Goal: Task Accomplishment & Management: Manage account settings

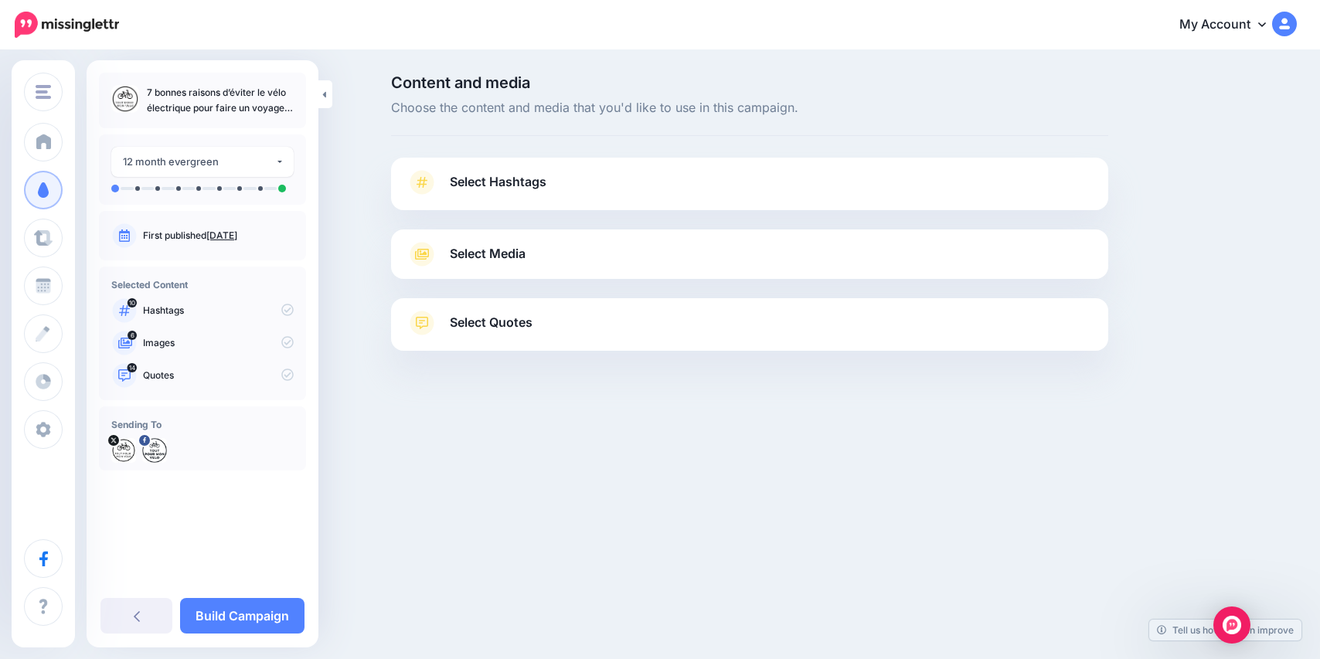
click at [555, 175] on link "Select Hashtags" at bounding box center [749, 190] width 686 height 40
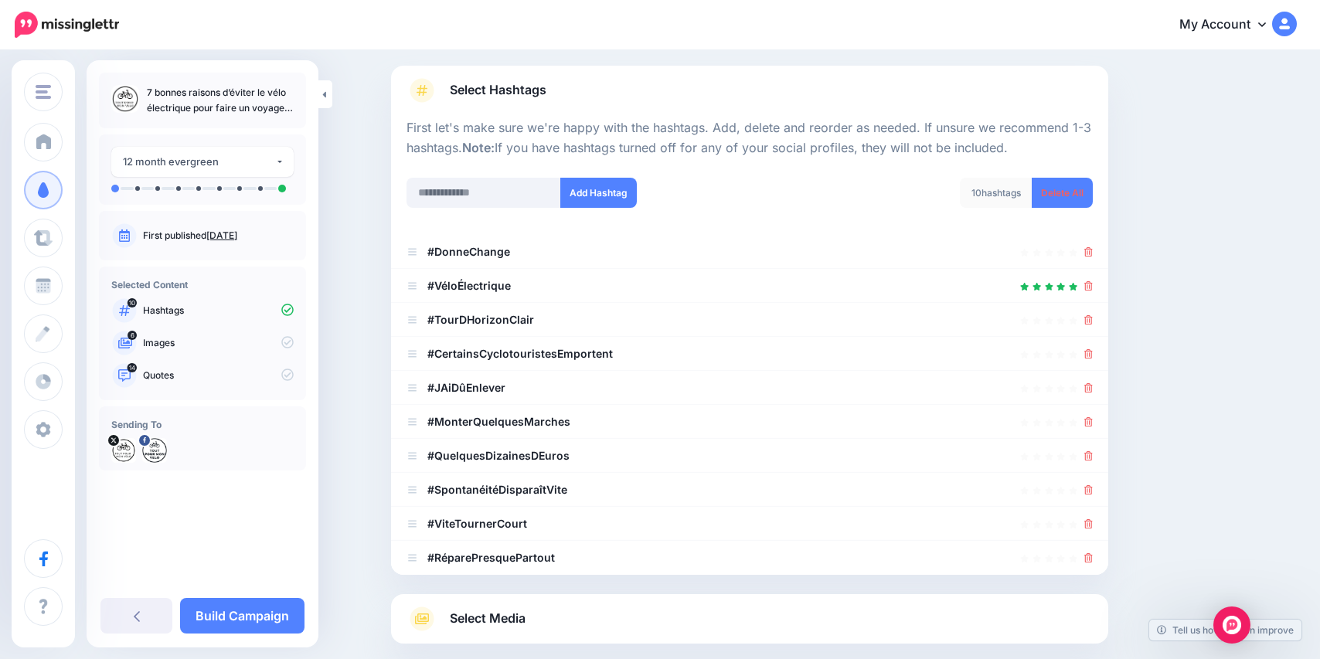
scroll to position [133, 0]
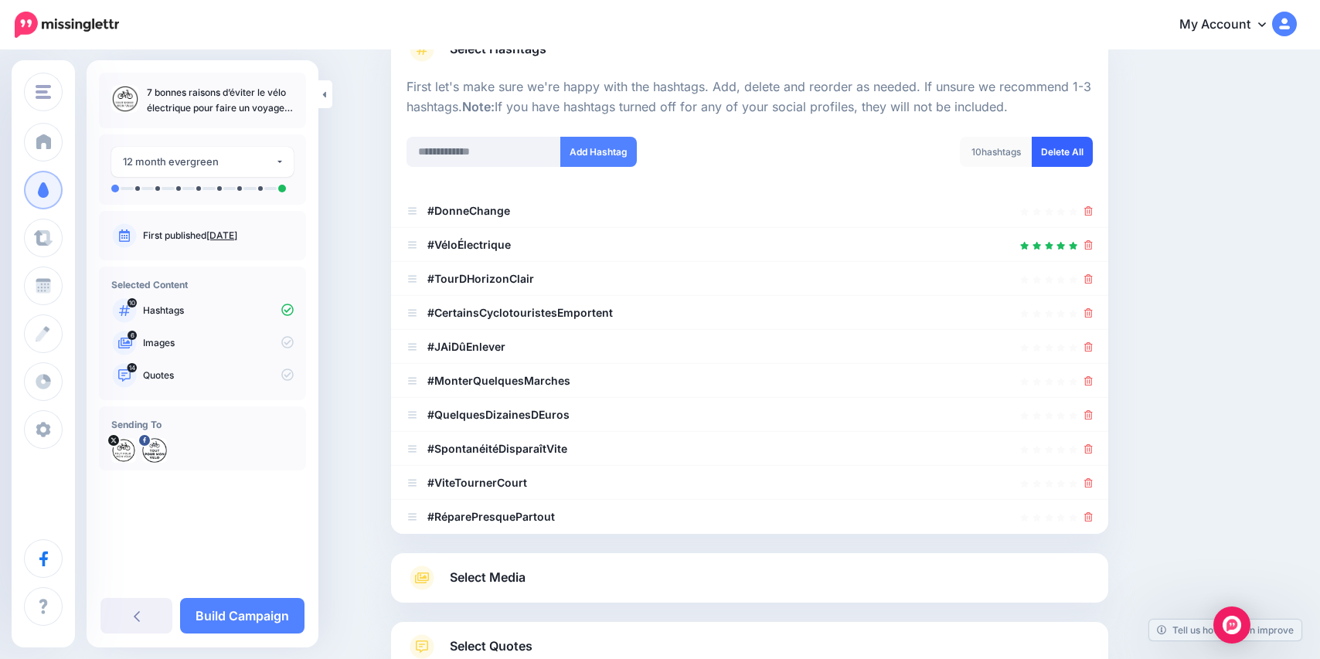
click at [1040, 163] on link "Delete All" at bounding box center [1062, 152] width 61 height 30
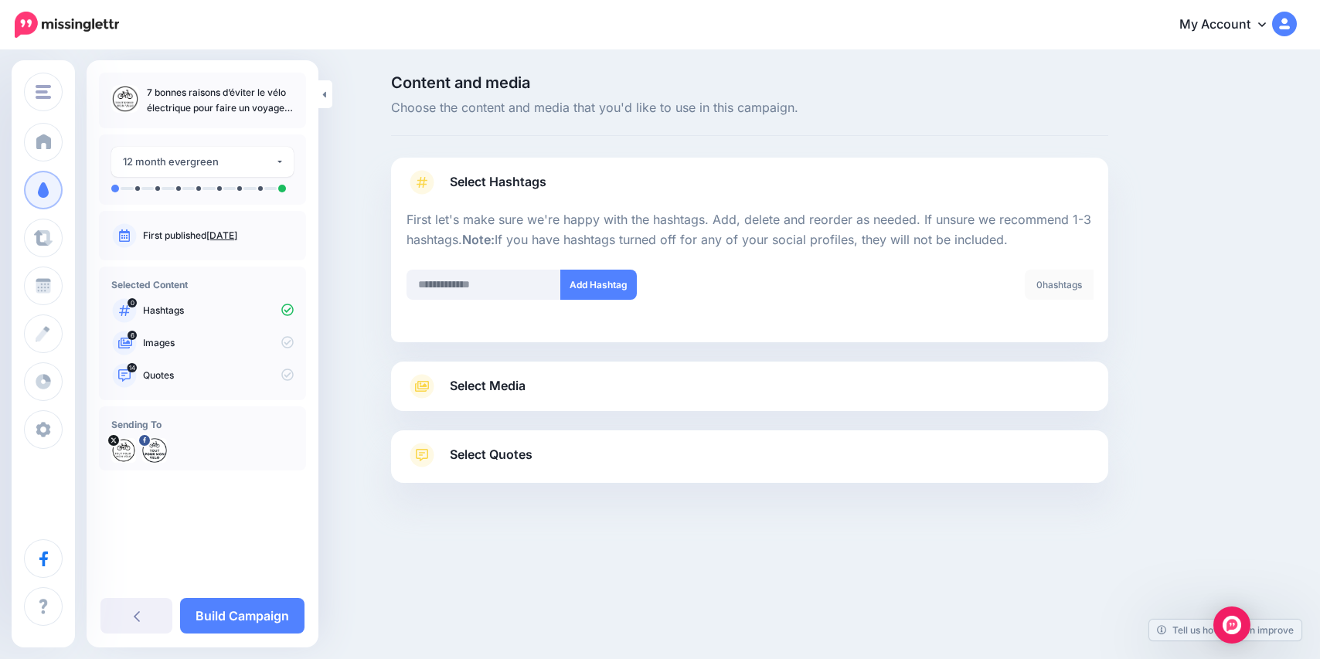
scroll to position [0, 0]
click at [468, 285] on input "text" at bounding box center [483, 285] width 155 height 30
type input "**********"
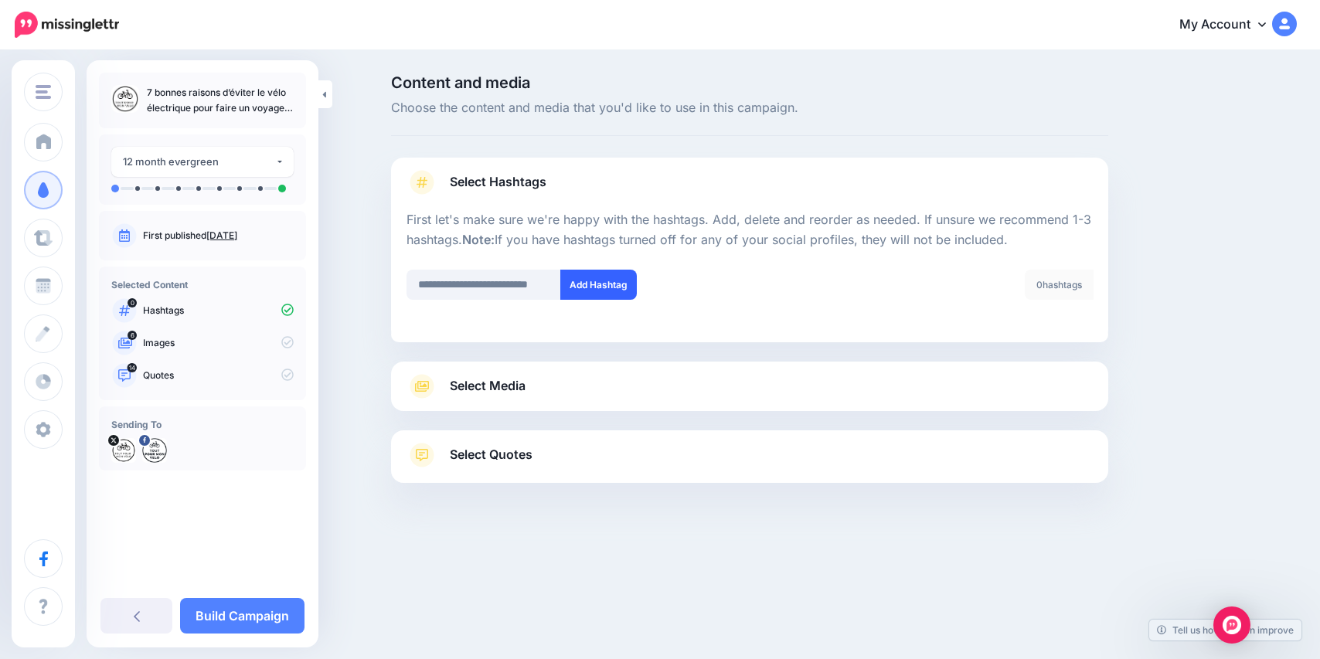
click at [617, 277] on button "Add Hashtag" at bounding box center [598, 285] width 77 height 30
click at [612, 378] on link "Select Media" at bounding box center [749, 386] width 686 height 25
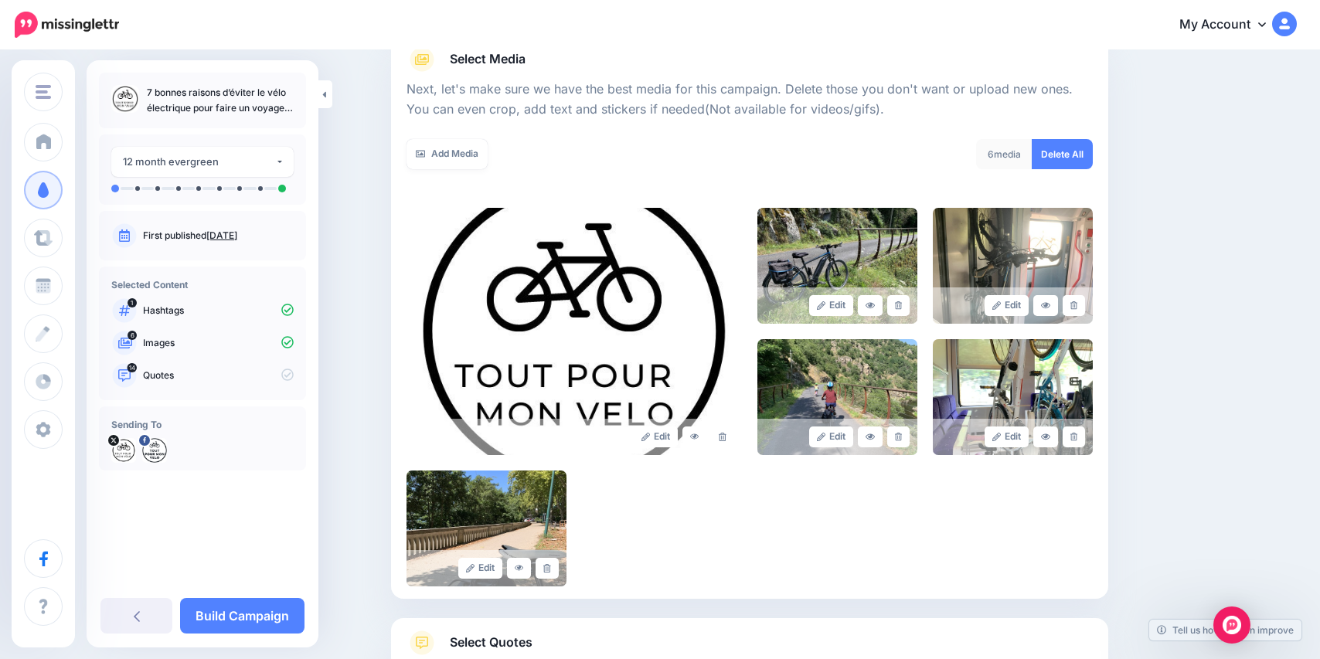
scroll to position [191, 0]
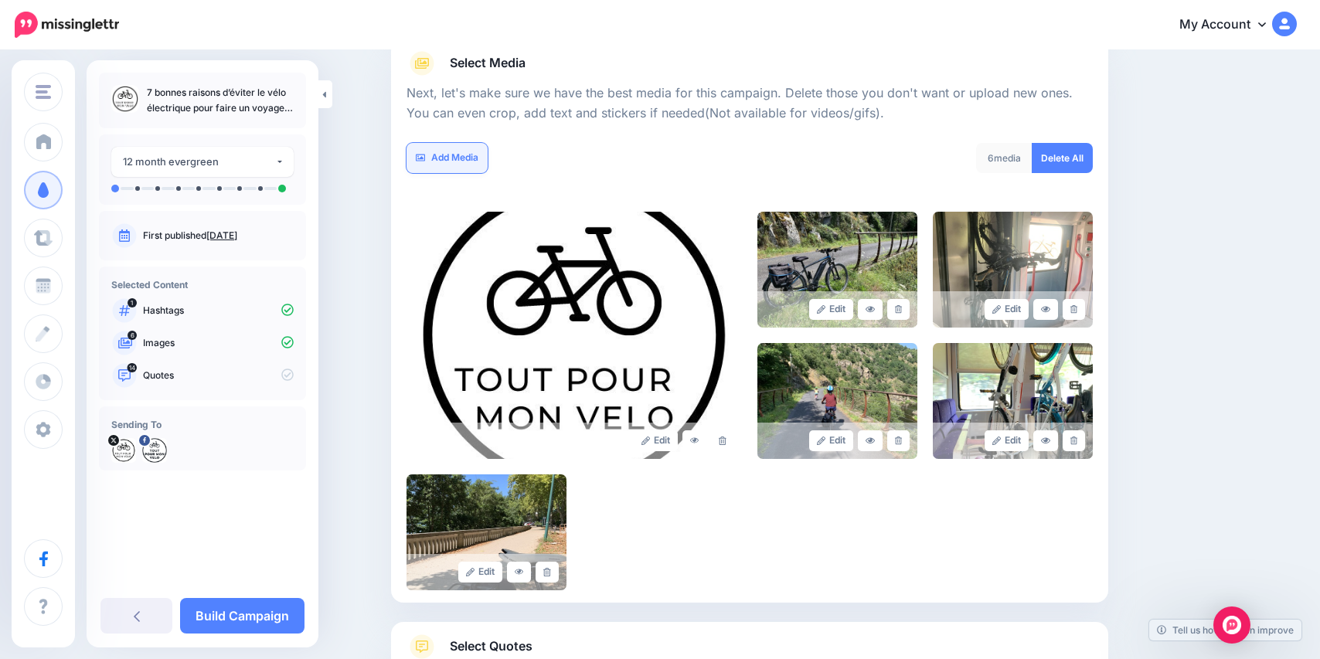
click at [440, 155] on link "Add Media" at bounding box center [446, 158] width 81 height 30
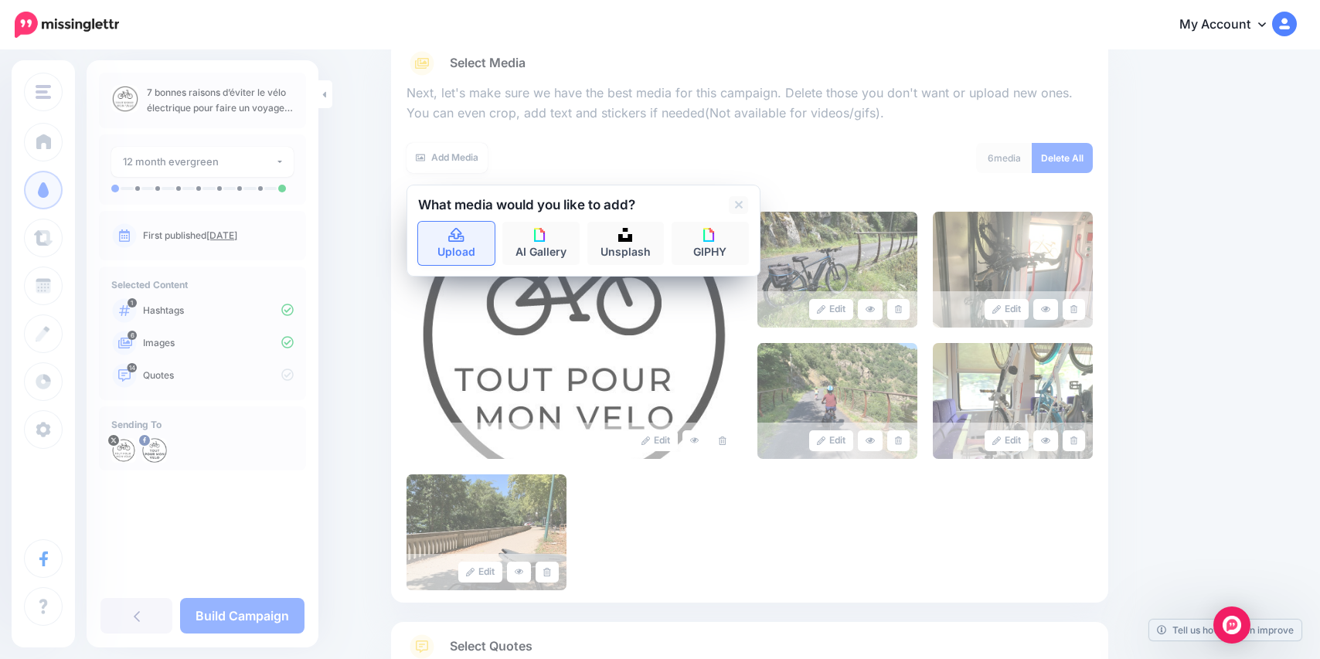
click at [474, 238] on link "Upload" at bounding box center [456, 243] width 77 height 43
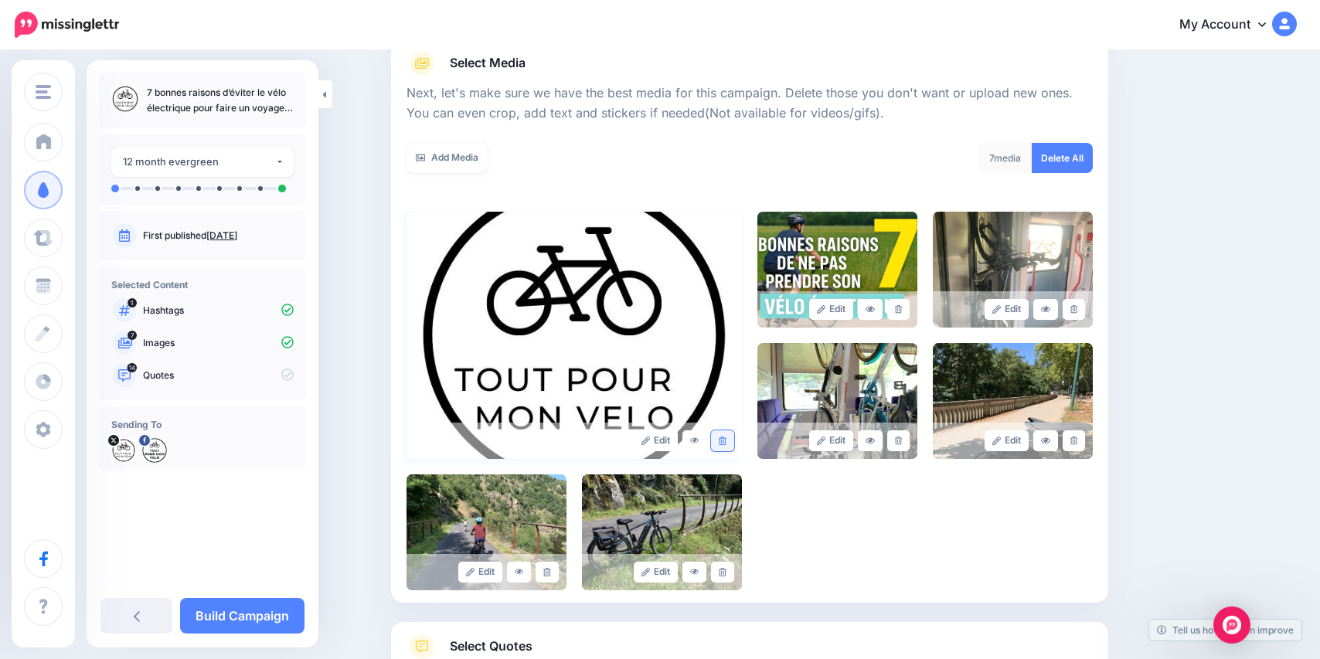
scroll to position [307, 0]
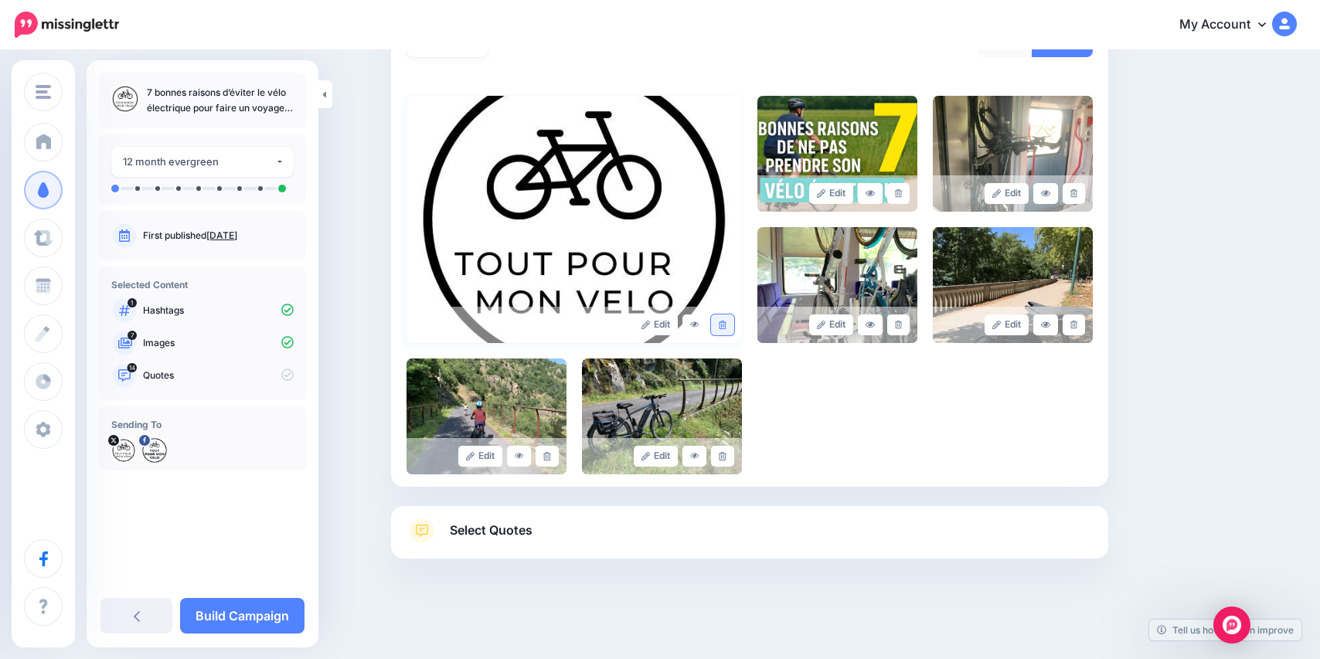
click at [720, 329] on link at bounding box center [722, 325] width 22 height 21
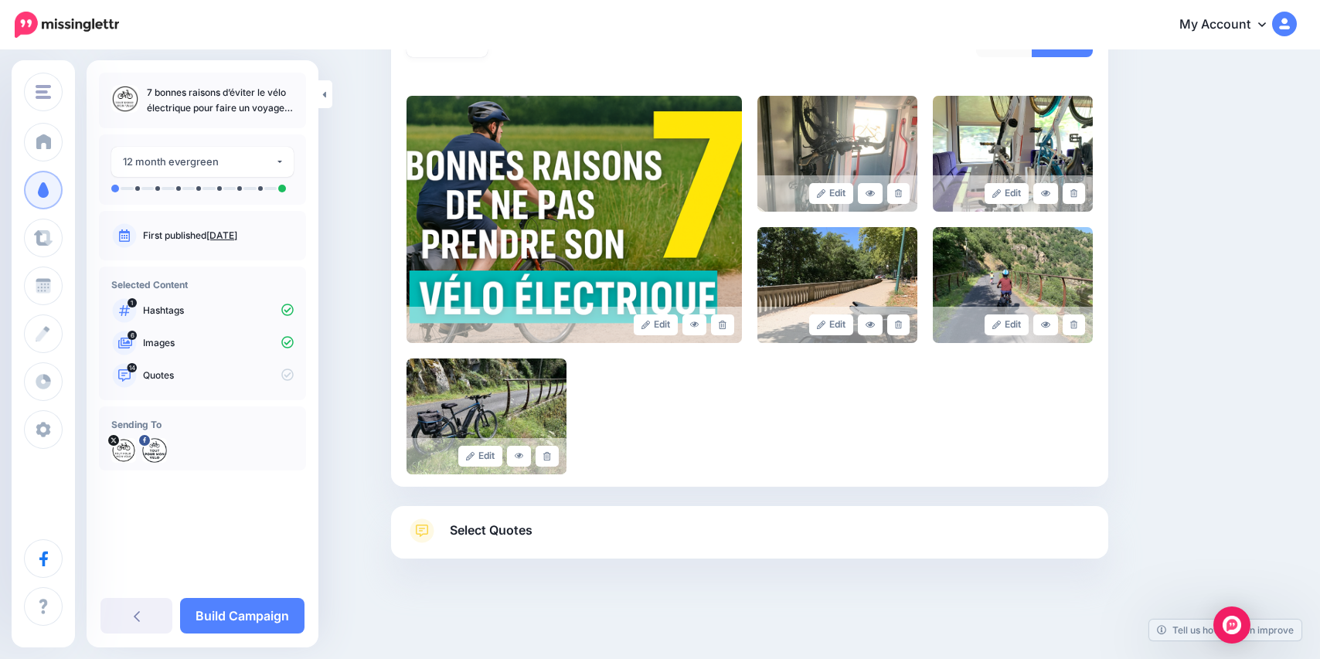
click at [847, 520] on link "Select Quotes" at bounding box center [749, 539] width 686 height 40
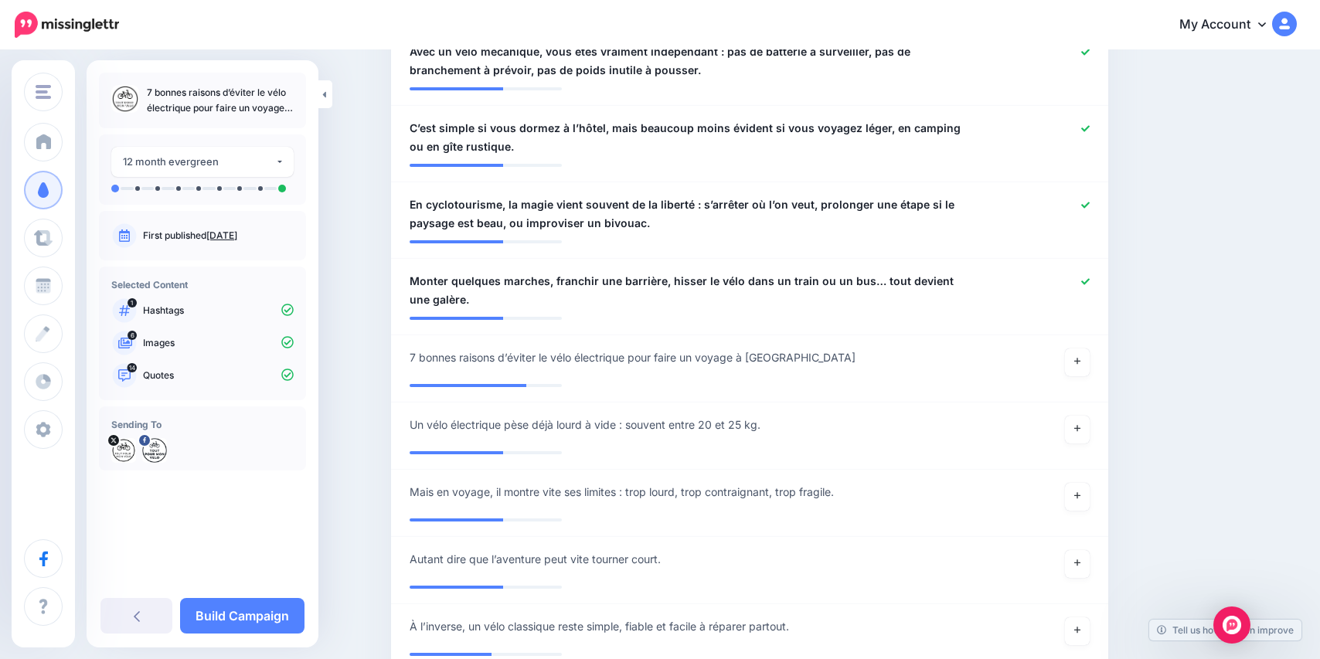
scroll to position [1311, 0]
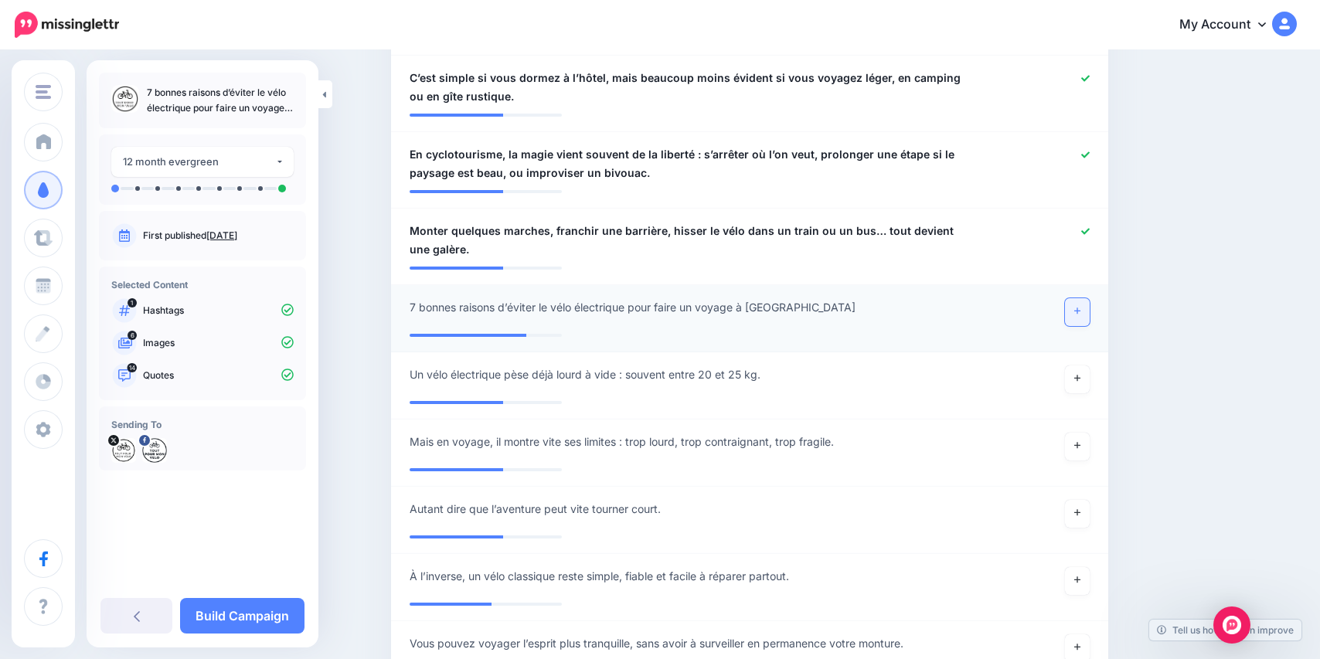
click at [1087, 303] on link at bounding box center [1077, 312] width 25 height 28
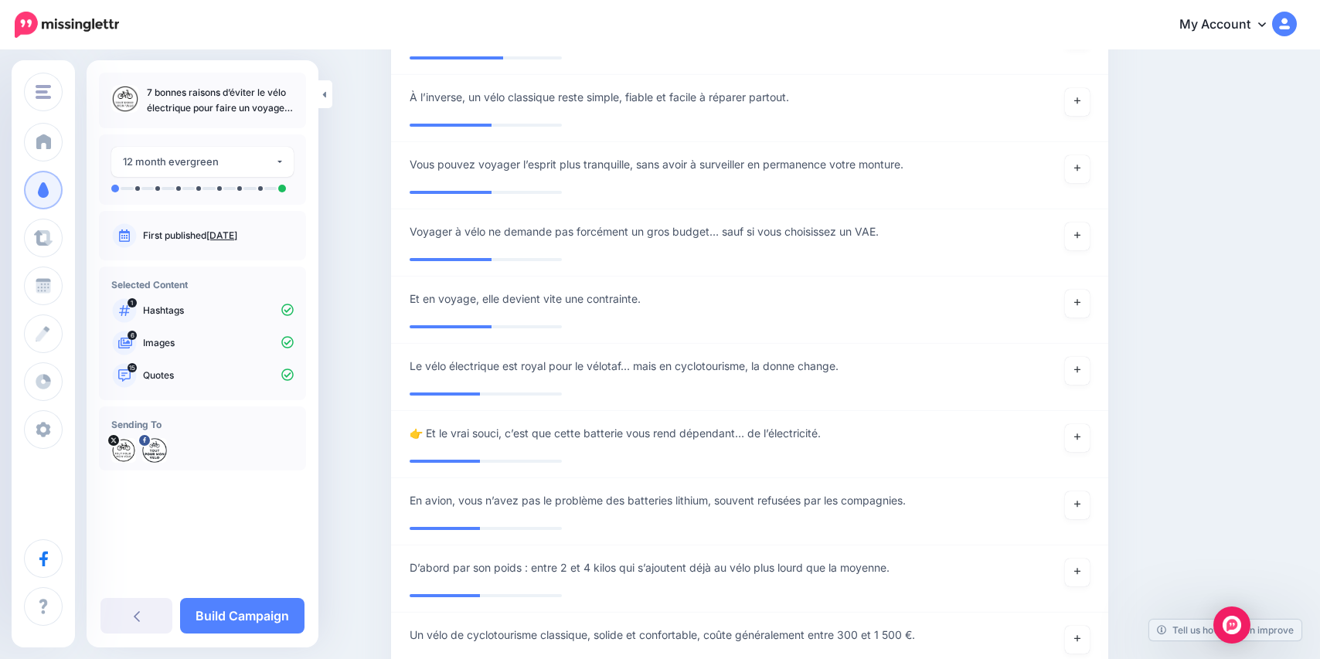
scroll to position [1782, 0]
click at [1071, 384] on link at bounding box center [1077, 370] width 25 height 28
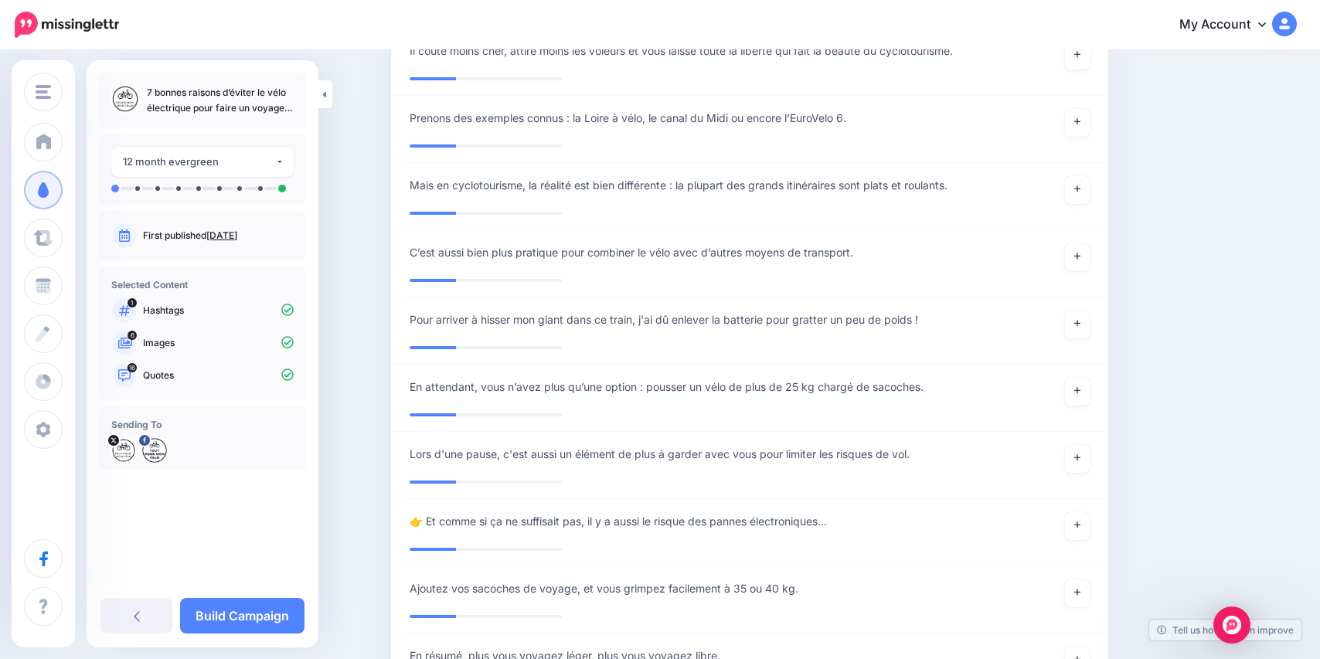
scroll to position [3178, 0]
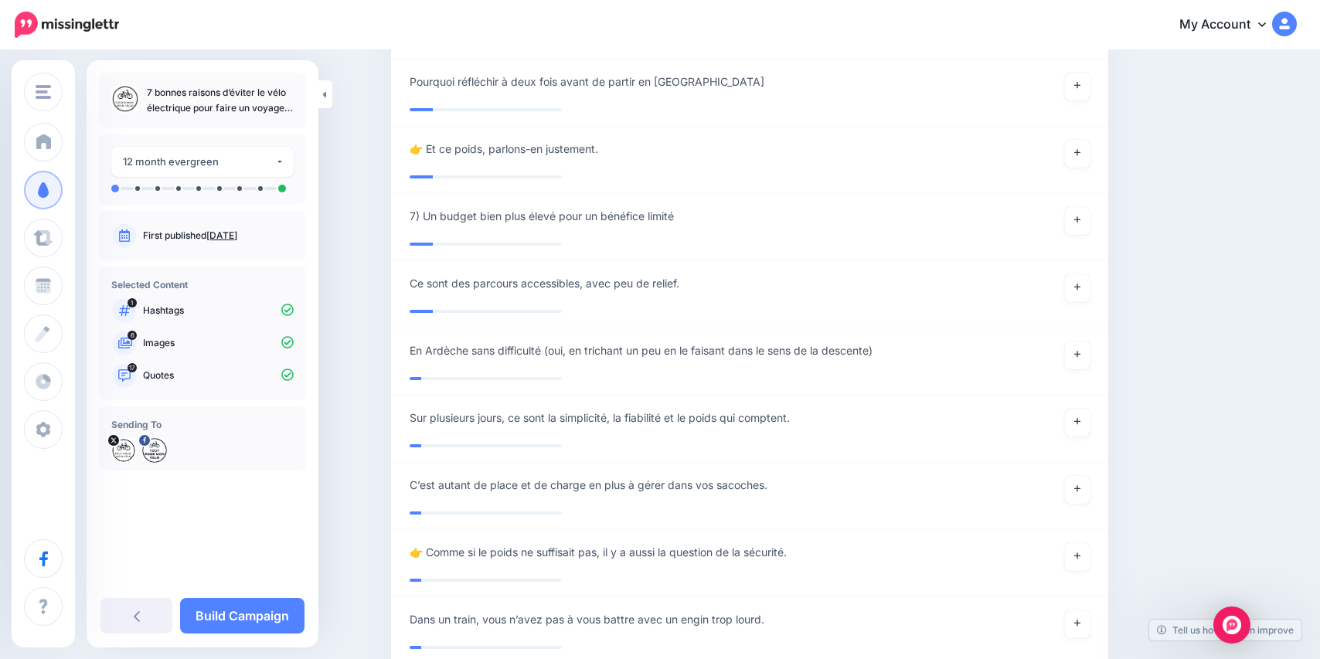
scroll to position [5269, 0]
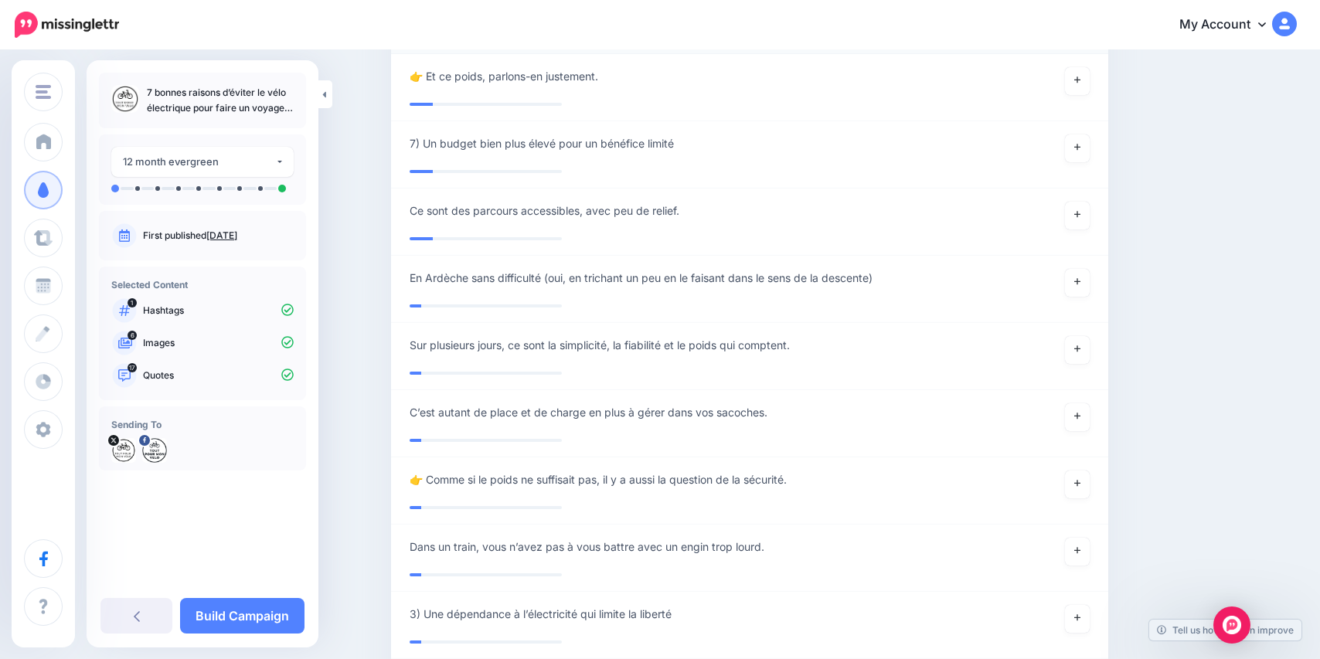
click at [1081, 28] on link at bounding box center [1077, 14] width 25 height 28
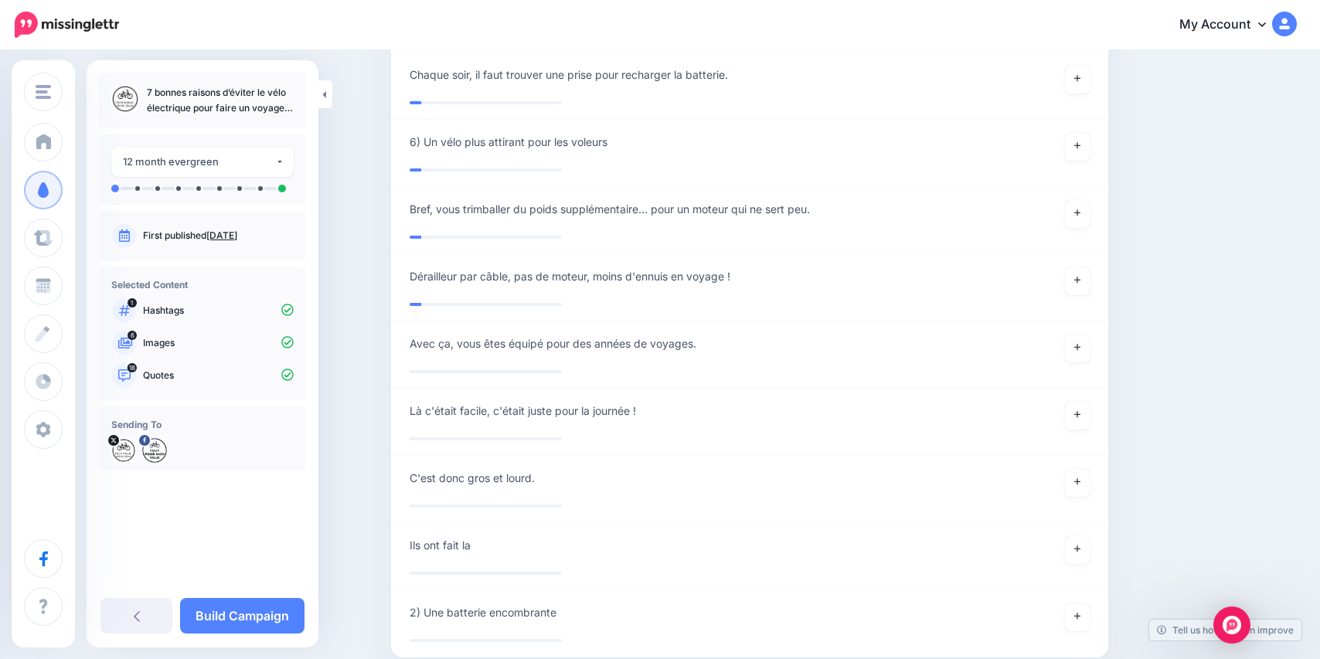
scroll to position [6008, 0]
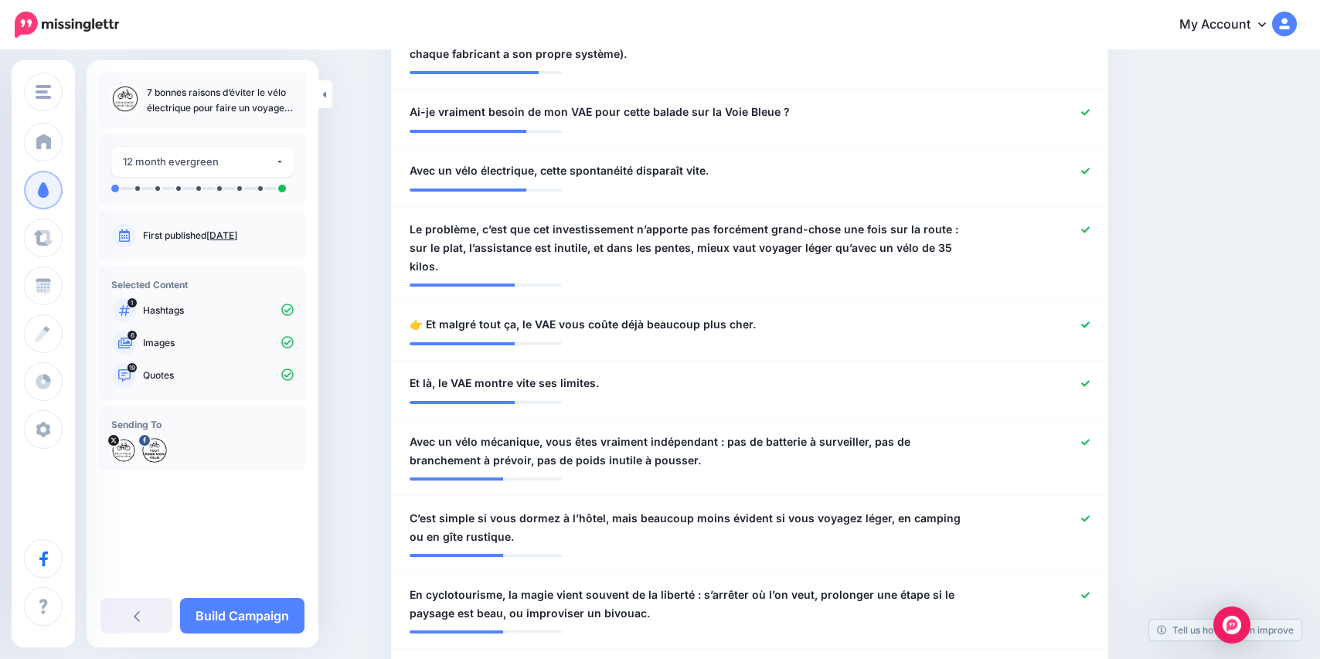
scroll to position [867, 0]
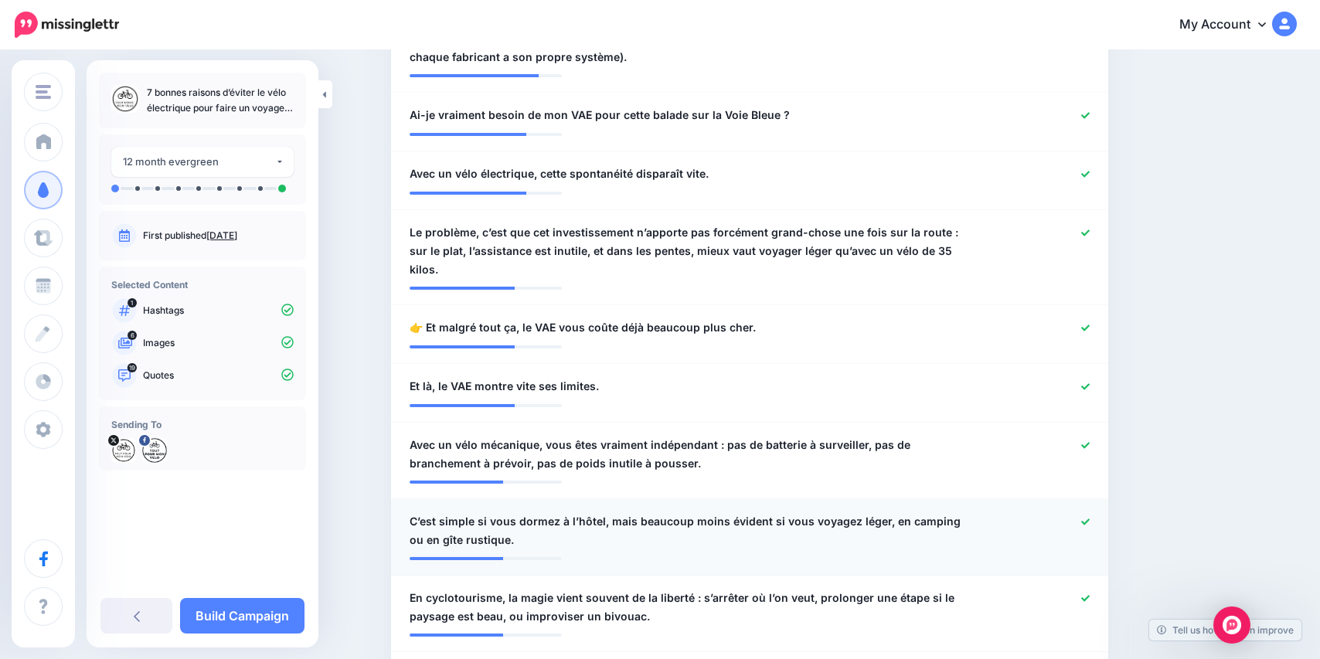
click at [1081, 519] on link at bounding box center [1085, 522] width 9 height 11
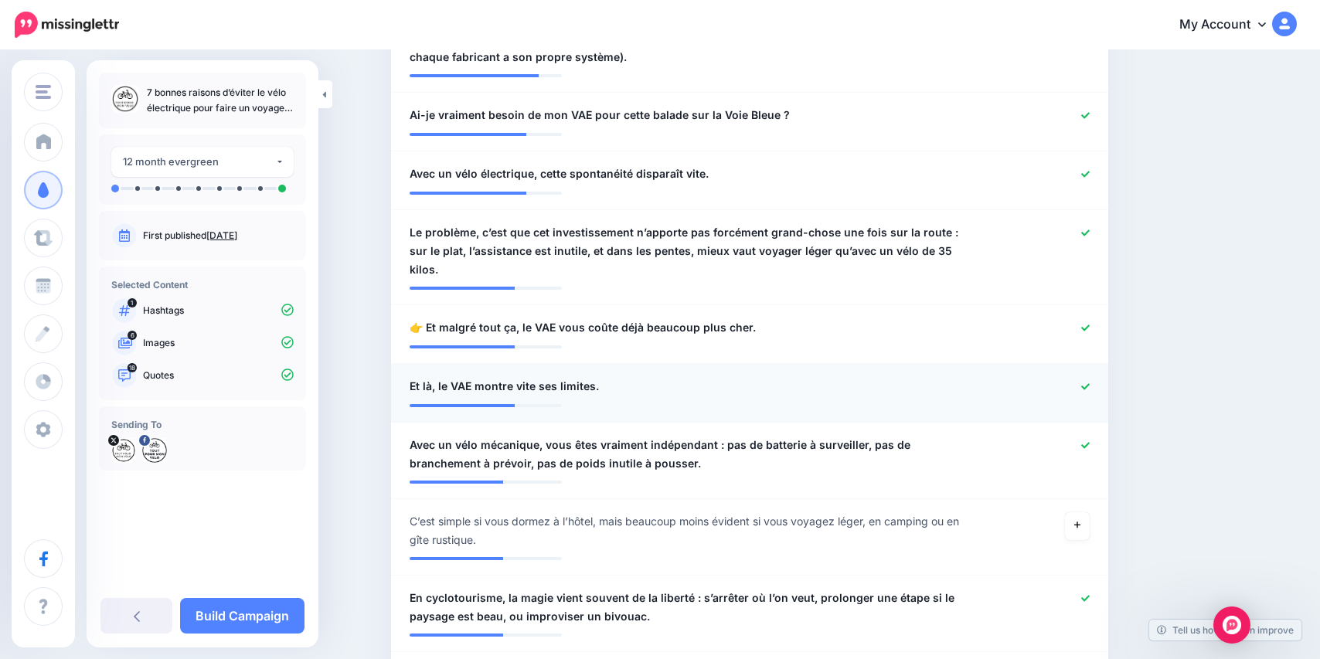
click at [1081, 382] on link at bounding box center [1085, 387] width 9 height 11
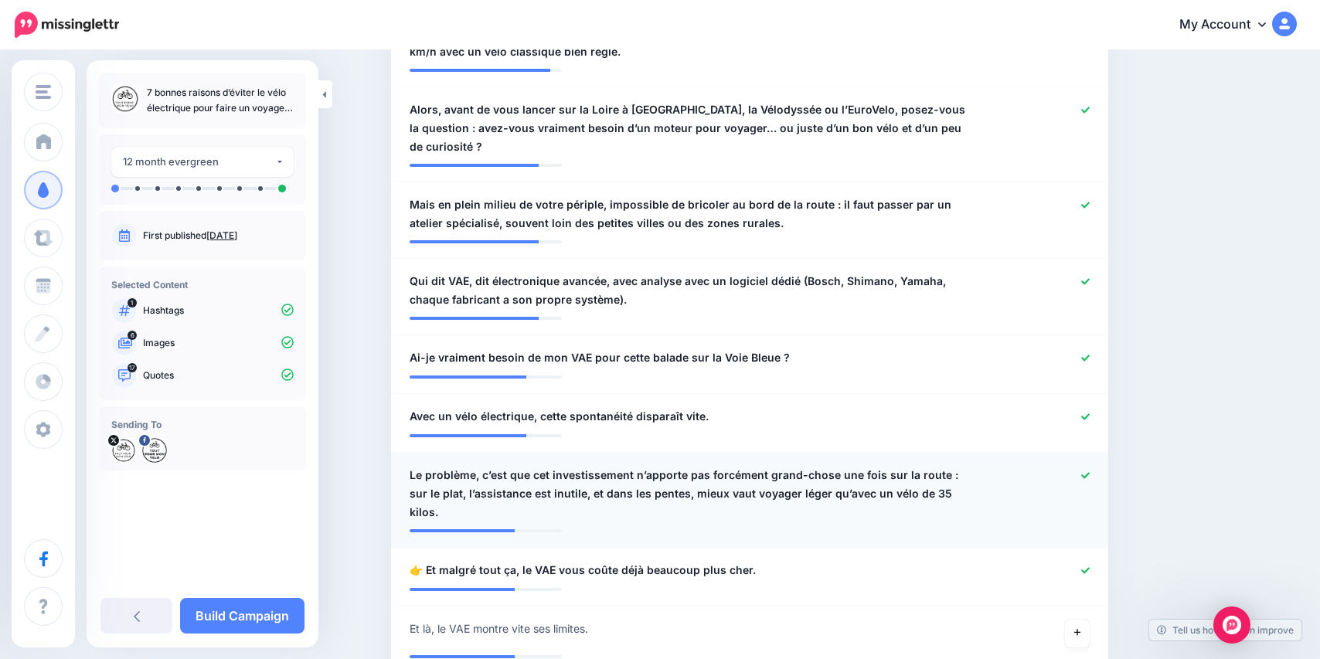
scroll to position [624, 0]
click at [1081, 413] on icon at bounding box center [1085, 417] width 9 height 9
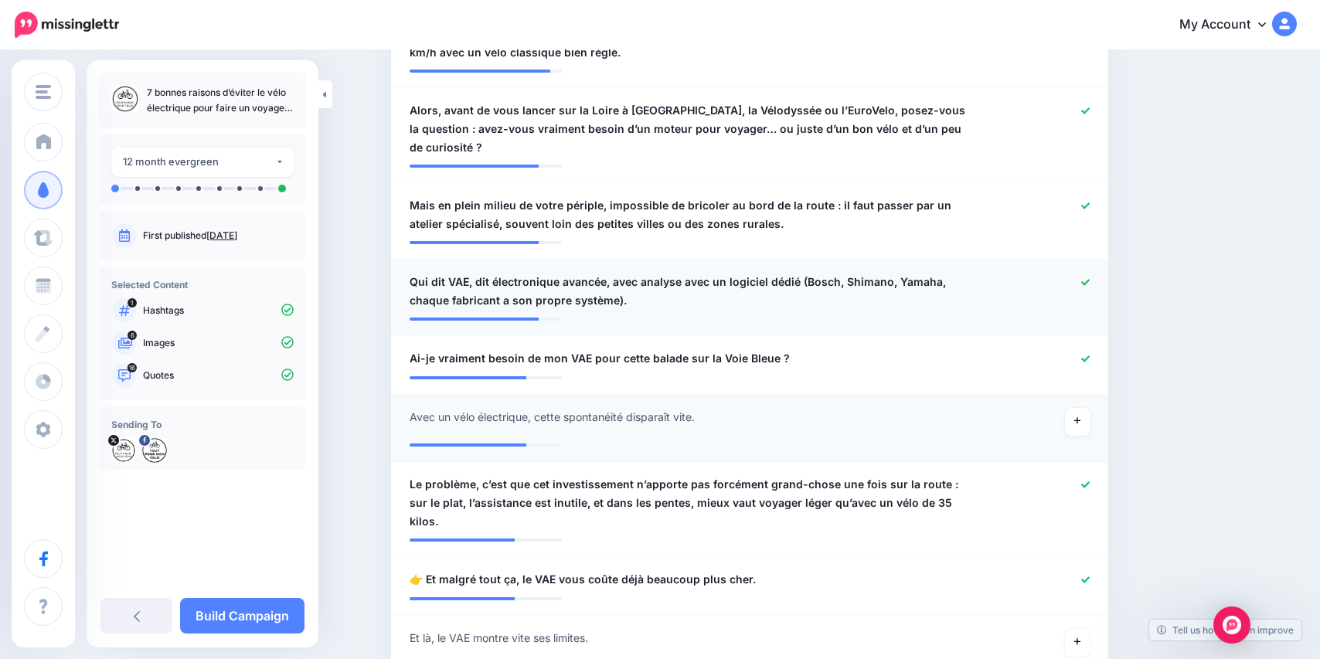
click at [1081, 277] on link at bounding box center [1085, 282] width 9 height 11
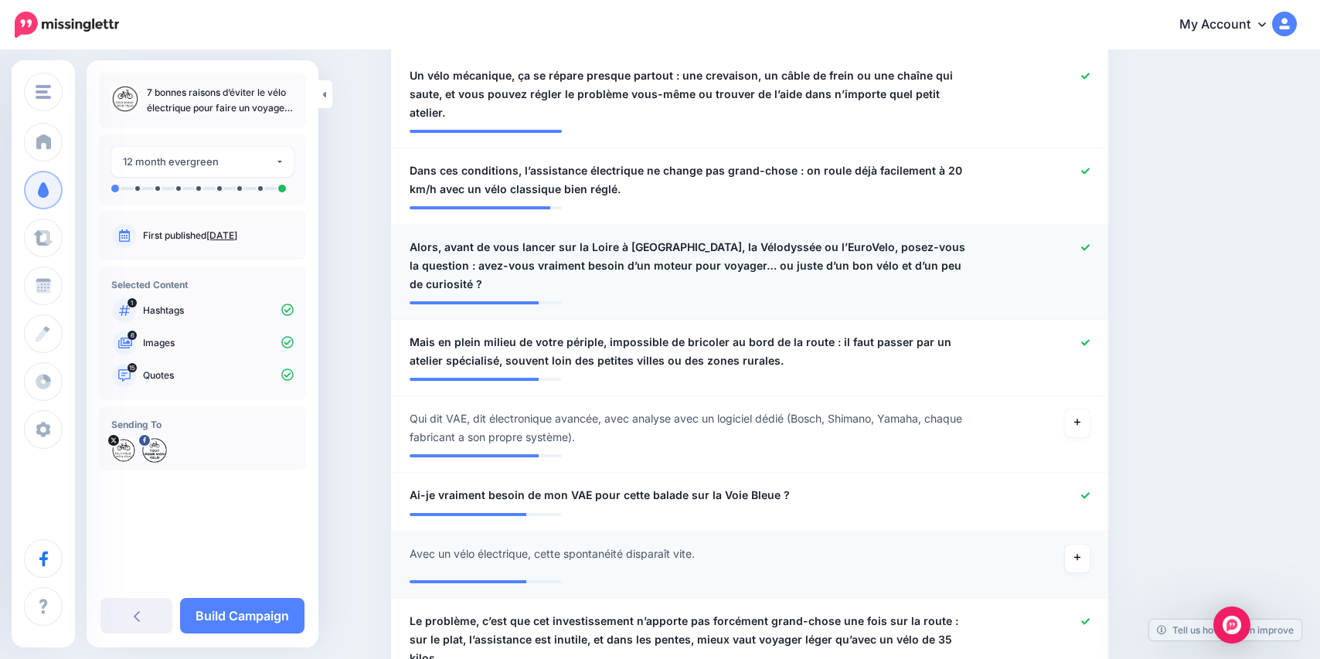
scroll to position [486, 0]
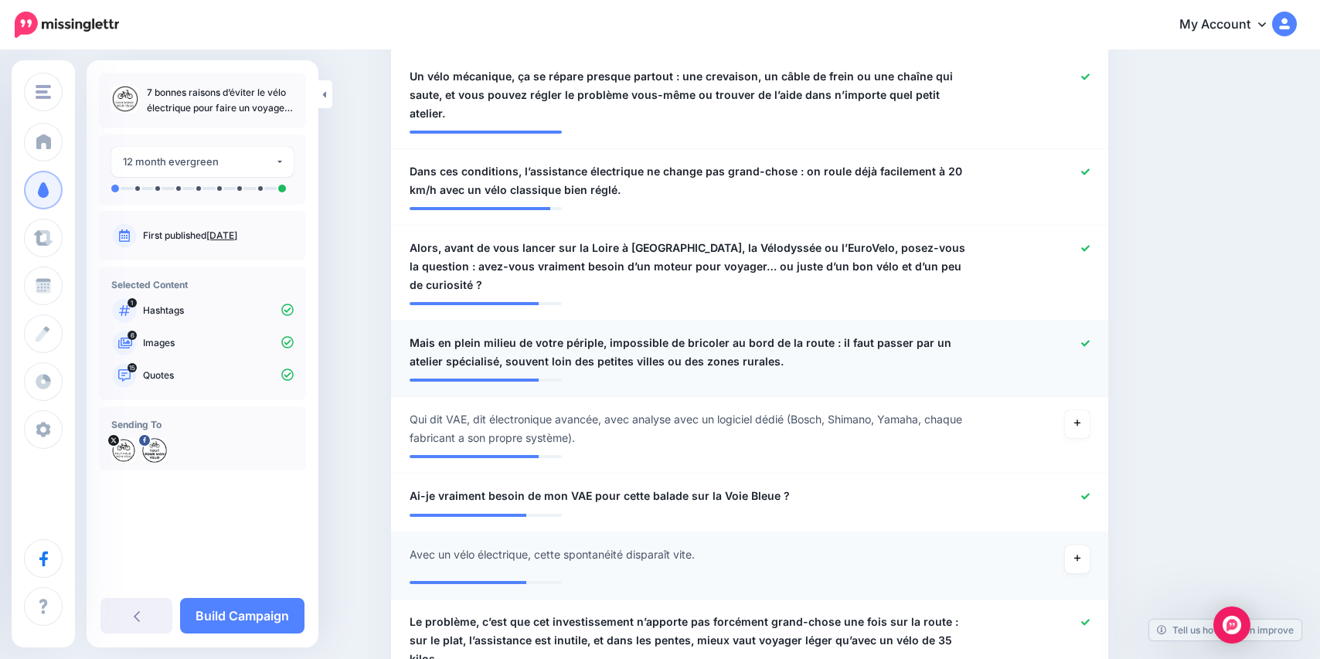
click at [1042, 334] on div at bounding box center [1042, 352] width 117 height 37
click at [1081, 340] on icon at bounding box center [1085, 343] width 9 height 6
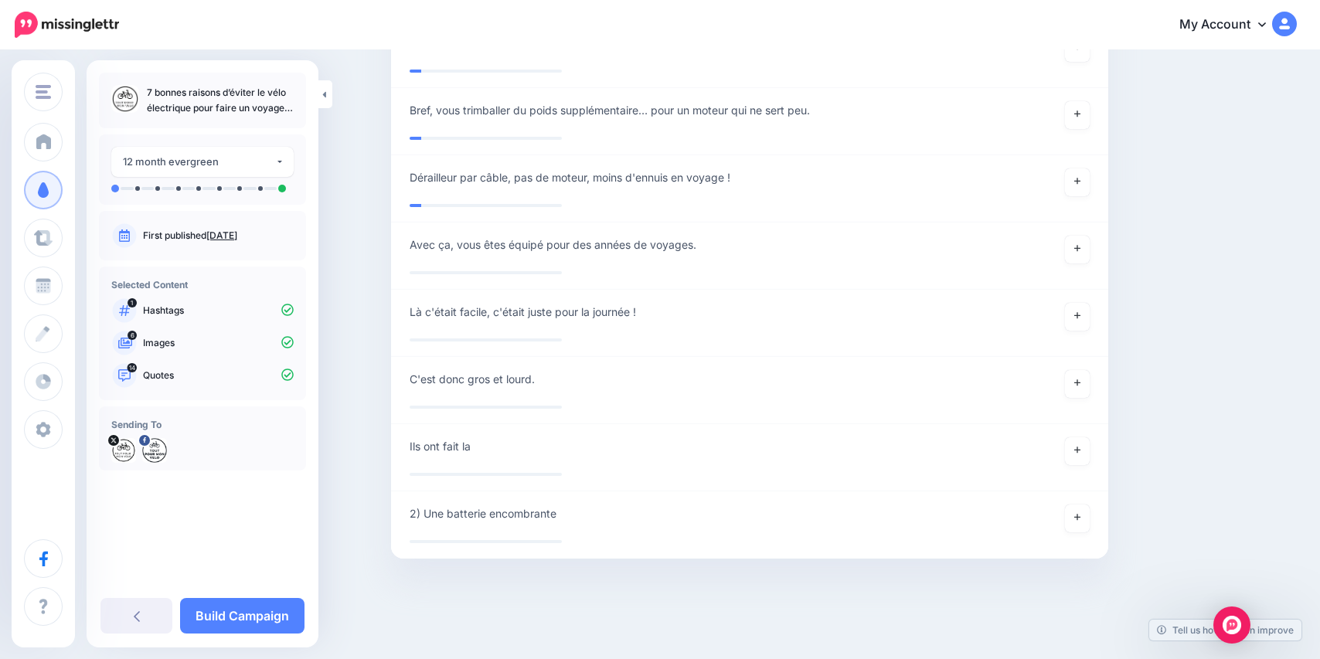
scroll to position [6542, 0]
click at [266, 610] on link "Build Campaign" at bounding box center [242, 616] width 124 height 36
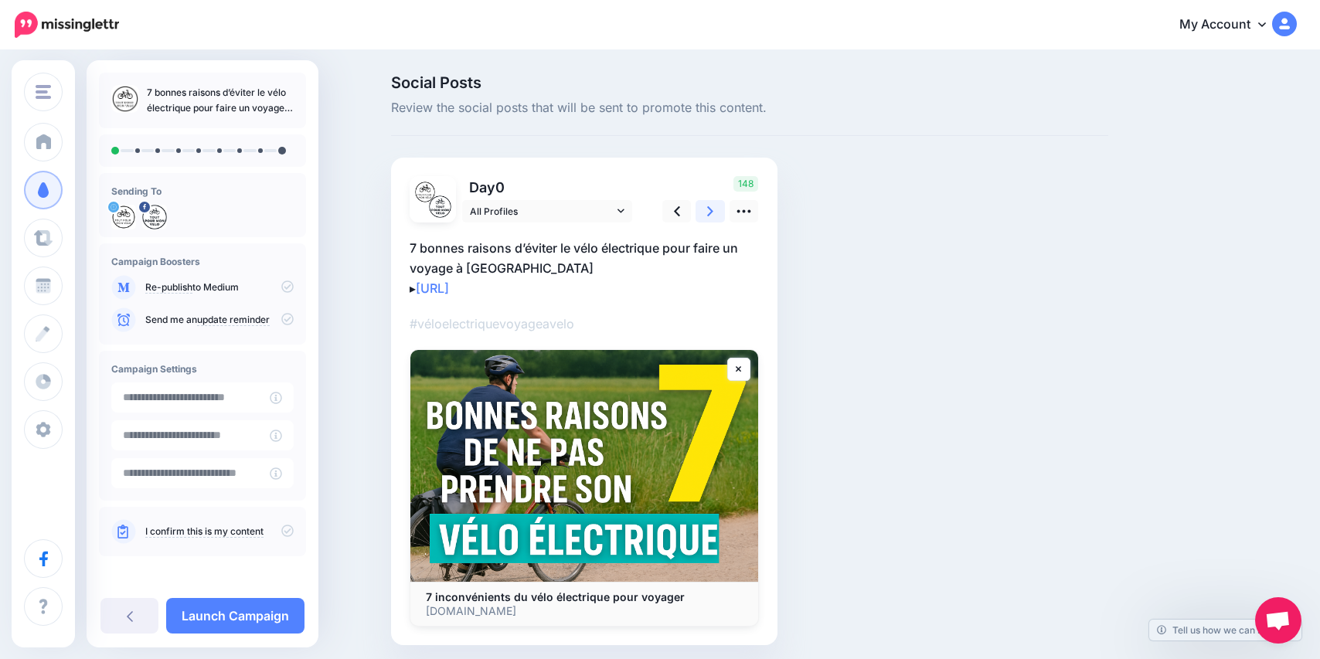
click at [712, 211] on icon at bounding box center [710, 211] width 6 height 10
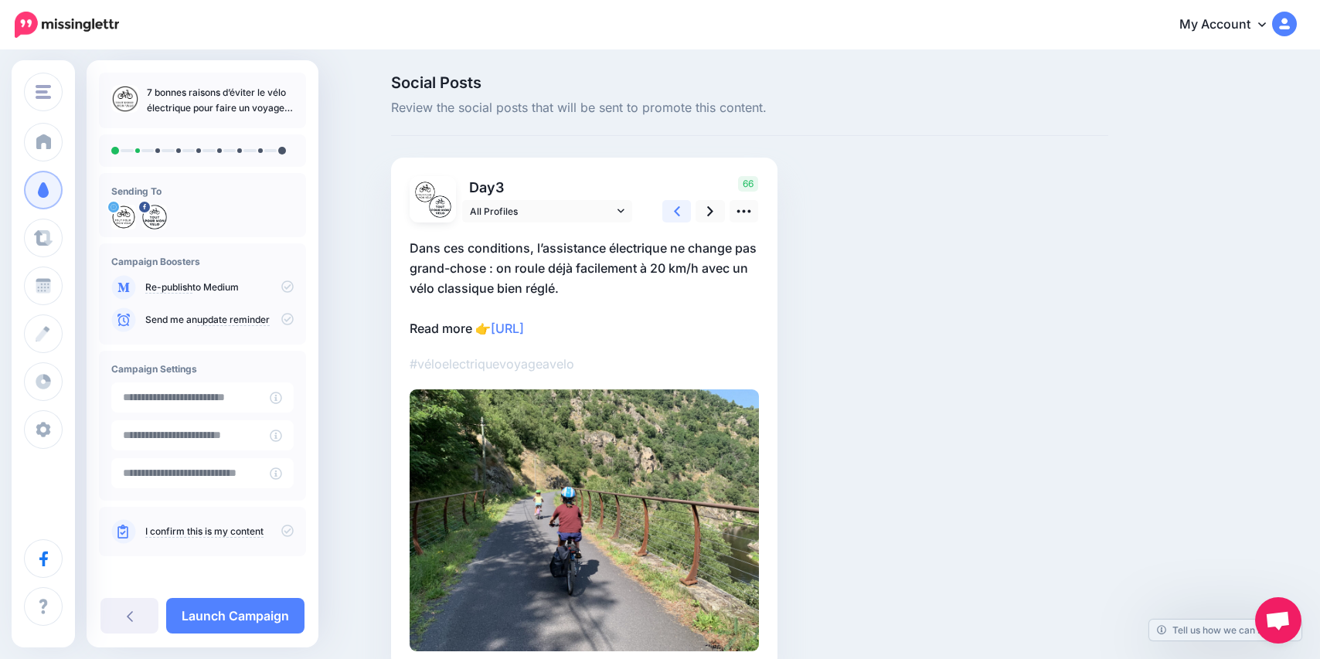
click at [675, 209] on icon at bounding box center [677, 211] width 6 height 16
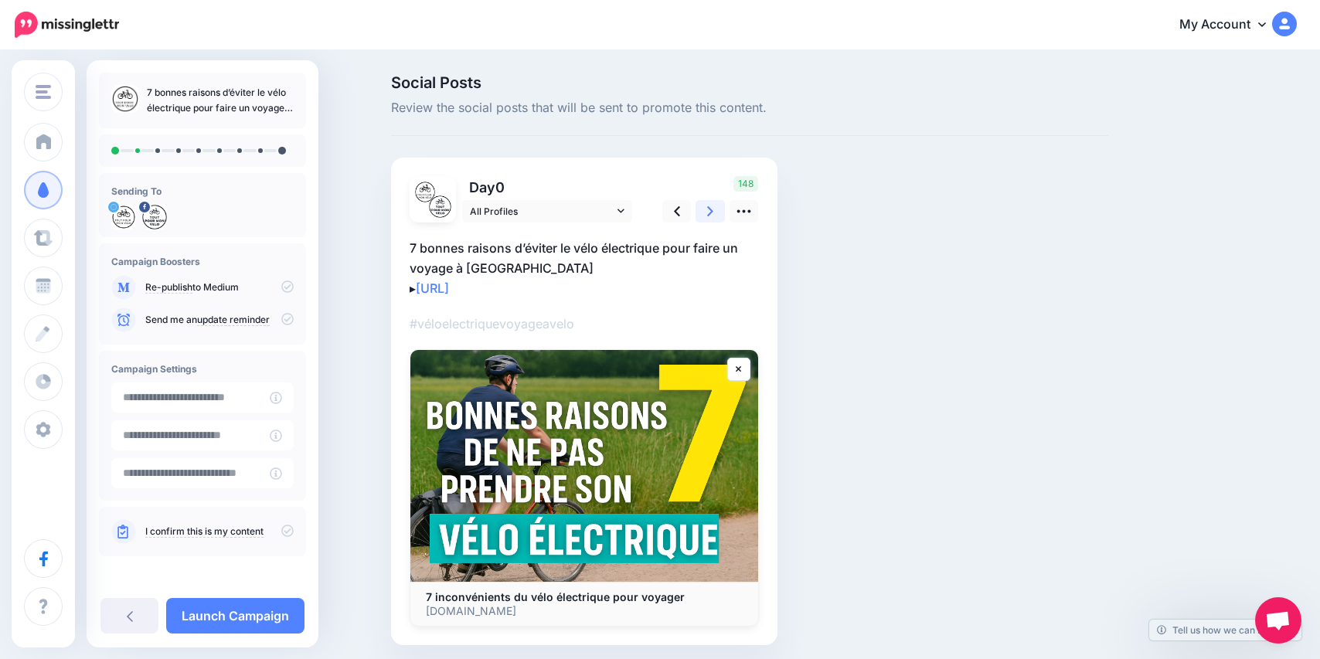
click at [696, 212] on link at bounding box center [709, 211] width 29 height 22
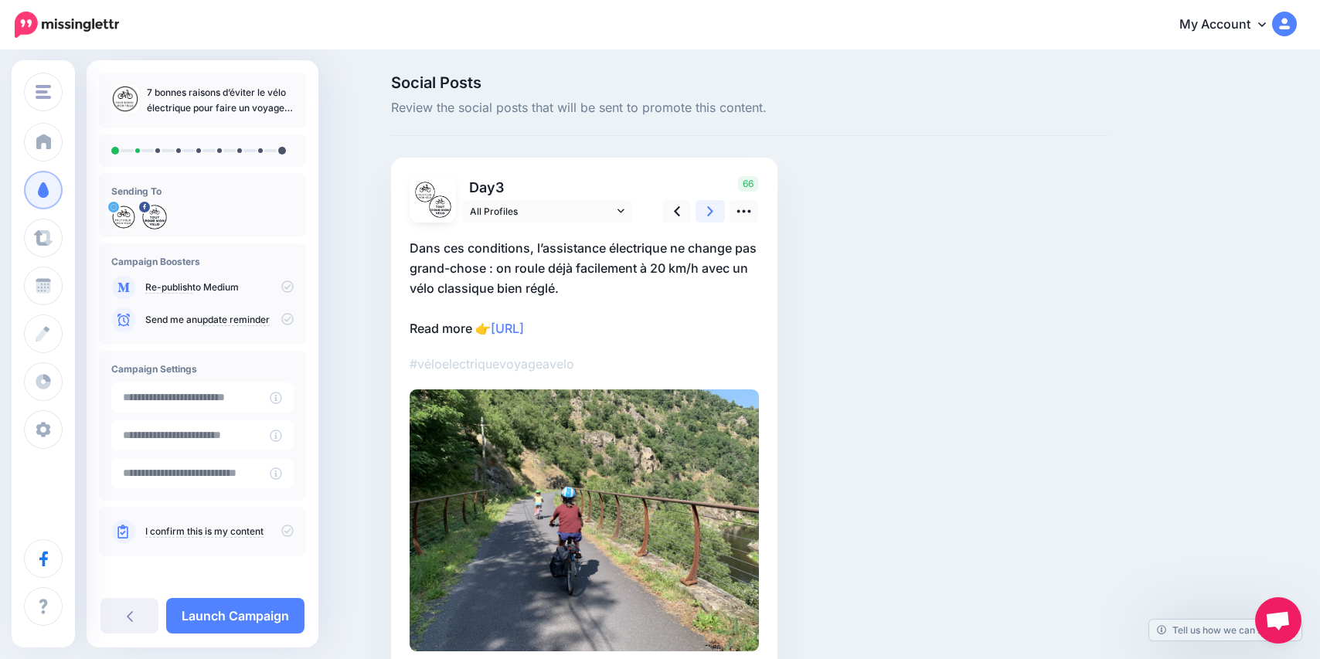
click at [696, 212] on link at bounding box center [709, 211] width 29 height 22
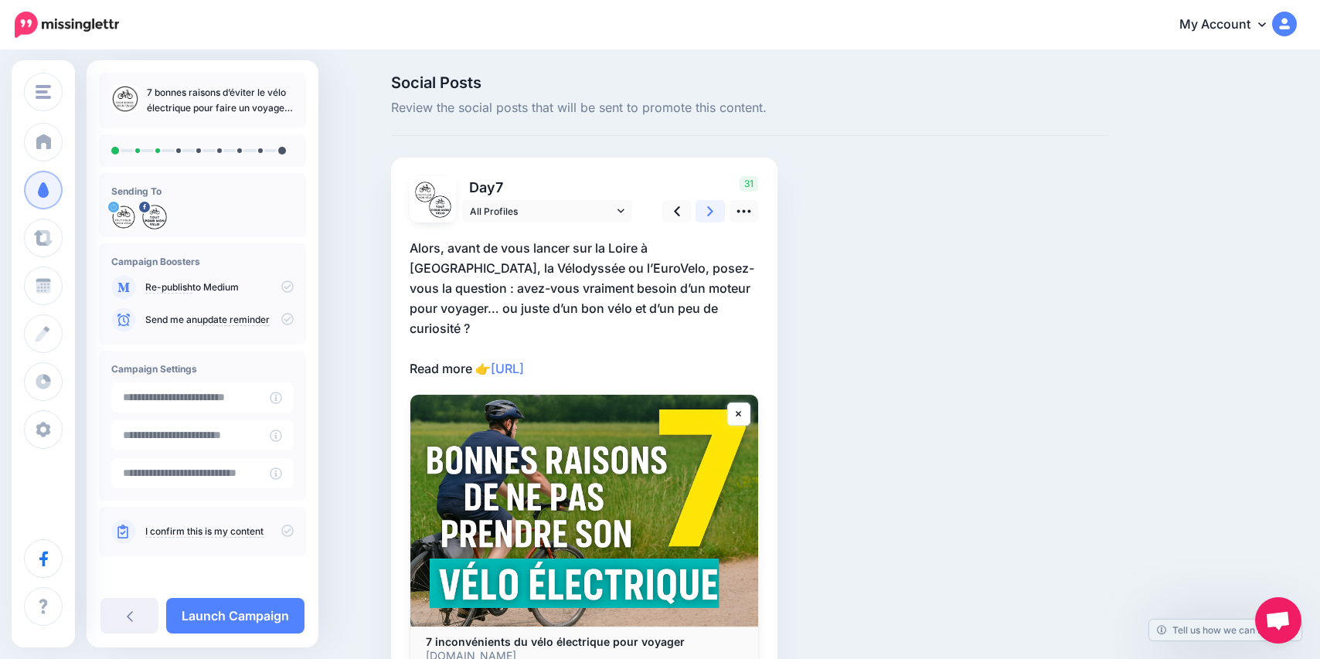
click at [696, 212] on link at bounding box center [709, 211] width 29 height 22
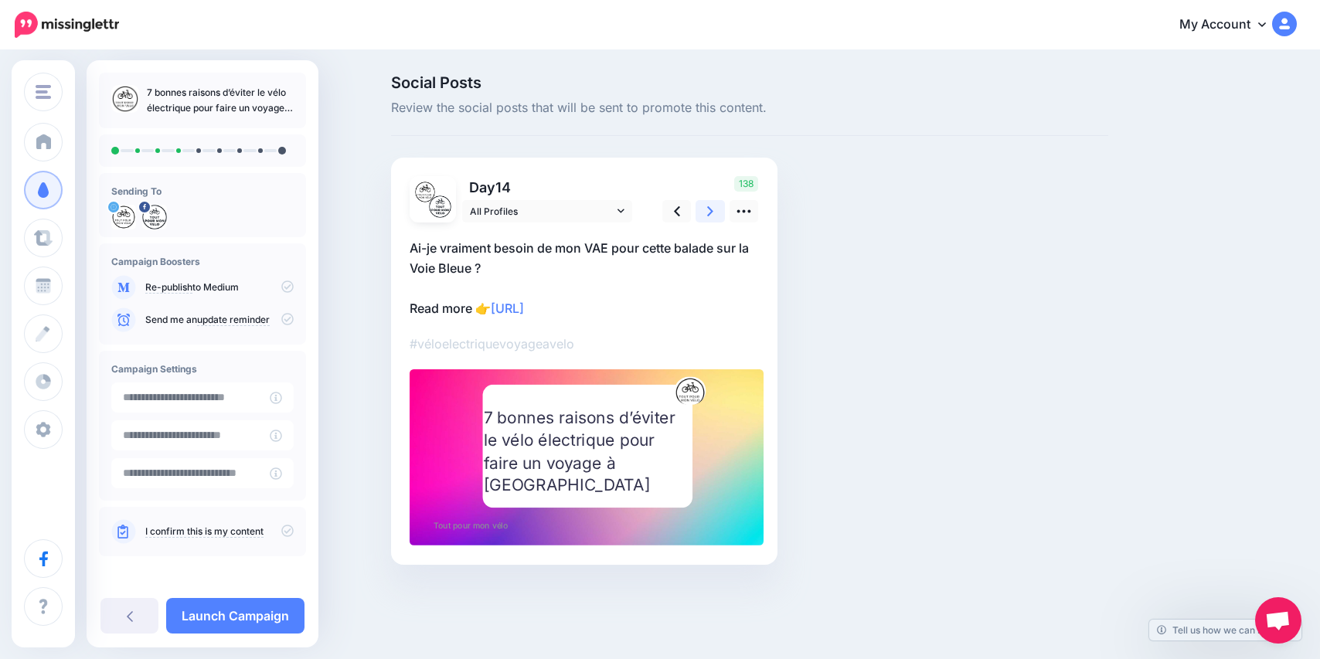
click at [696, 212] on link at bounding box center [709, 211] width 29 height 22
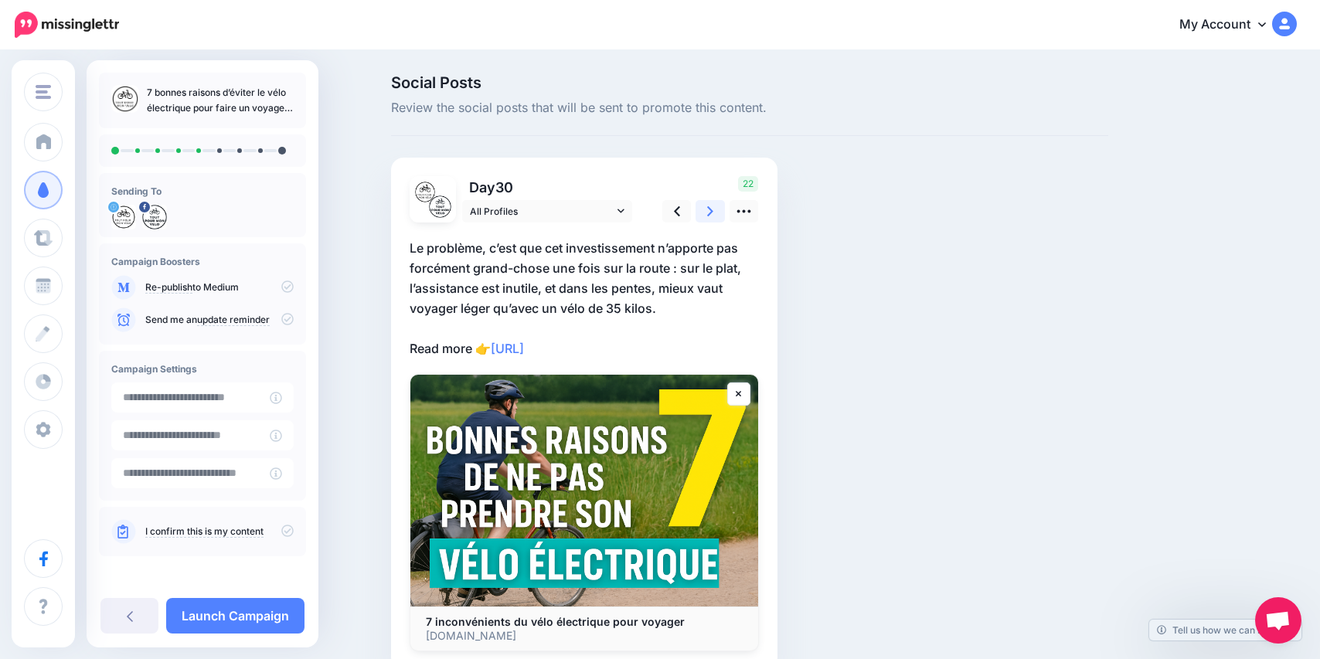
click at [697, 212] on link at bounding box center [709, 211] width 29 height 22
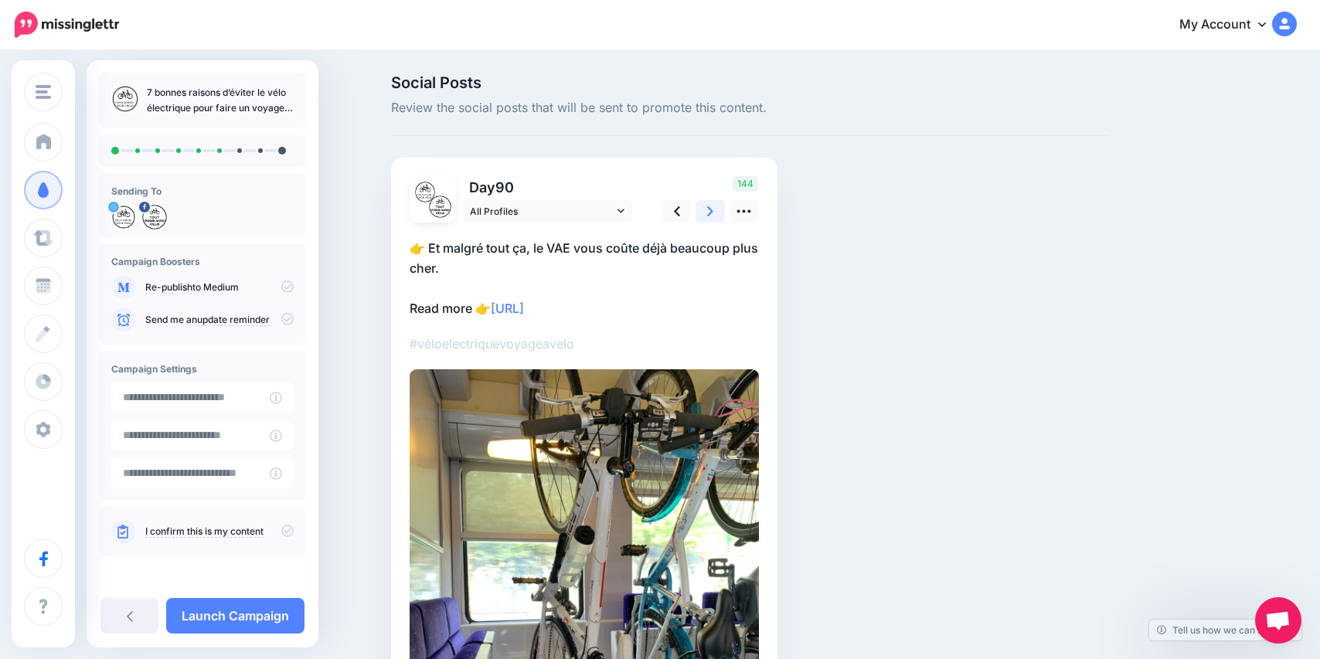
click at [697, 212] on link at bounding box center [709, 211] width 29 height 22
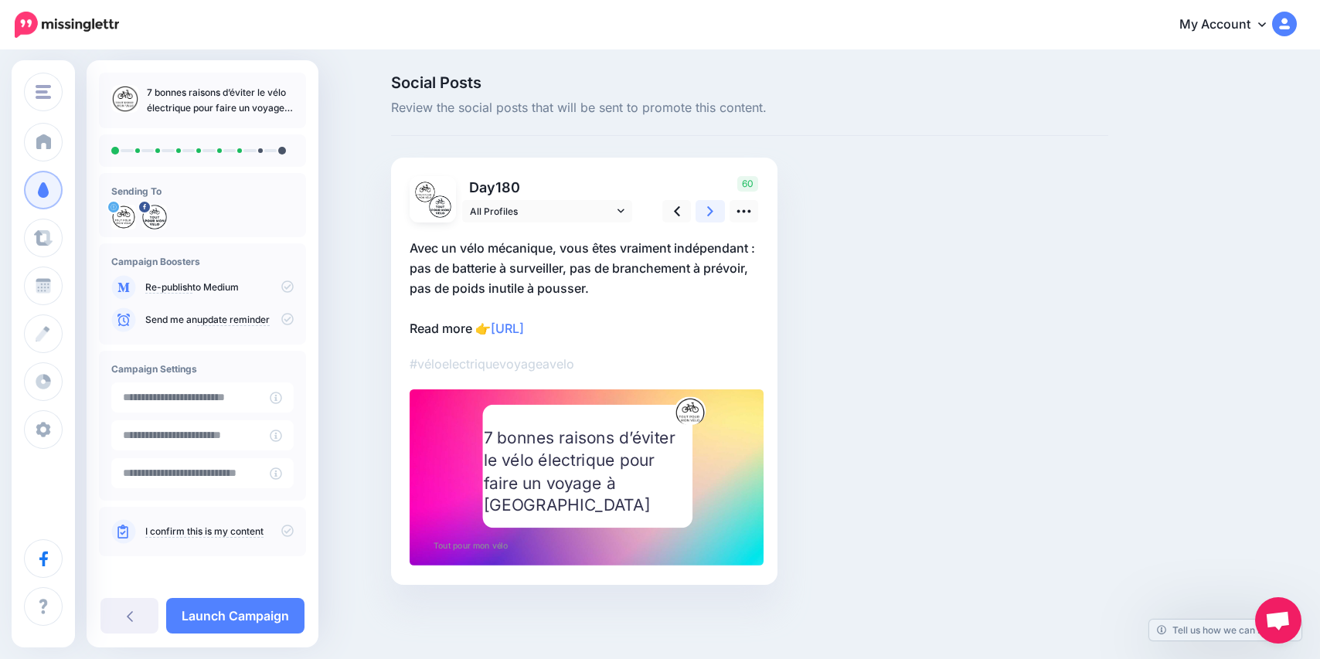
click at [709, 213] on icon at bounding box center [710, 211] width 6 height 16
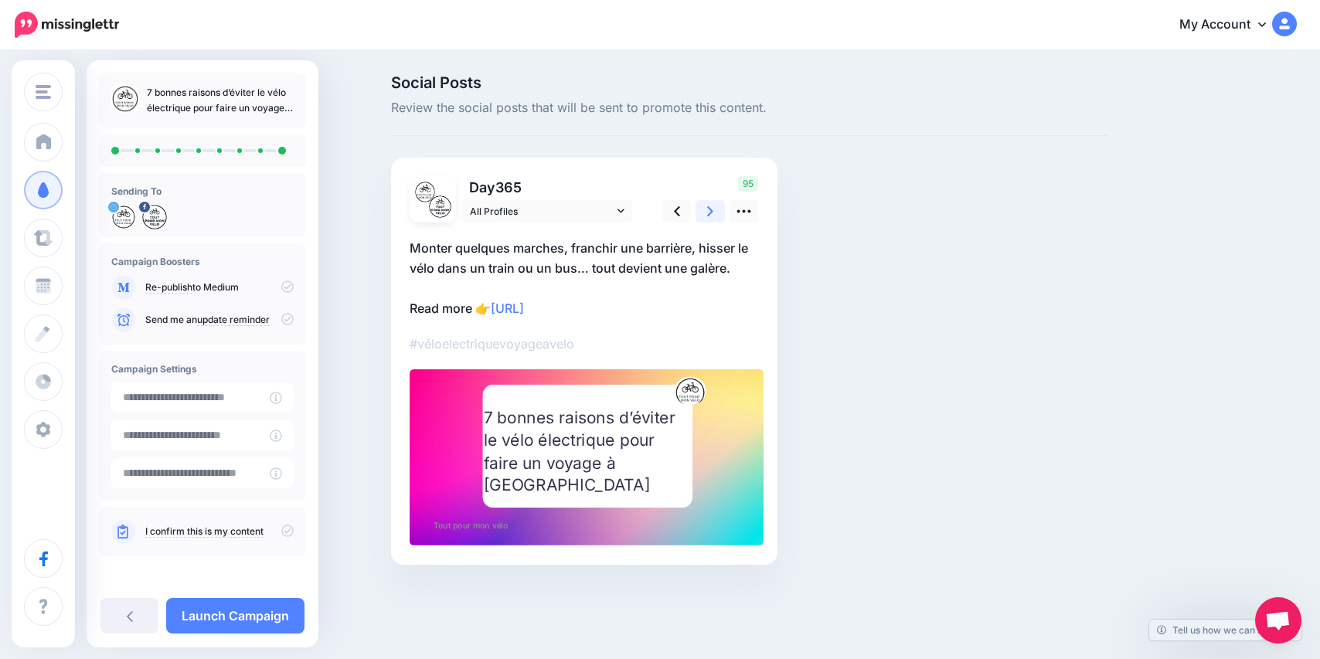
click at [709, 213] on icon at bounding box center [710, 211] width 6 height 16
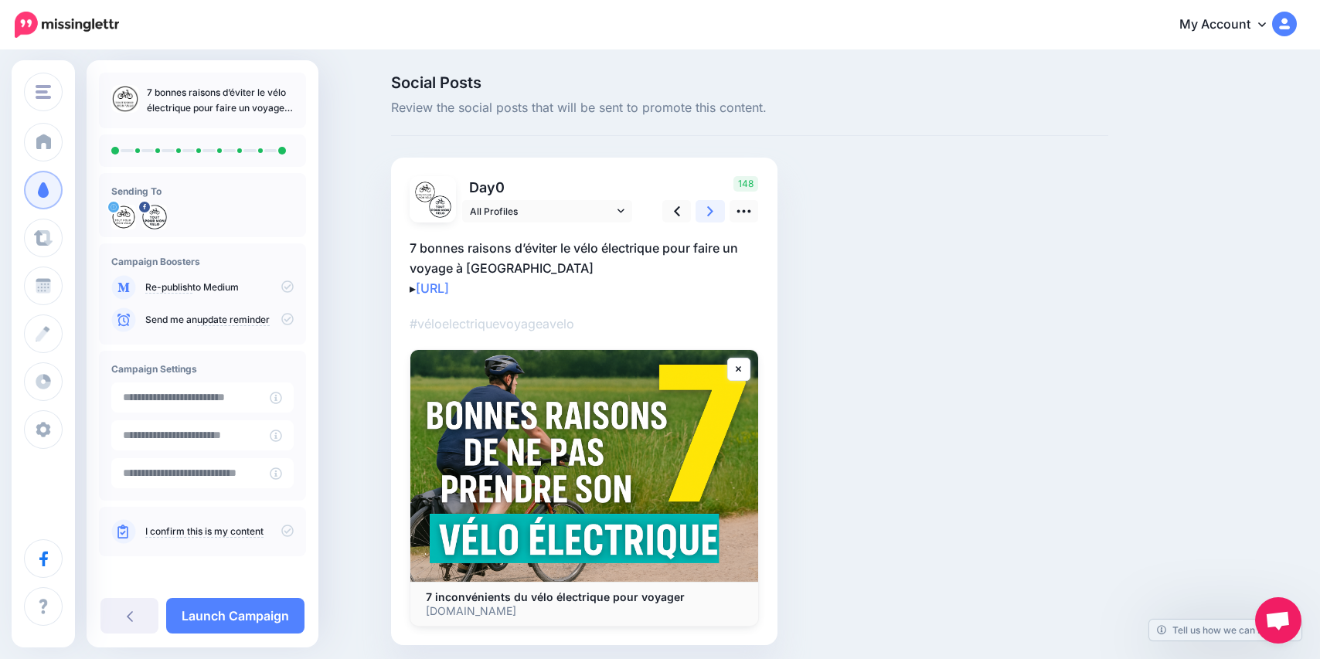
click at [709, 213] on icon at bounding box center [710, 211] width 6 height 16
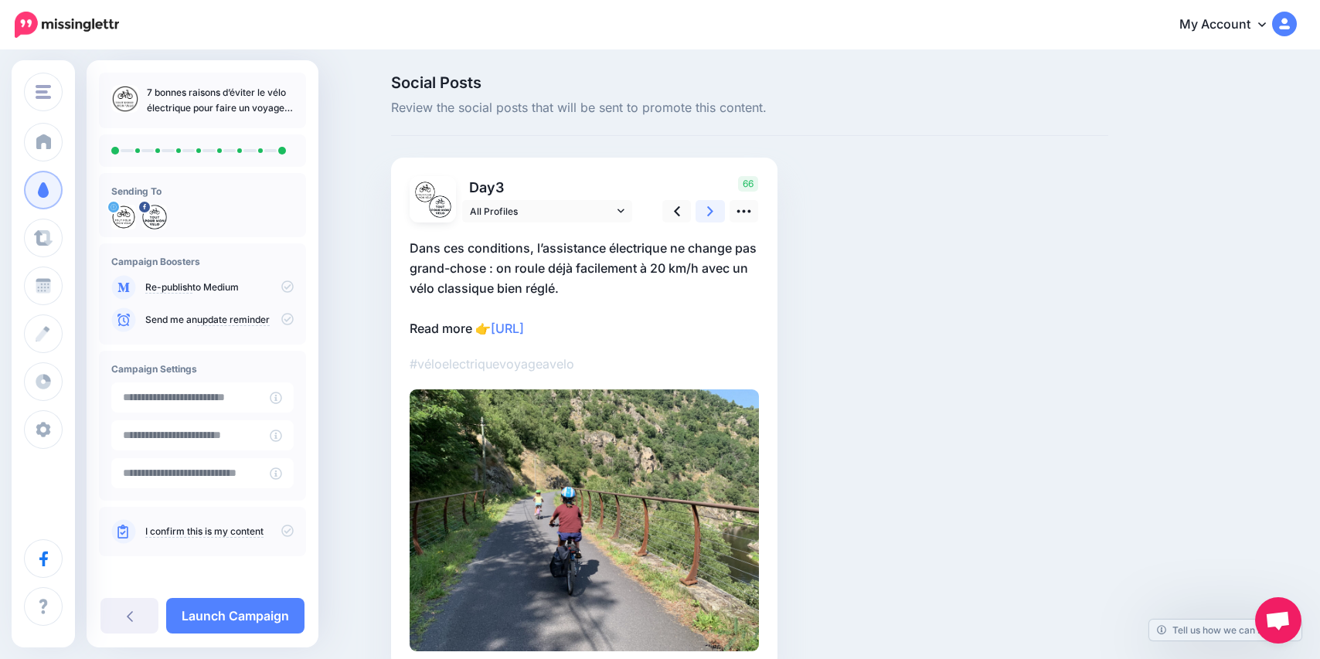
click at [709, 213] on icon at bounding box center [710, 211] width 6 height 16
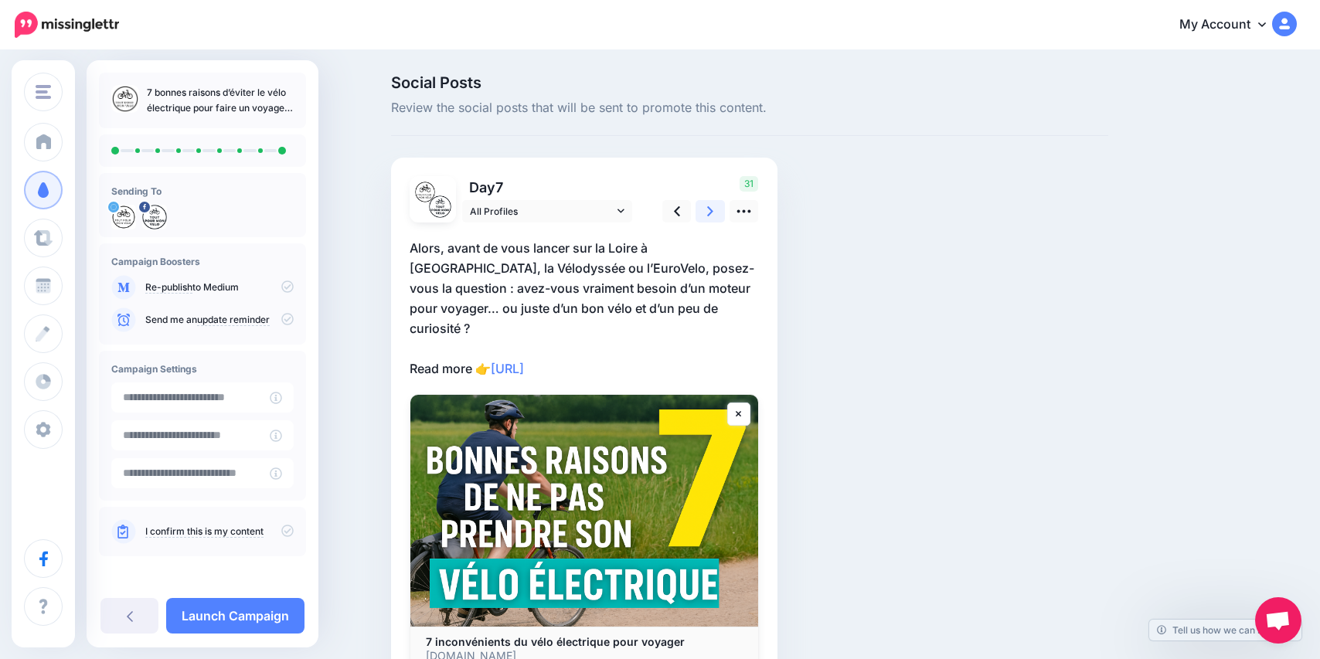
click at [709, 213] on icon at bounding box center [710, 211] width 6 height 10
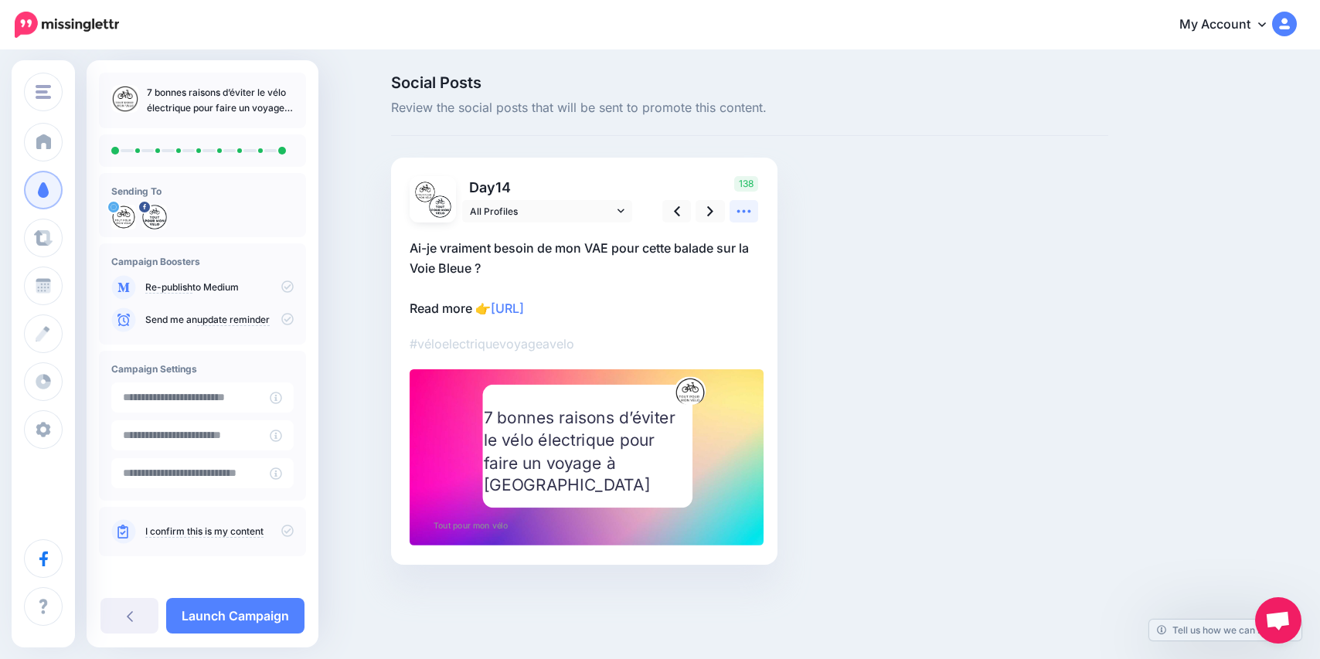
click at [743, 216] on icon at bounding box center [744, 211] width 16 height 16
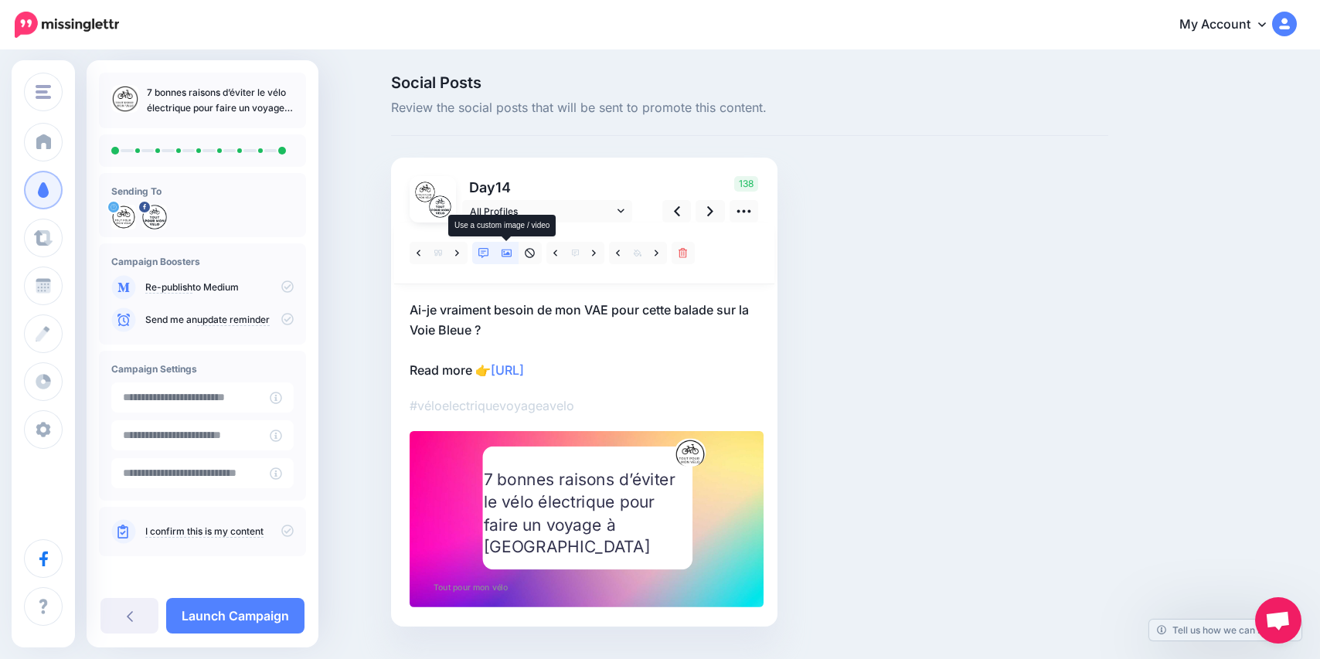
click at [508, 252] on icon at bounding box center [507, 253] width 11 height 11
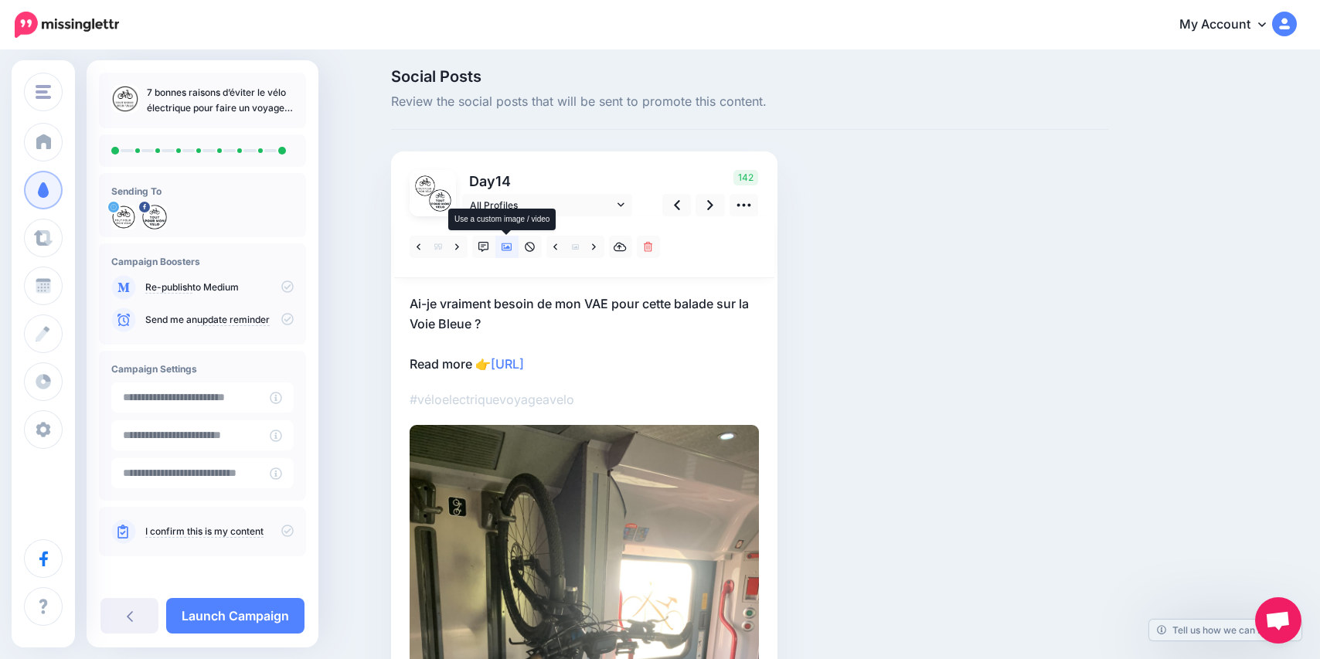
scroll to position [5, 0]
click at [509, 251] on icon at bounding box center [507, 249] width 11 height 8
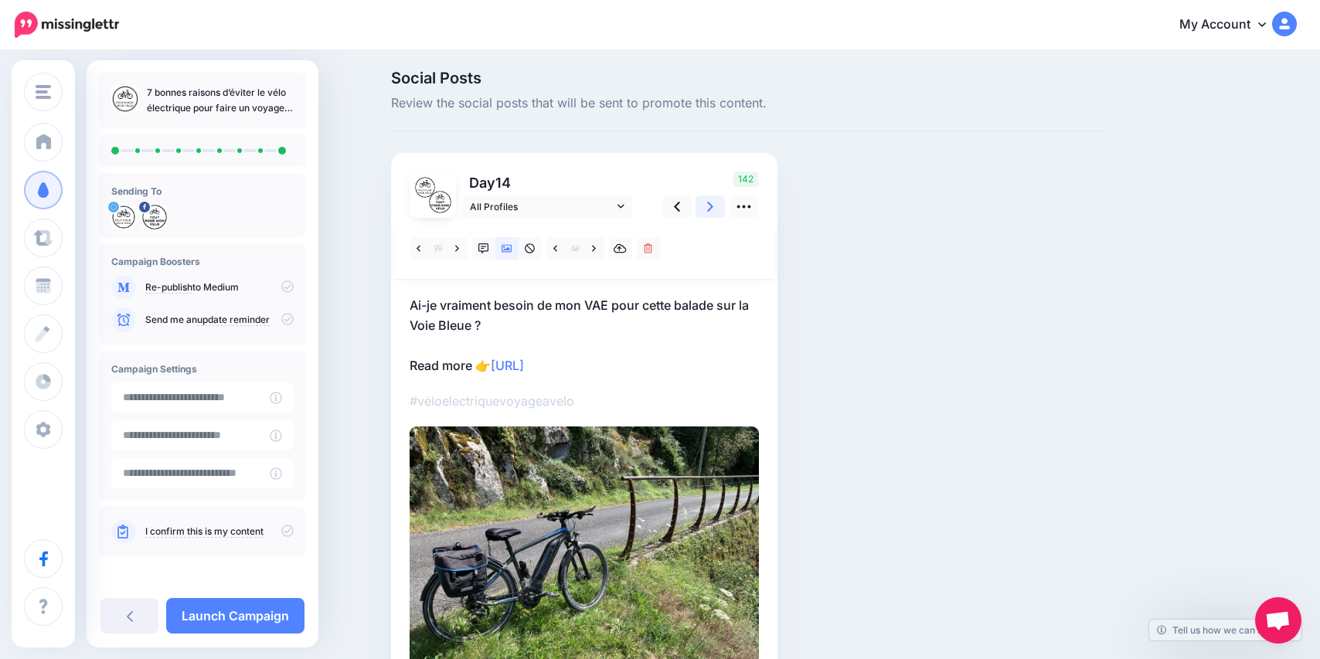
click at [710, 201] on icon at bounding box center [710, 207] width 6 height 16
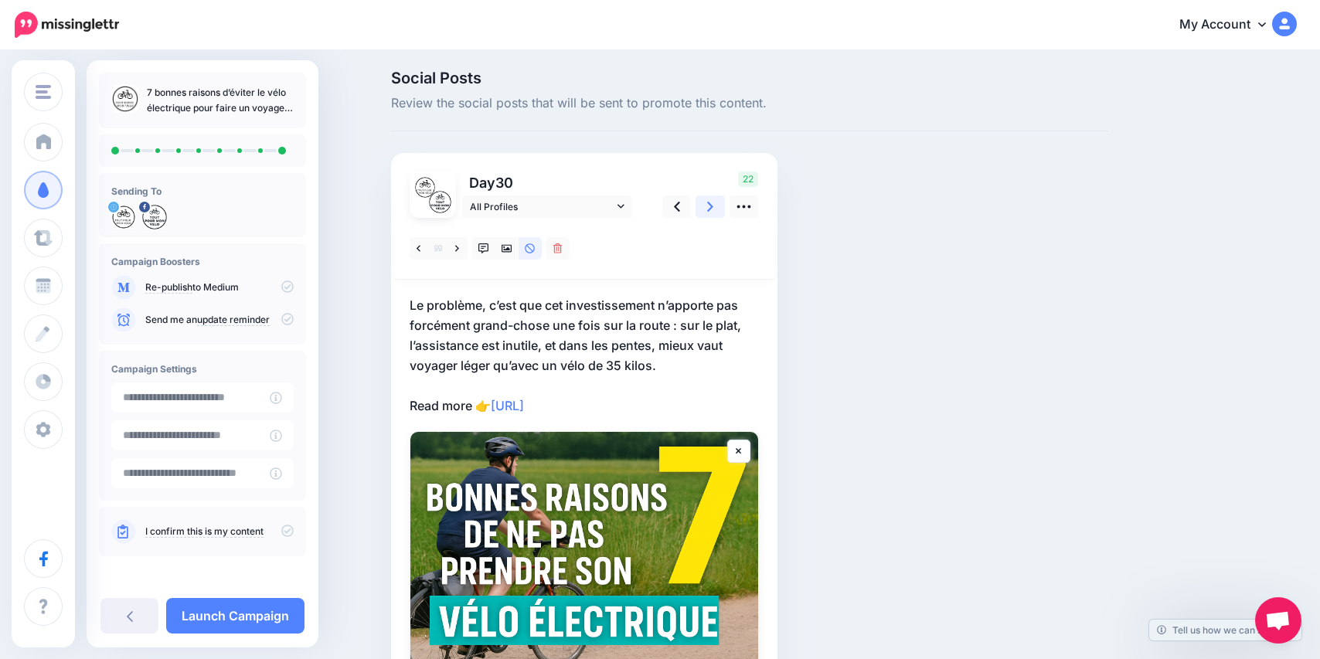
click at [710, 201] on icon at bounding box center [710, 207] width 6 height 16
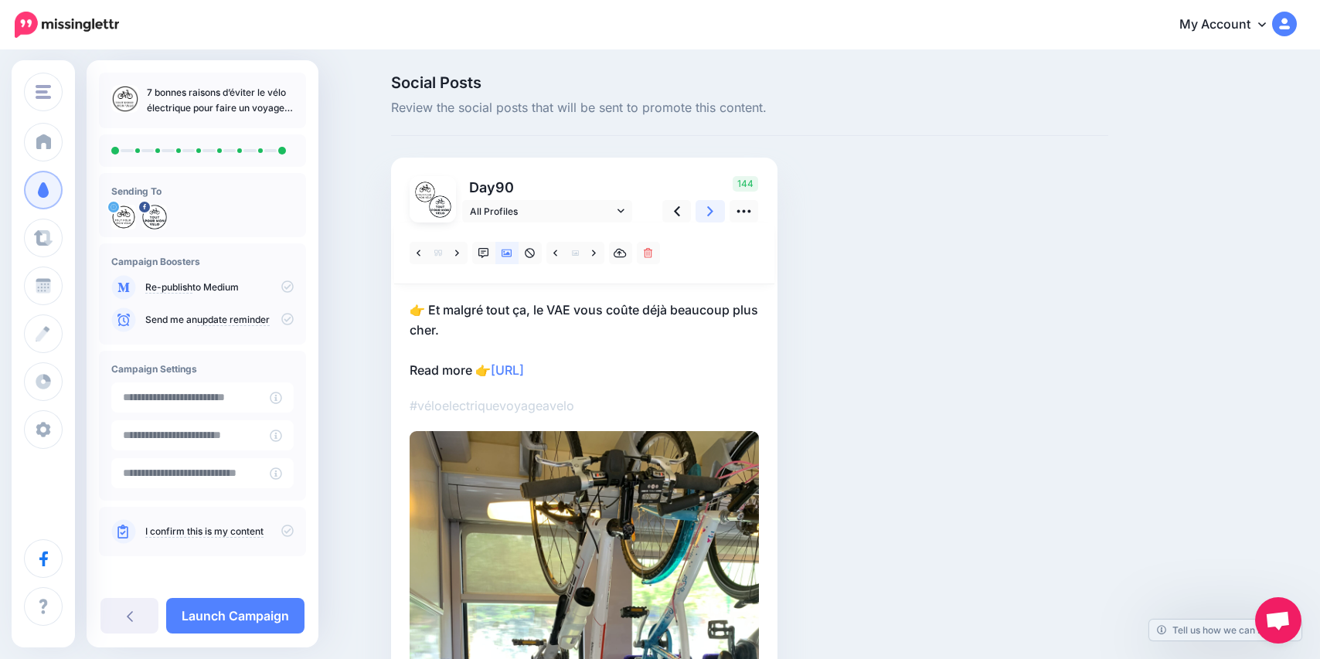
click at [710, 201] on link at bounding box center [709, 211] width 29 height 22
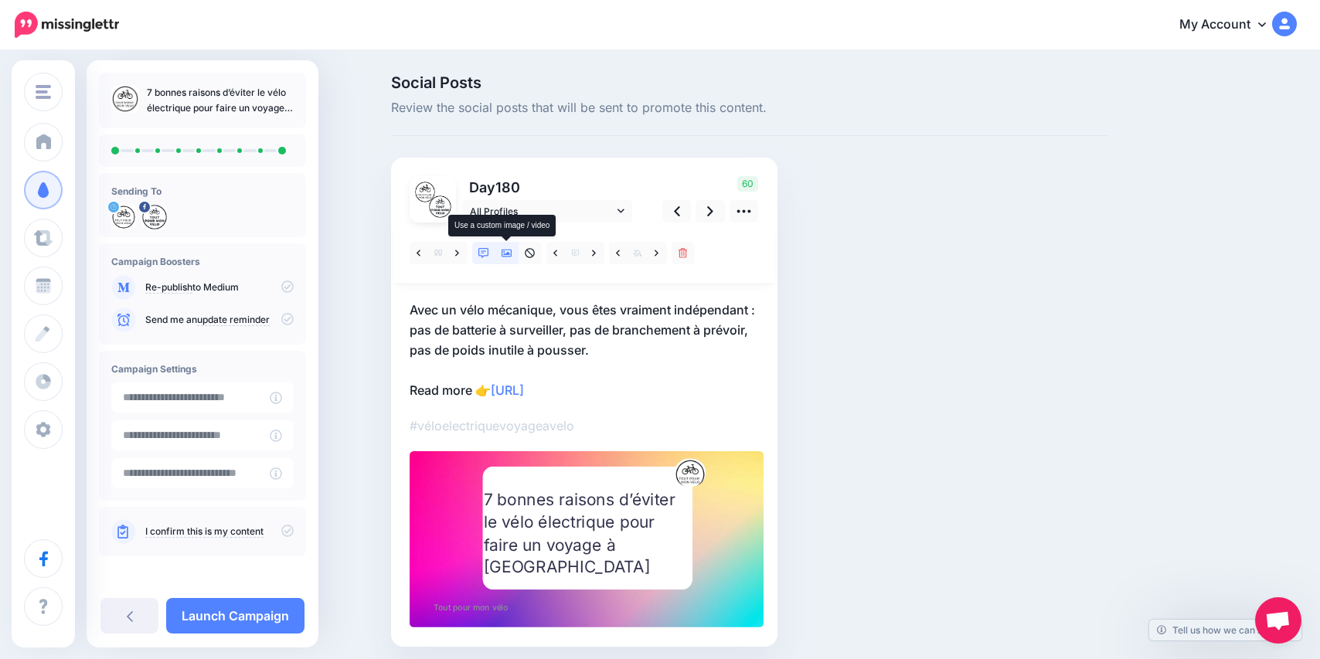
click at [512, 250] on link at bounding box center [506, 253] width 23 height 22
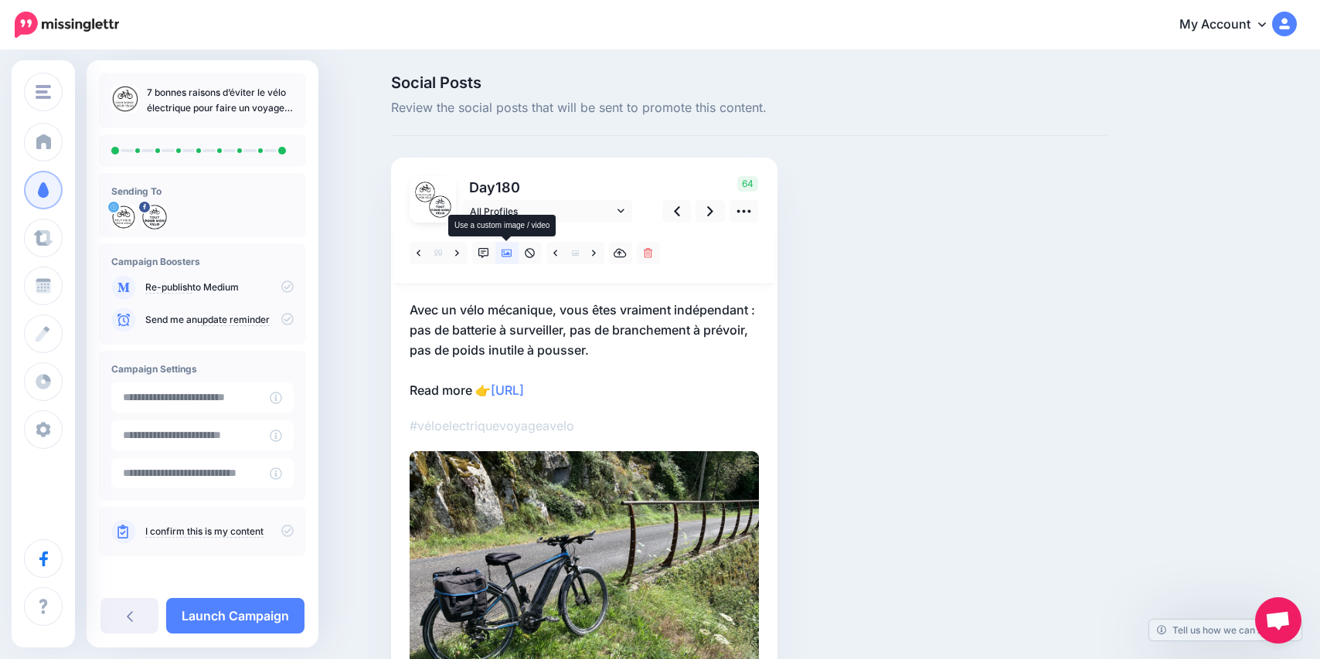
click at [512, 250] on link at bounding box center [506, 253] width 23 height 22
click at [508, 253] on icon at bounding box center [507, 254] width 11 height 8
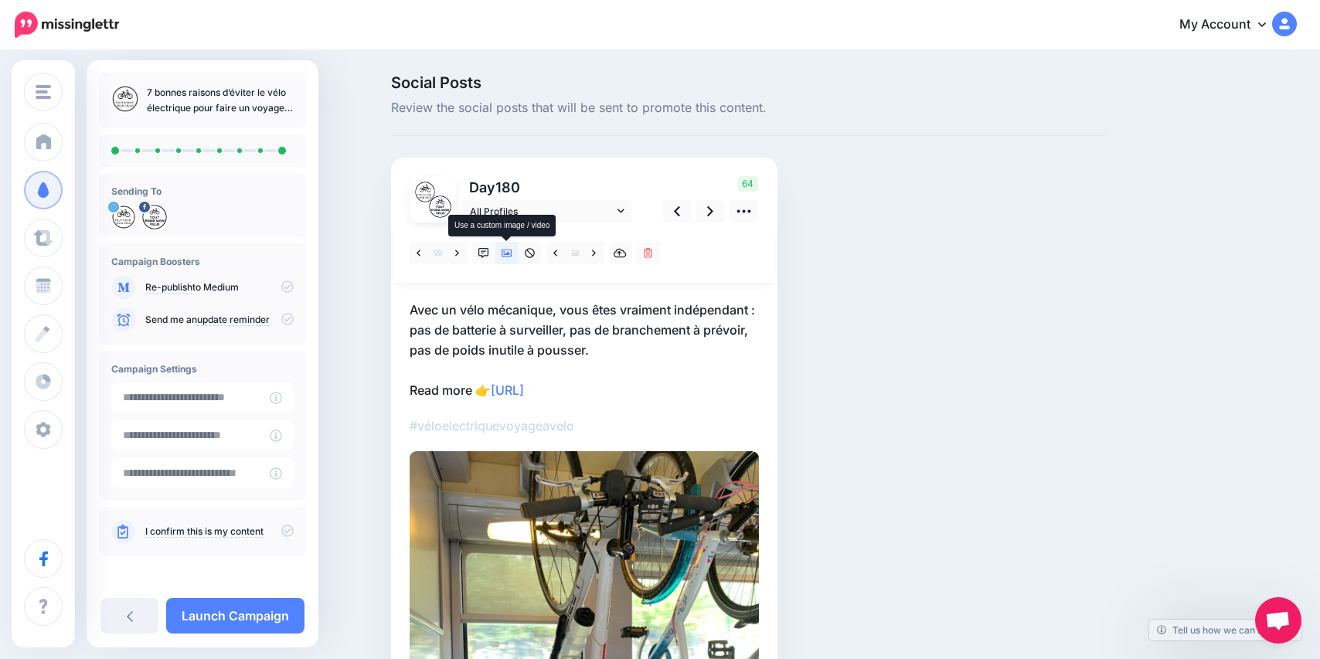
click at [508, 253] on icon at bounding box center [507, 254] width 11 height 8
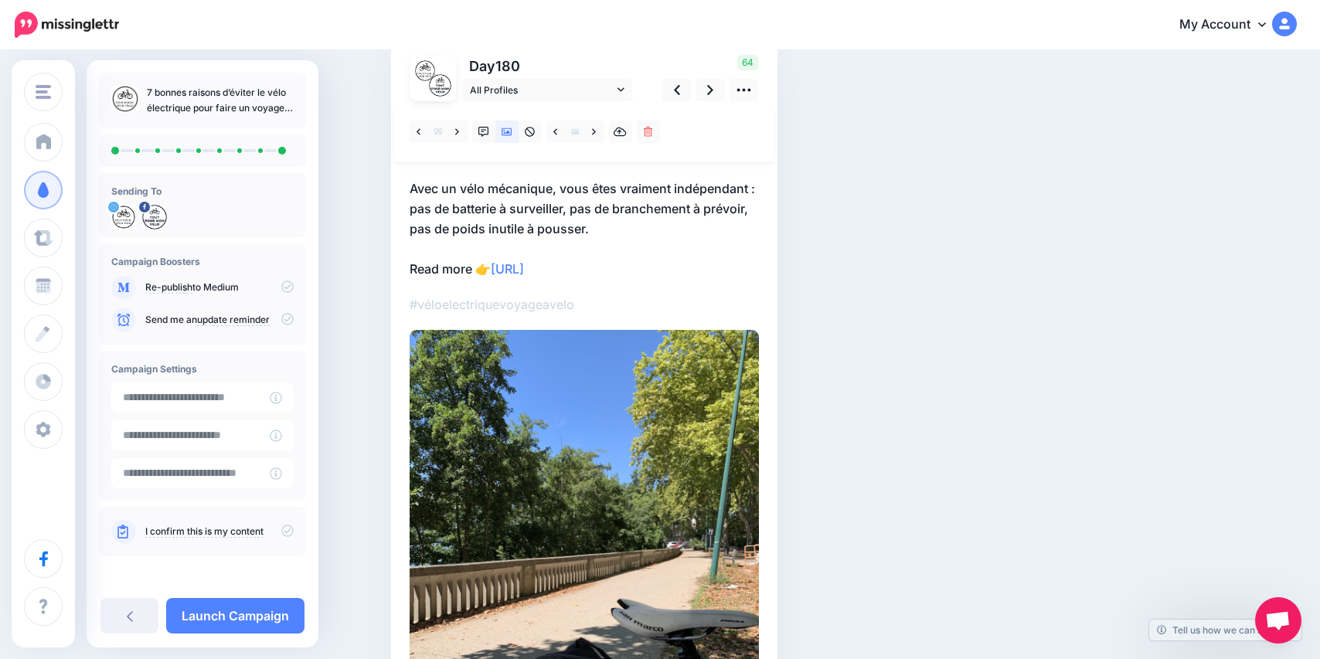
scroll to position [50, 0]
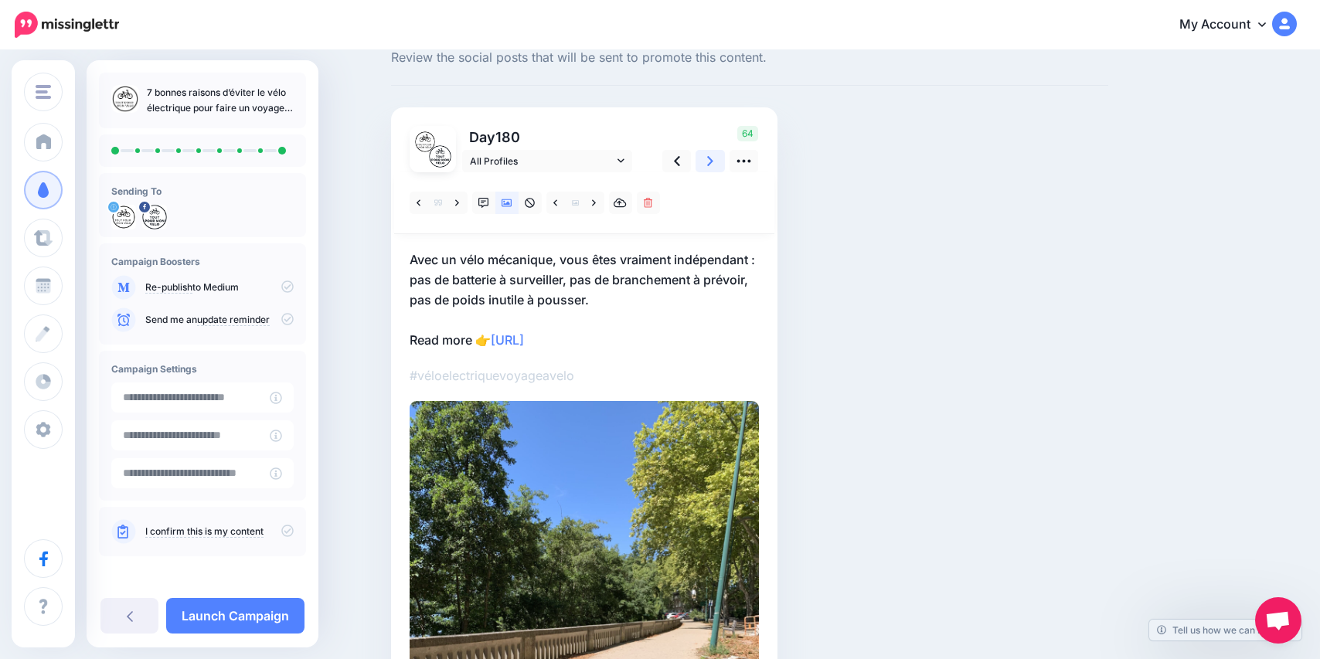
click at [713, 153] on link at bounding box center [709, 161] width 29 height 22
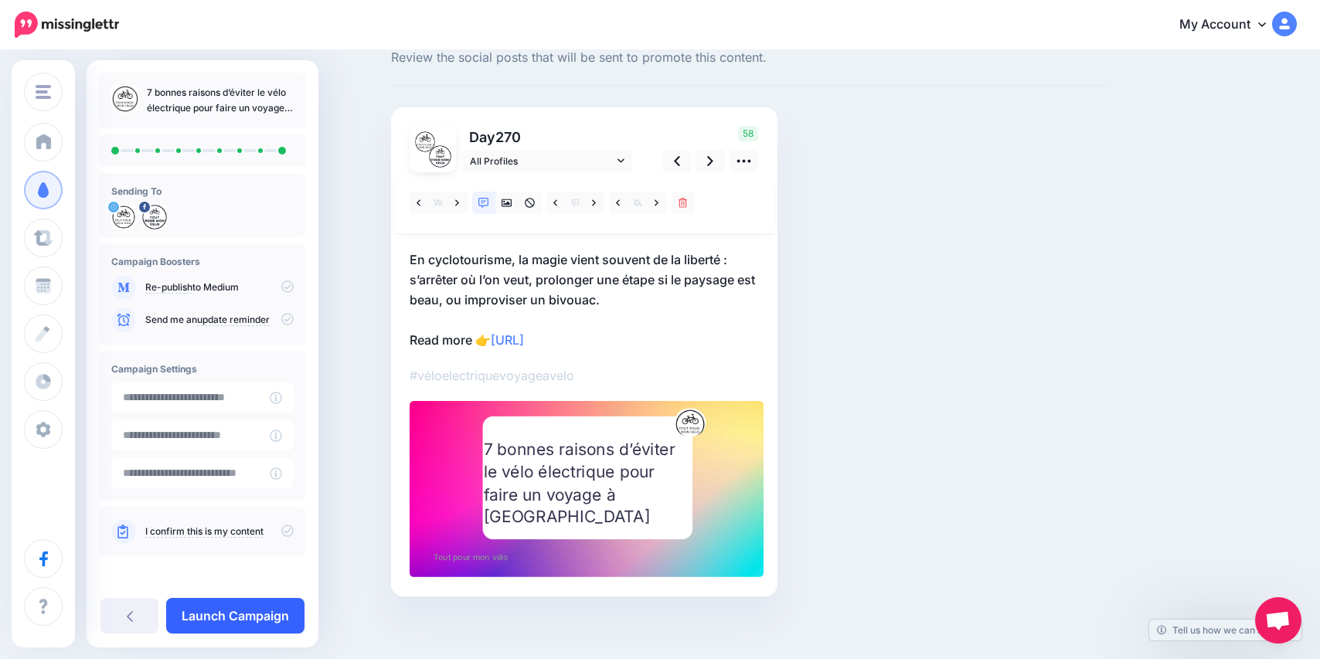
click at [247, 616] on link "Launch Campaign" at bounding box center [235, 616] width 138 height 36
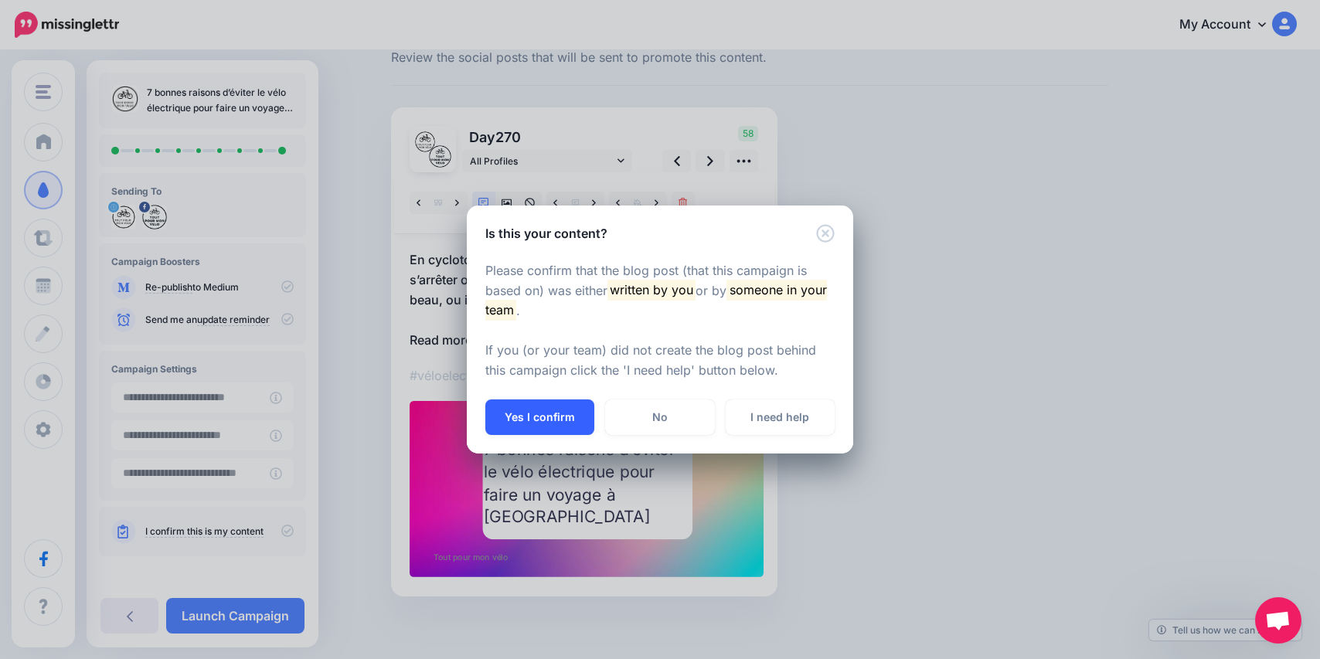
click at [550, 427] on button "Yes I confirm" at bounding box center [539, 418] width 109 height 36
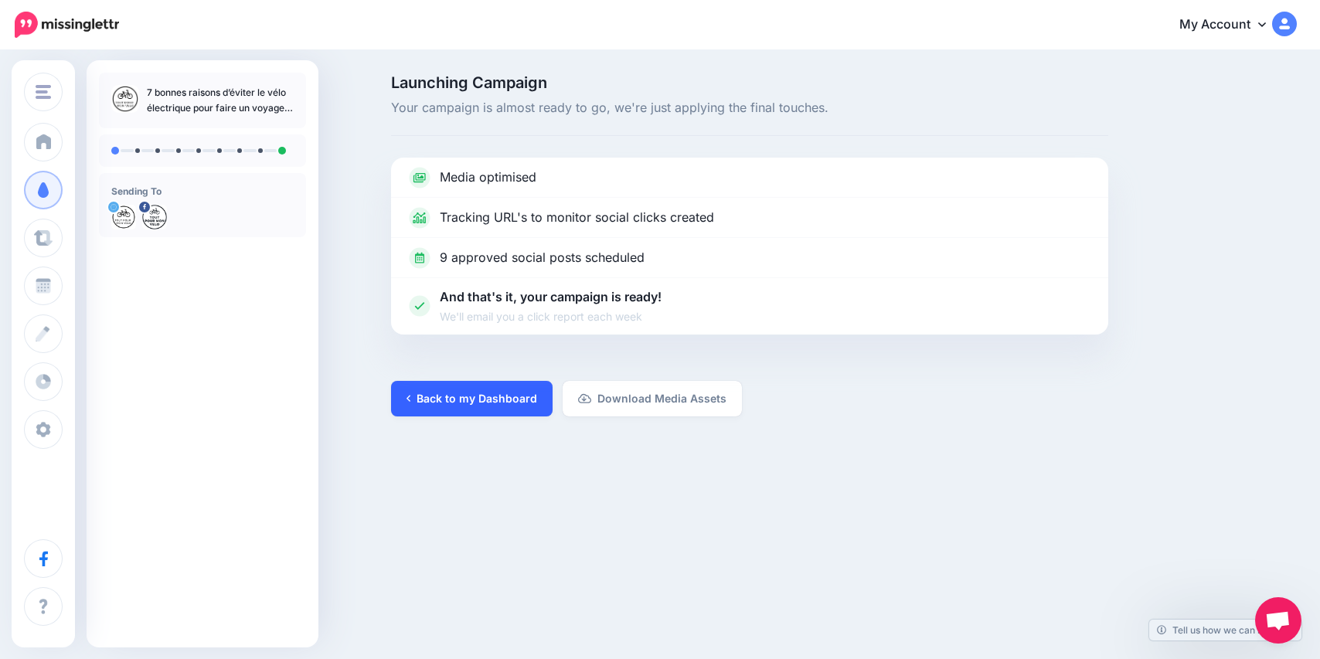
click at [509, 401] on link "Back to my Dashboard" at bounding box center [472, 399] width 162 height 36
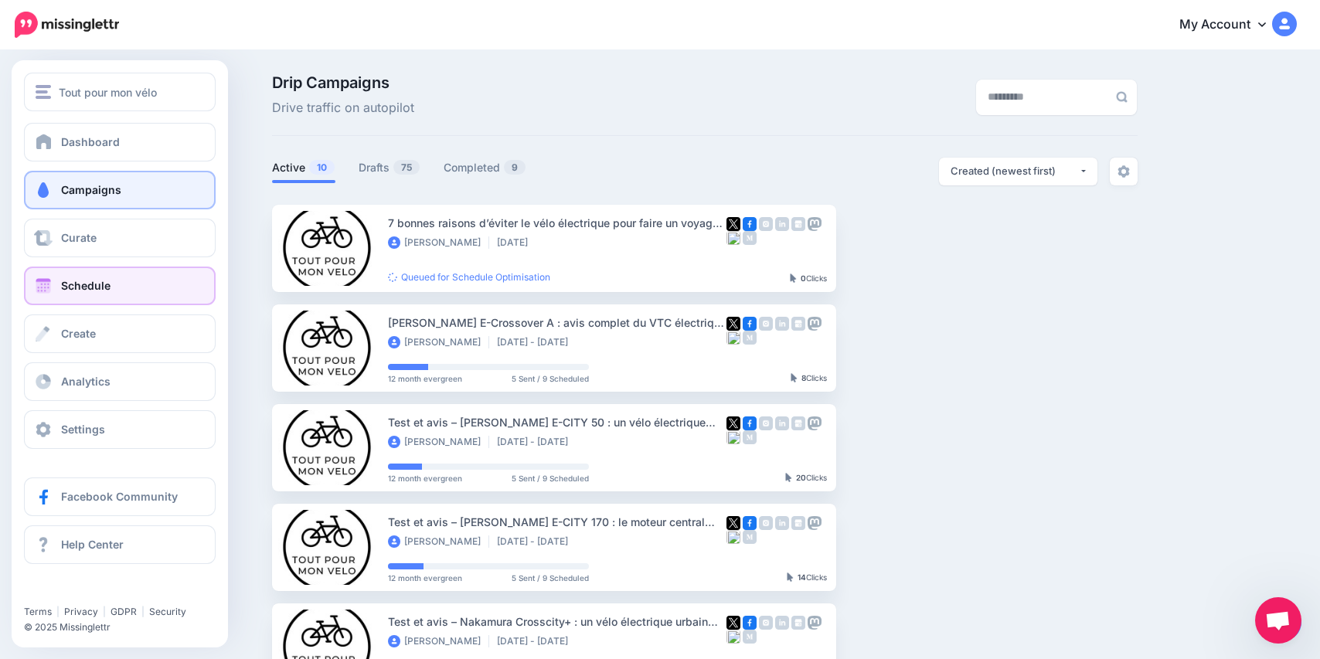
click at [43, 276] on link "Schedule" at bounding box center [120, 286] width 192 height 39
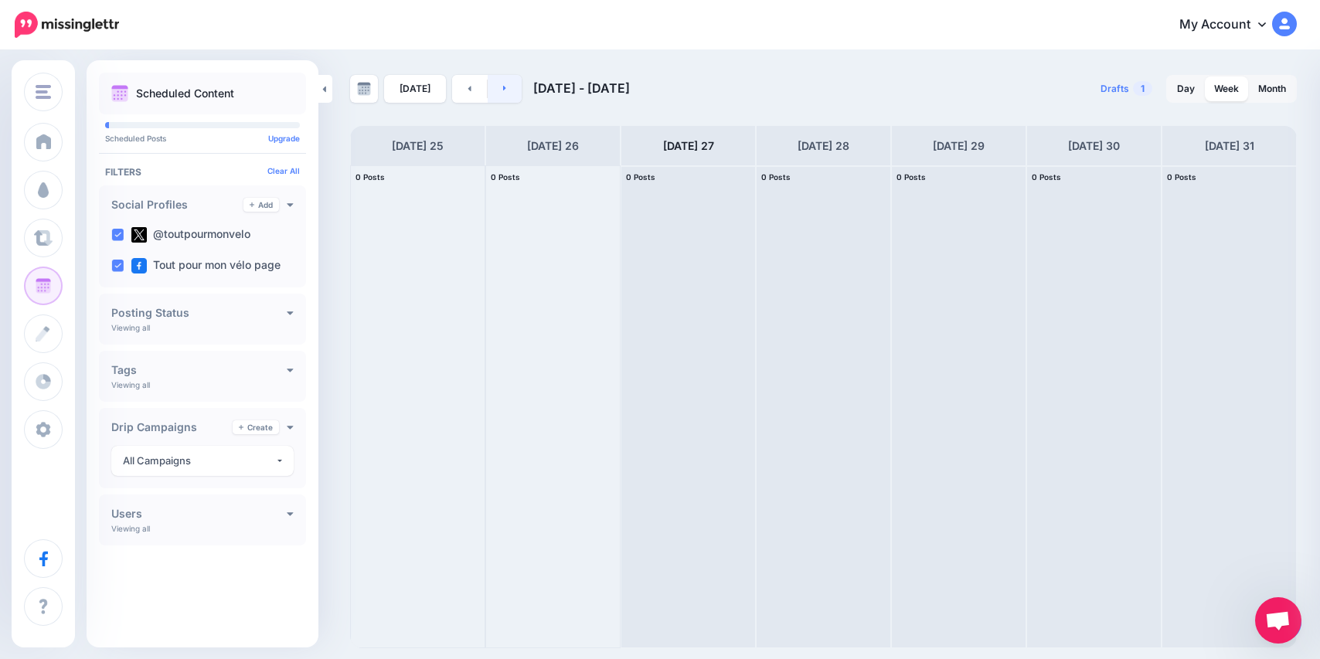
click at [498, 102] on link at bounding box center [505, 89] width 35 height 28
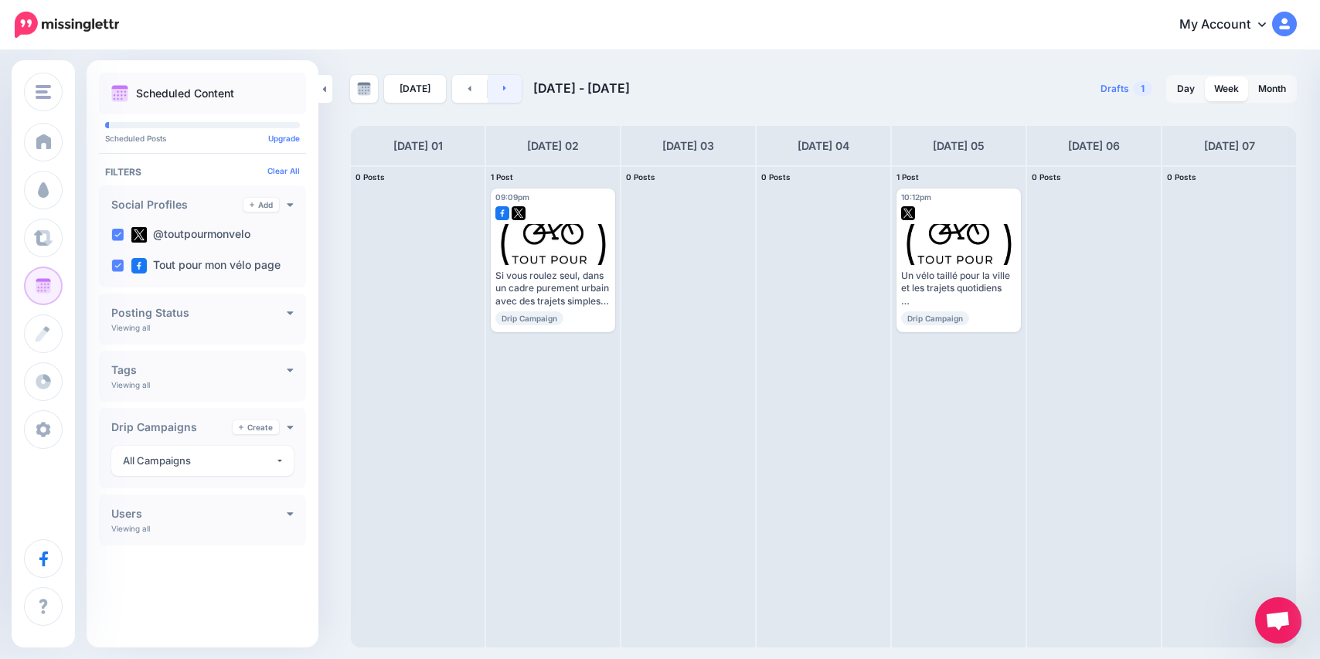
click at [498, 102] on link at bounding box center [505, 89] width 35 height 28
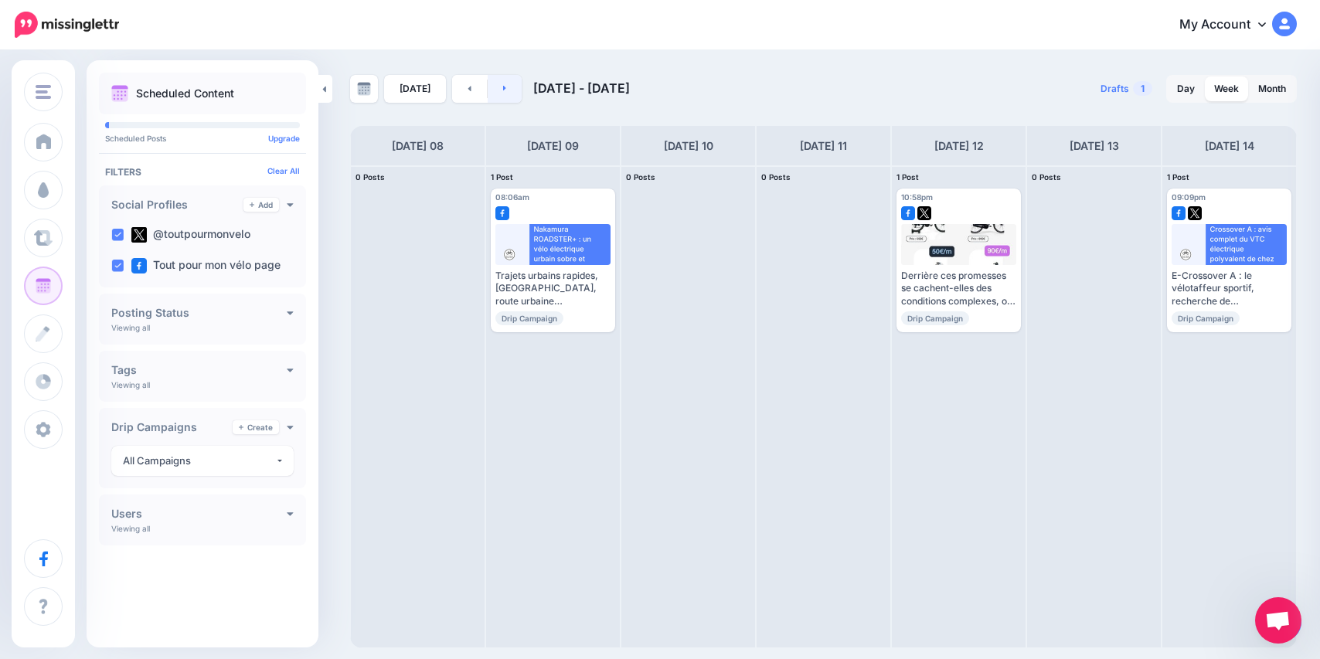
click at [498, 102] on link at bounding box center [505, 89] width 35 height 28
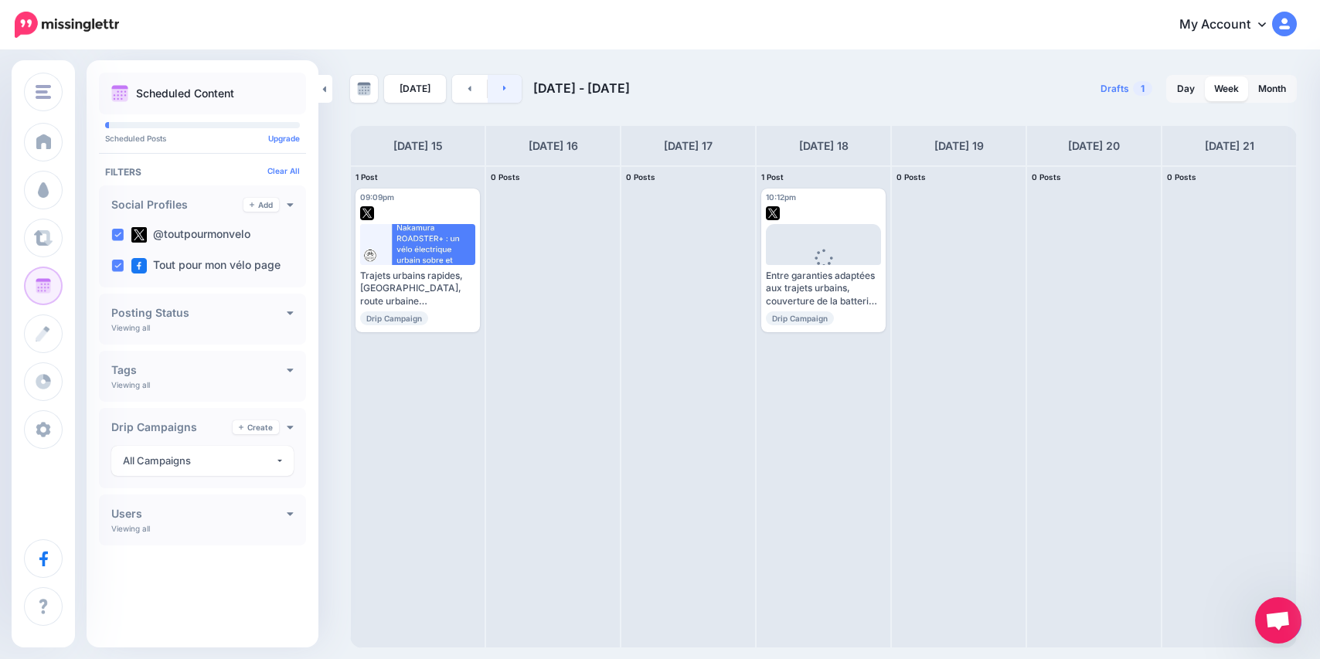
click at [498, 102] on link at bounding box center [505, 89] width 35 height 28
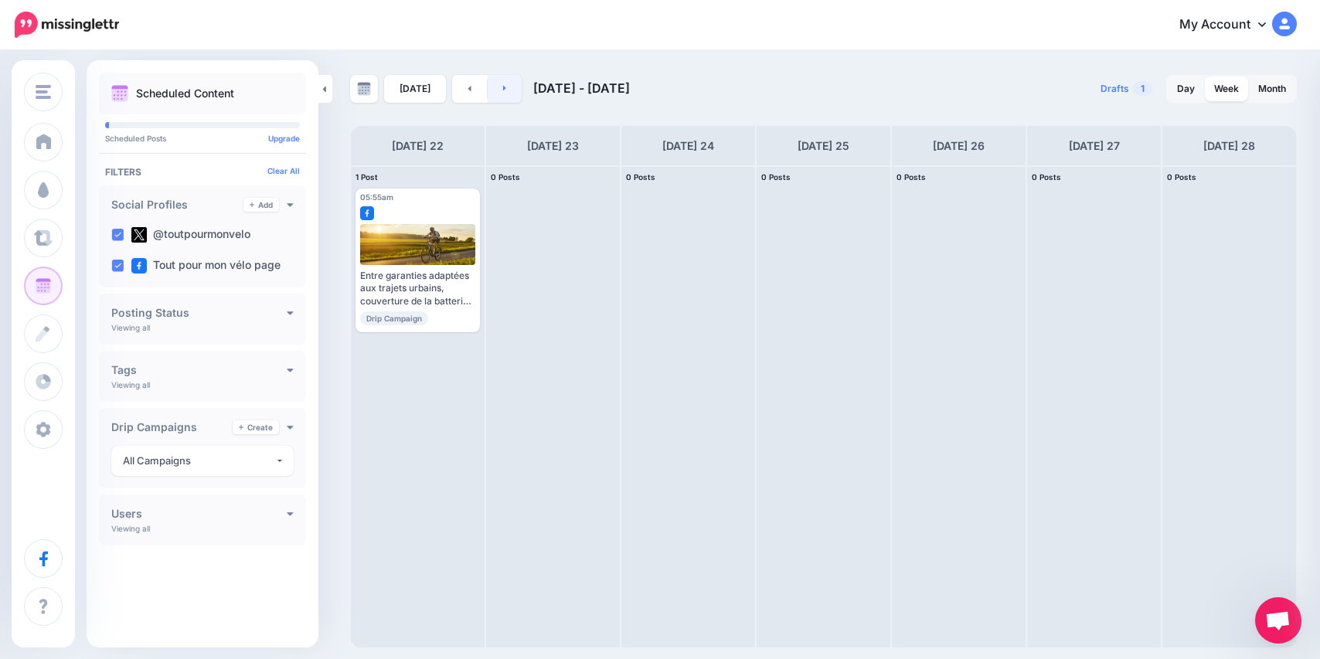
click at [498, 102] on link at bounding box center [505, 89] width 35 height 28
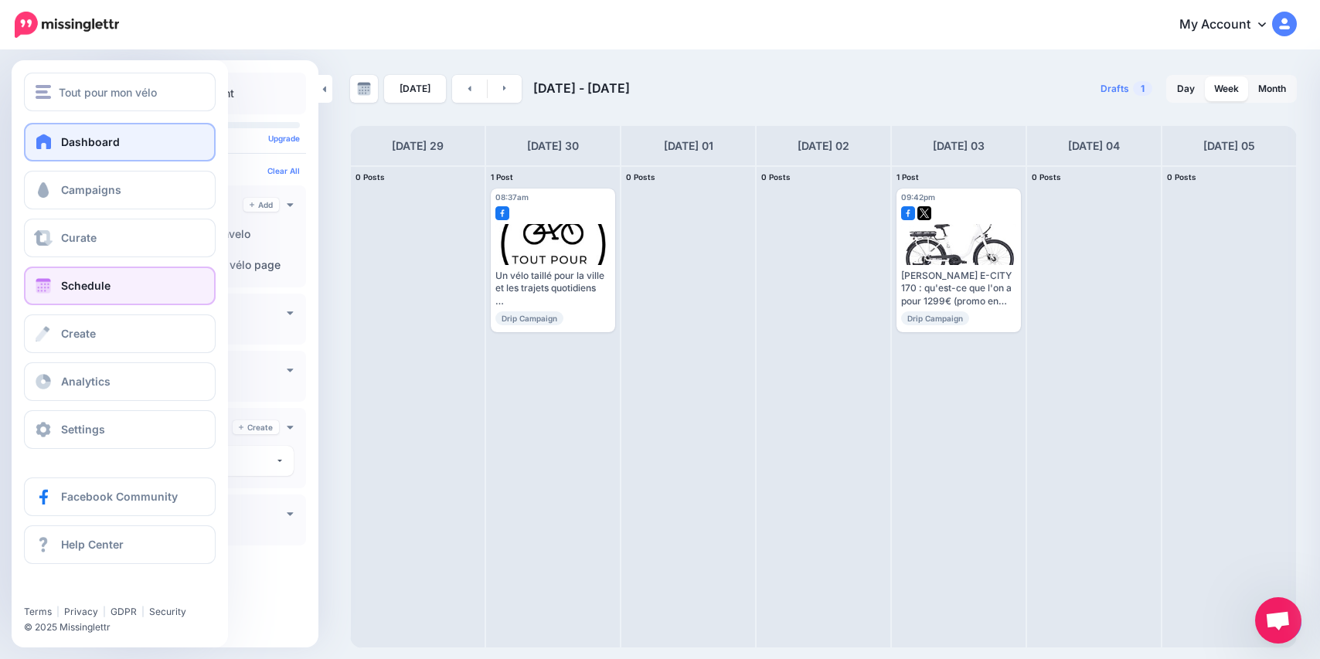
click at [94, 150] on link "Dashboard" at bounding box center [120, 142] width 192 height 39
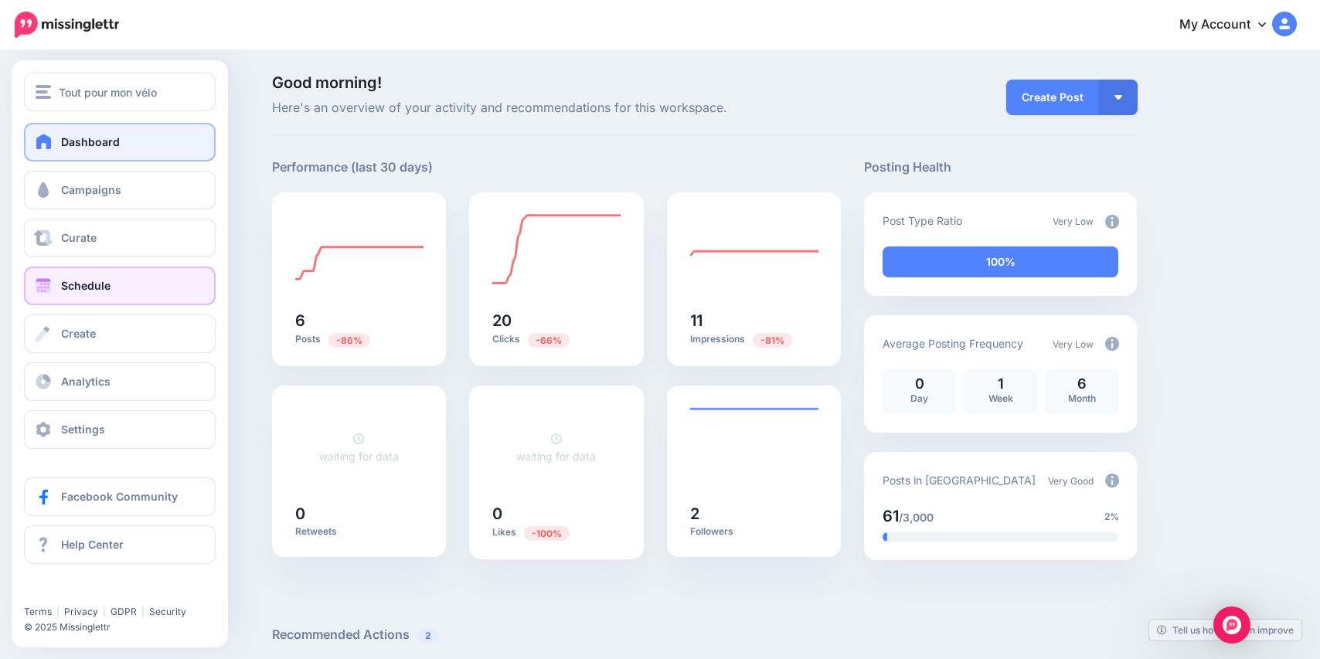
click at [44, 284] on span at bounding box center [43, 285] width 20 height 15
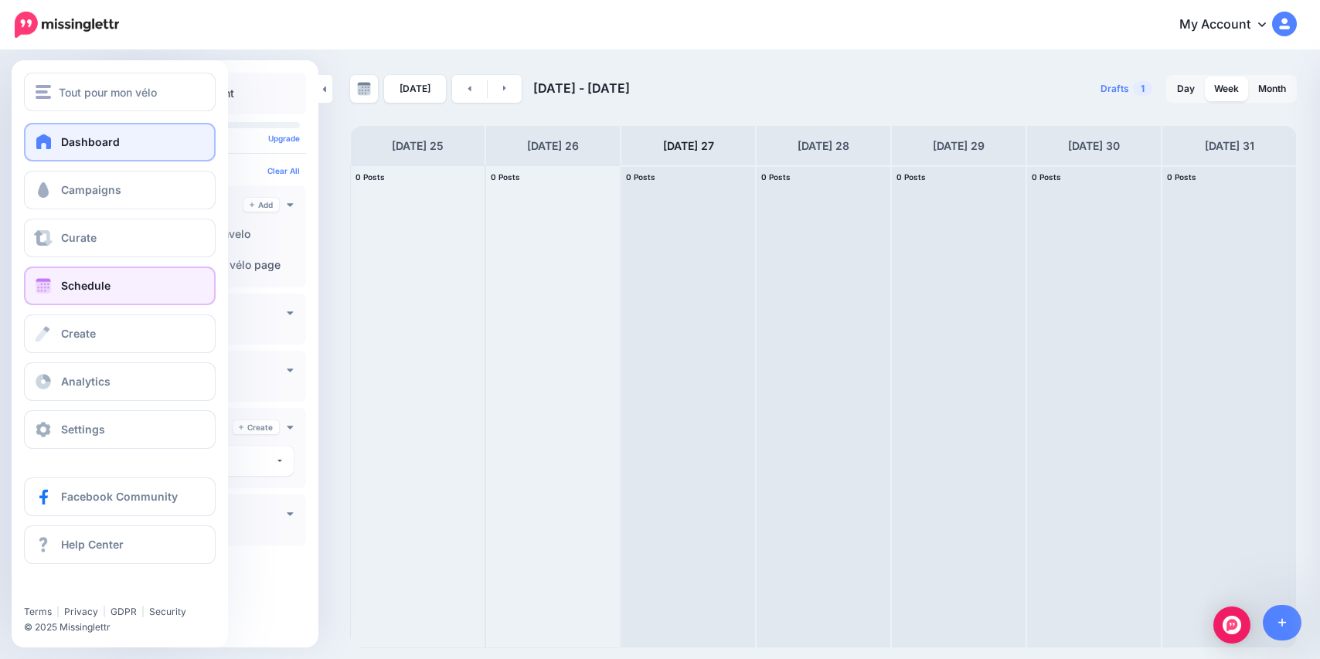
click at [95, 151] on link "Dashboard" at bounding box center [120, 142] width 192 height 39
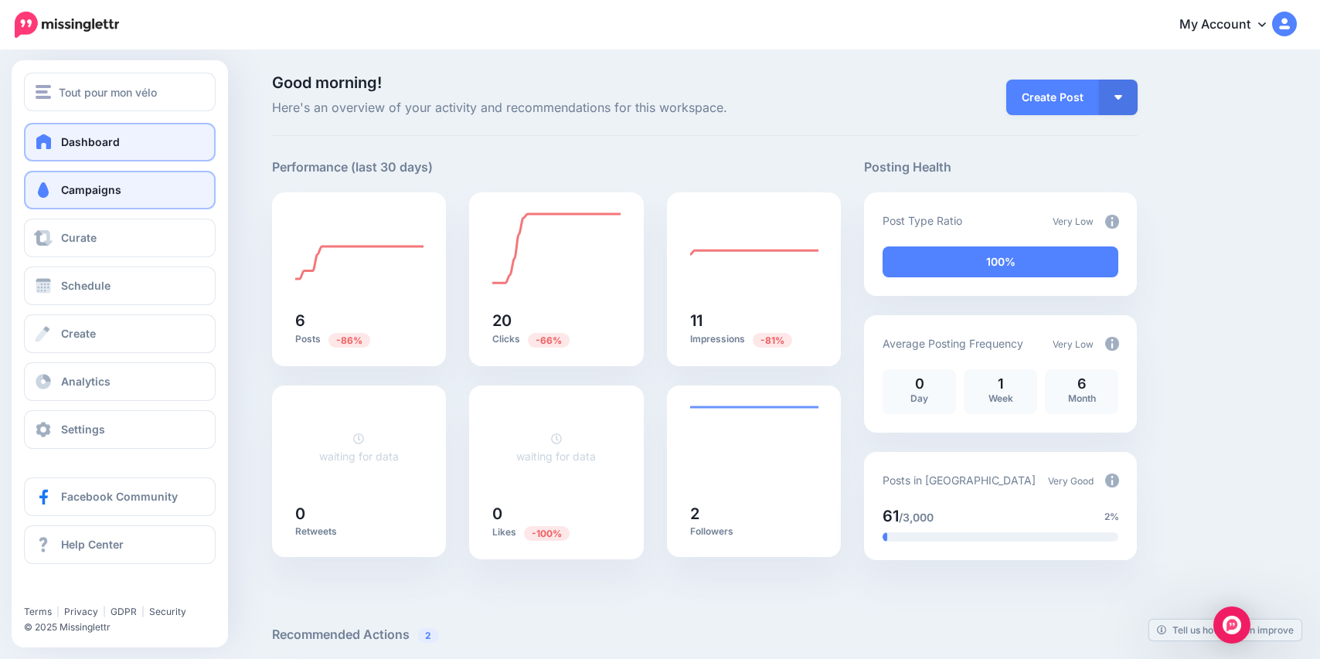
click at [56, 192] on link "Campaigns" at bounding box center [120, 190] width 192 height 39
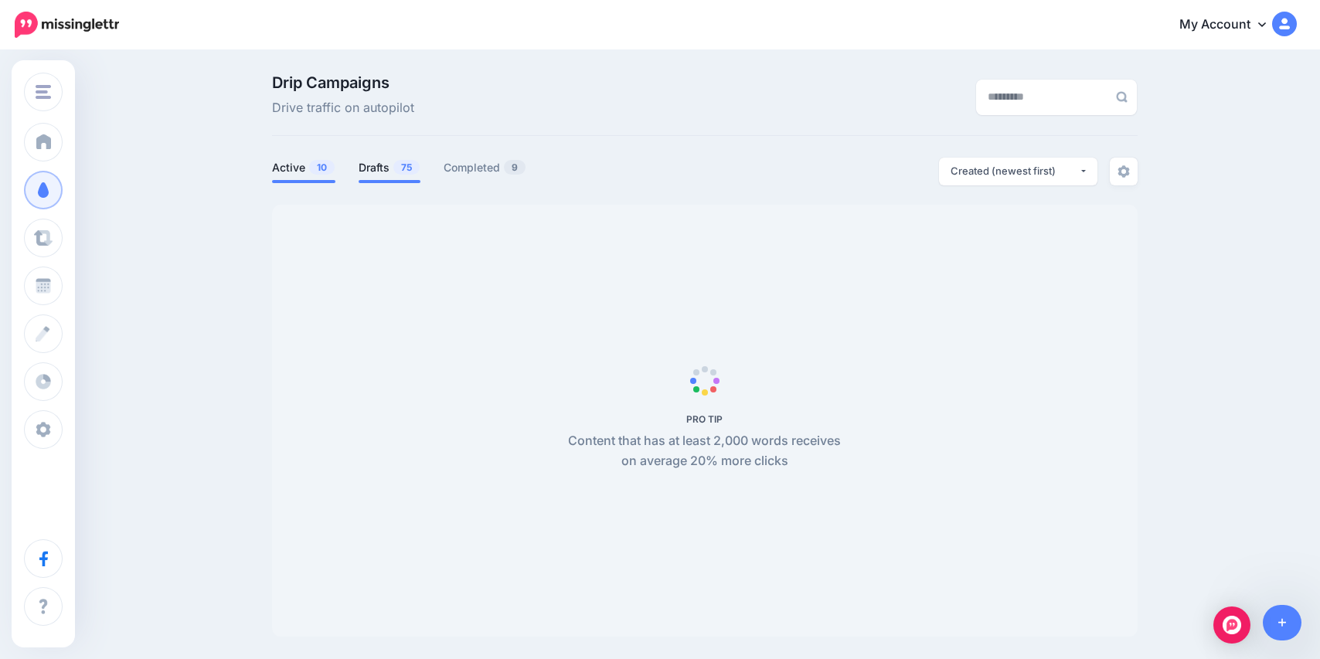
click at [393, 172] on link "Drafts 75" at bounding box center [390, 167] width 62 height 19
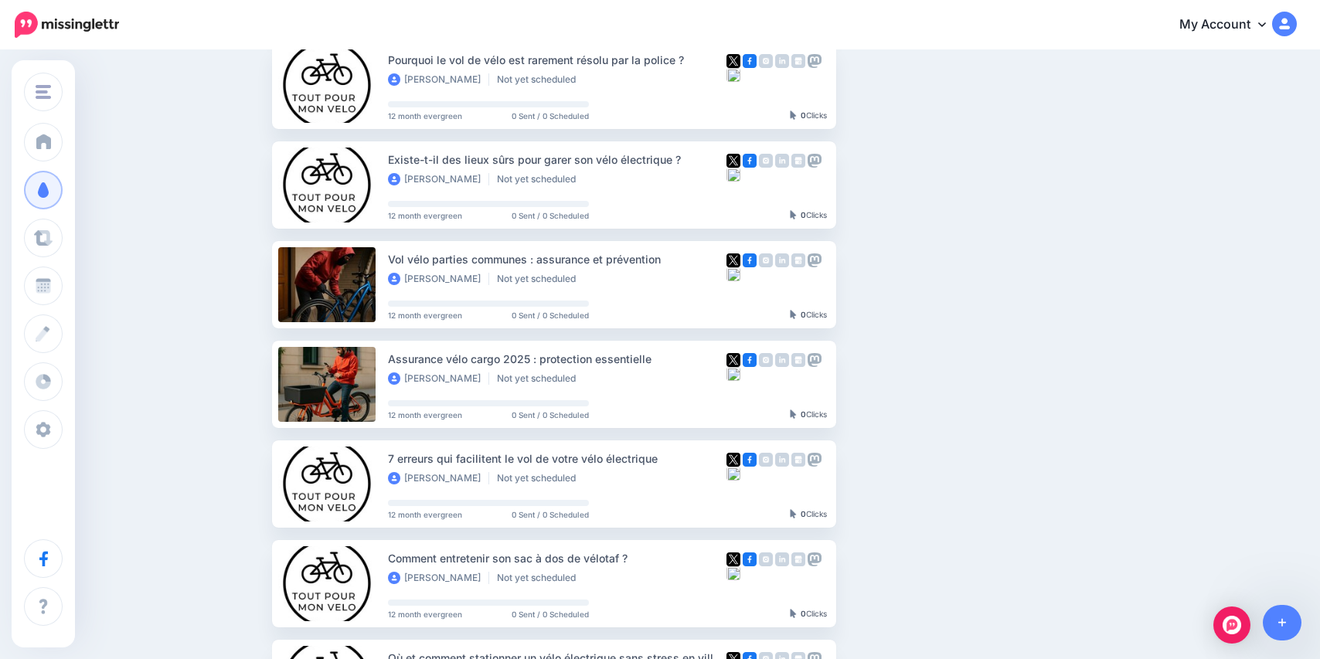
scroll to position [468, 0]
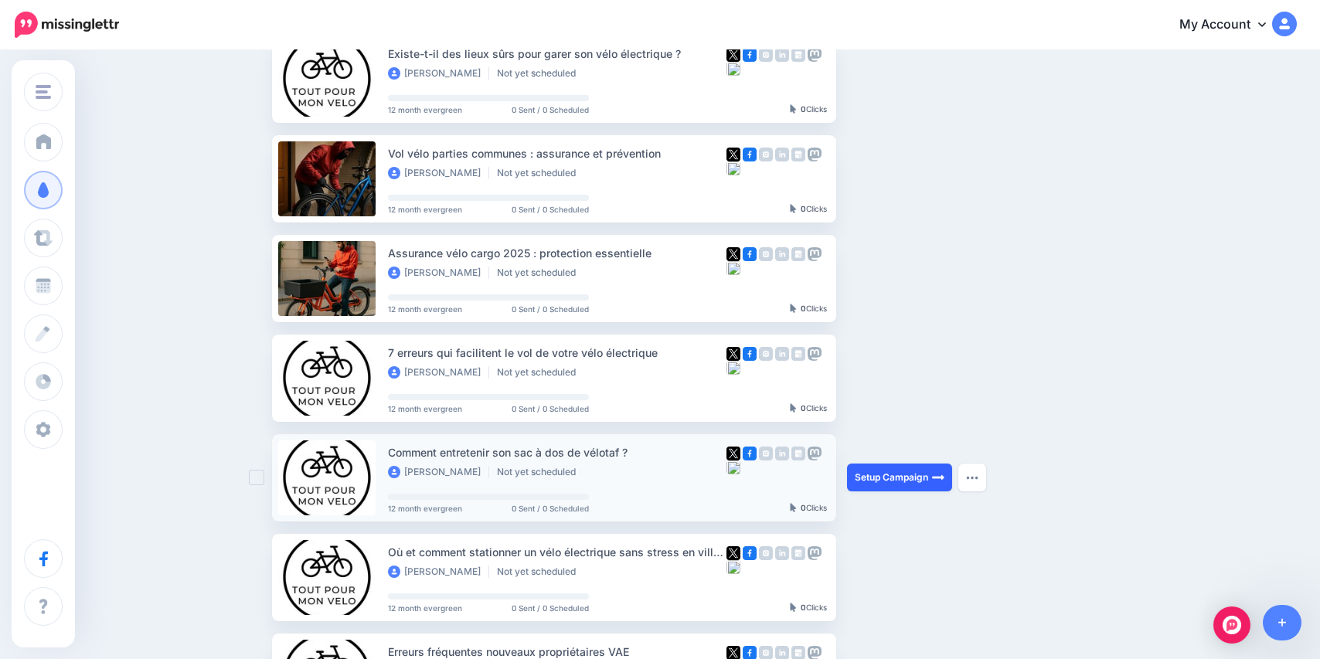
click at [898, 476] on link "Setup Campaign" at bounding box center [899, 478] width 105 height 28
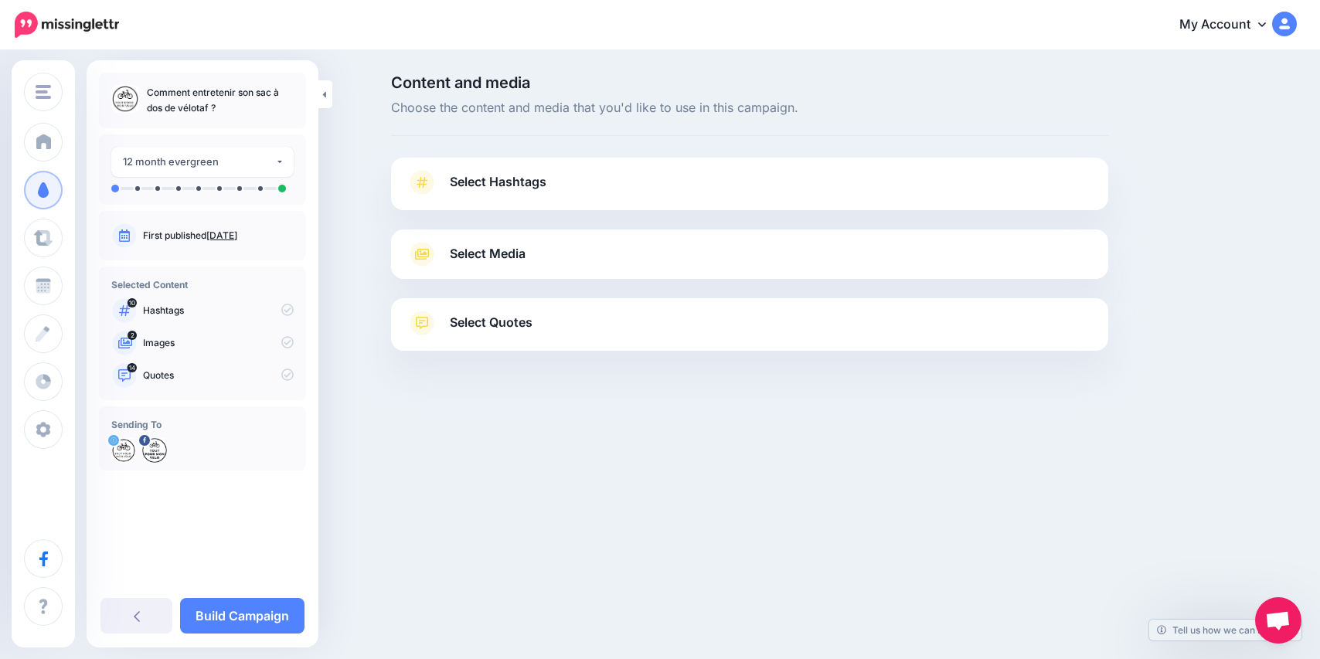
click at [525, 188] on span "Select Hashtags" at bounding box center [498, 182] width 97 height 21
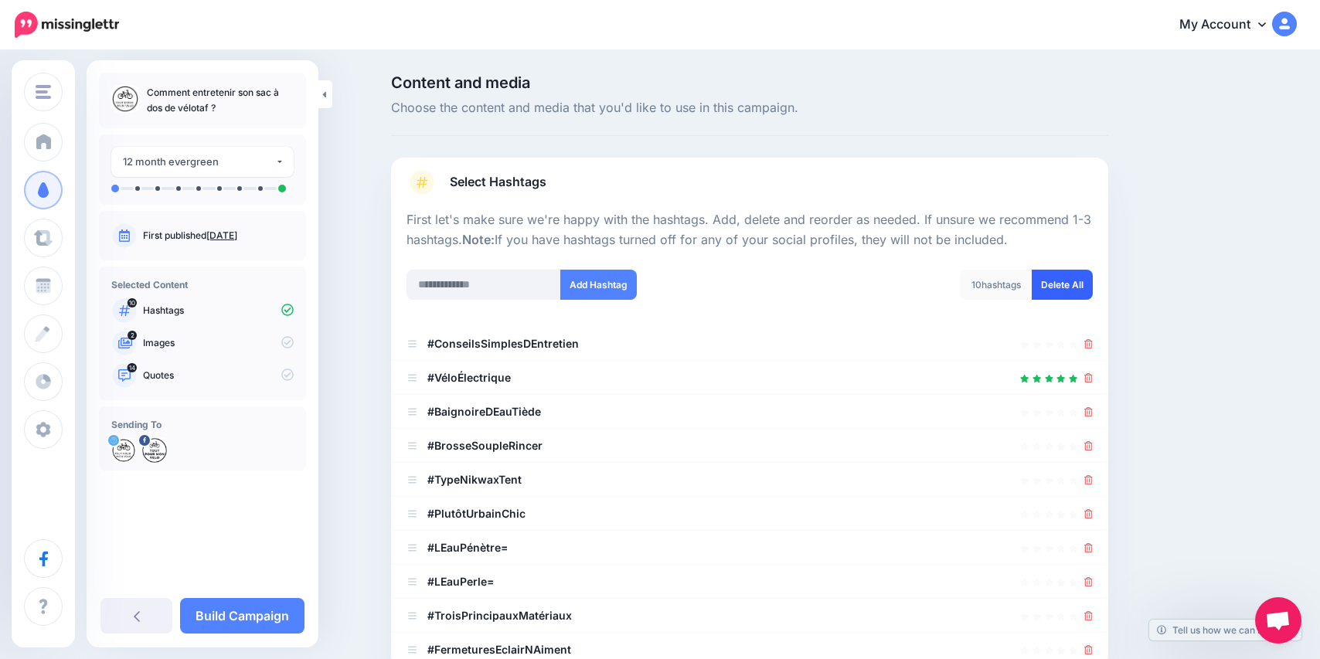
click at [1070, 278] on link "Delete All" at bounding box center [1062, 285] width 61 height 30
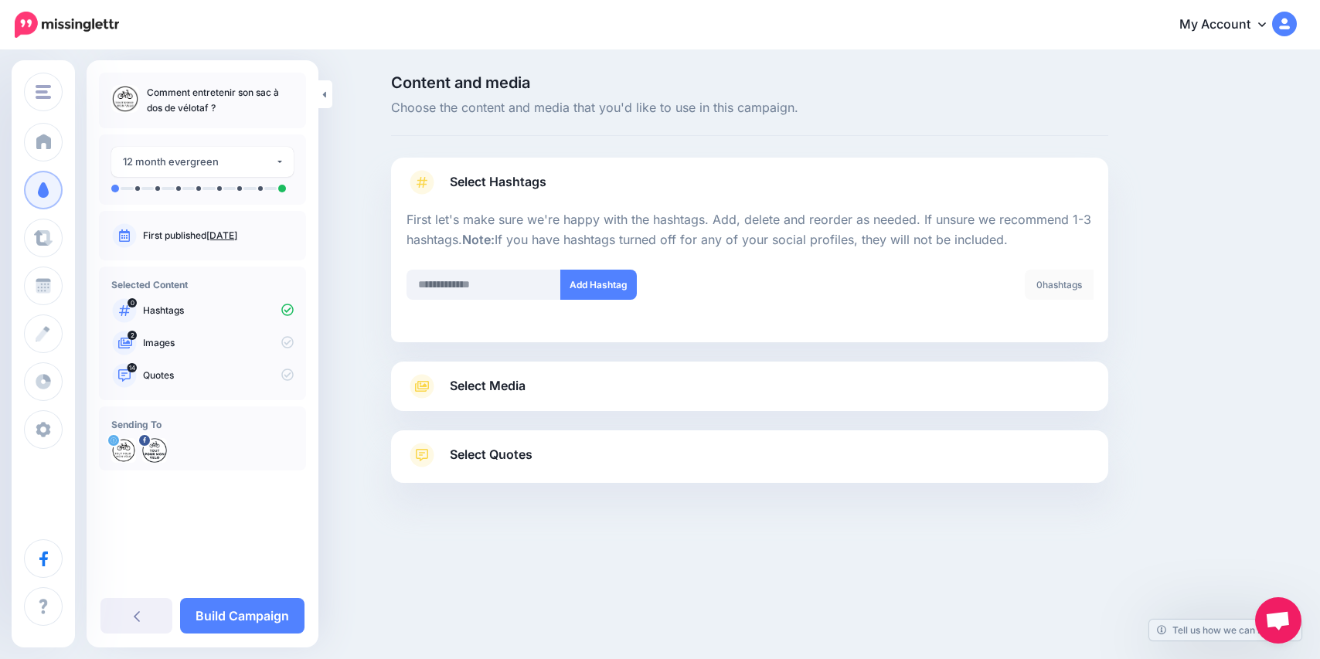
click at [658, 391] on link "Select Media" at bounding box center [749, 386] width 686 height 25
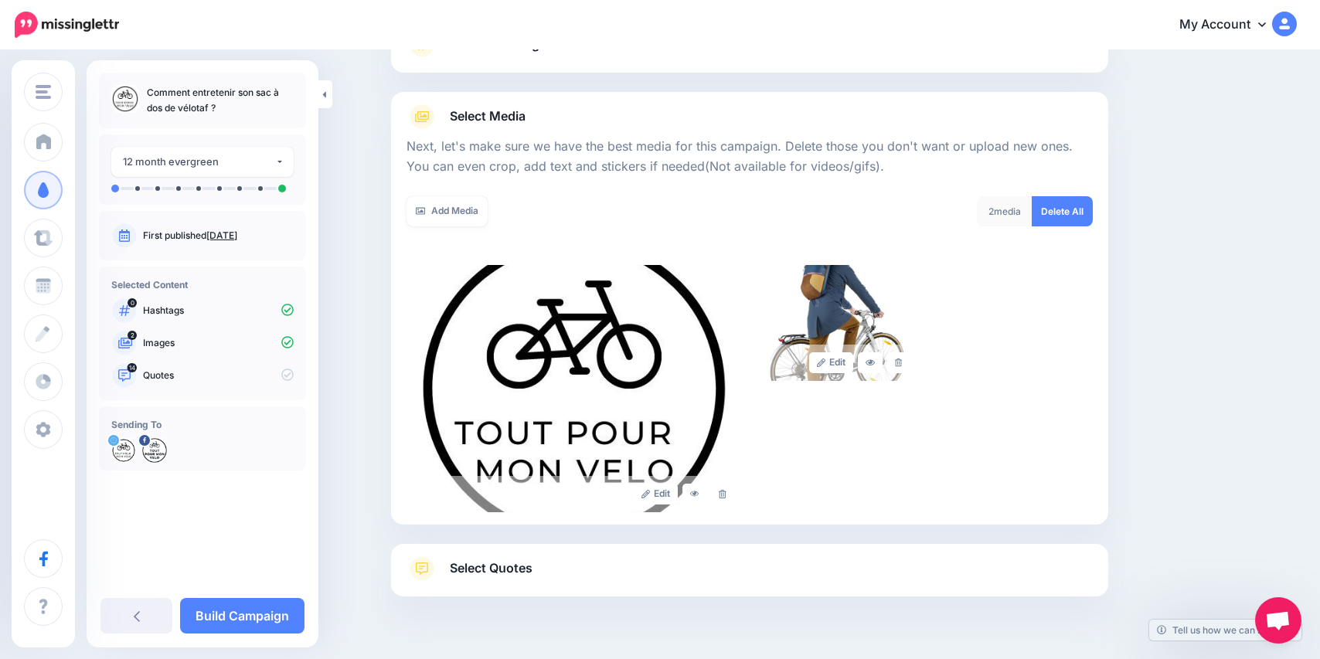
scroll to position [175, 0]
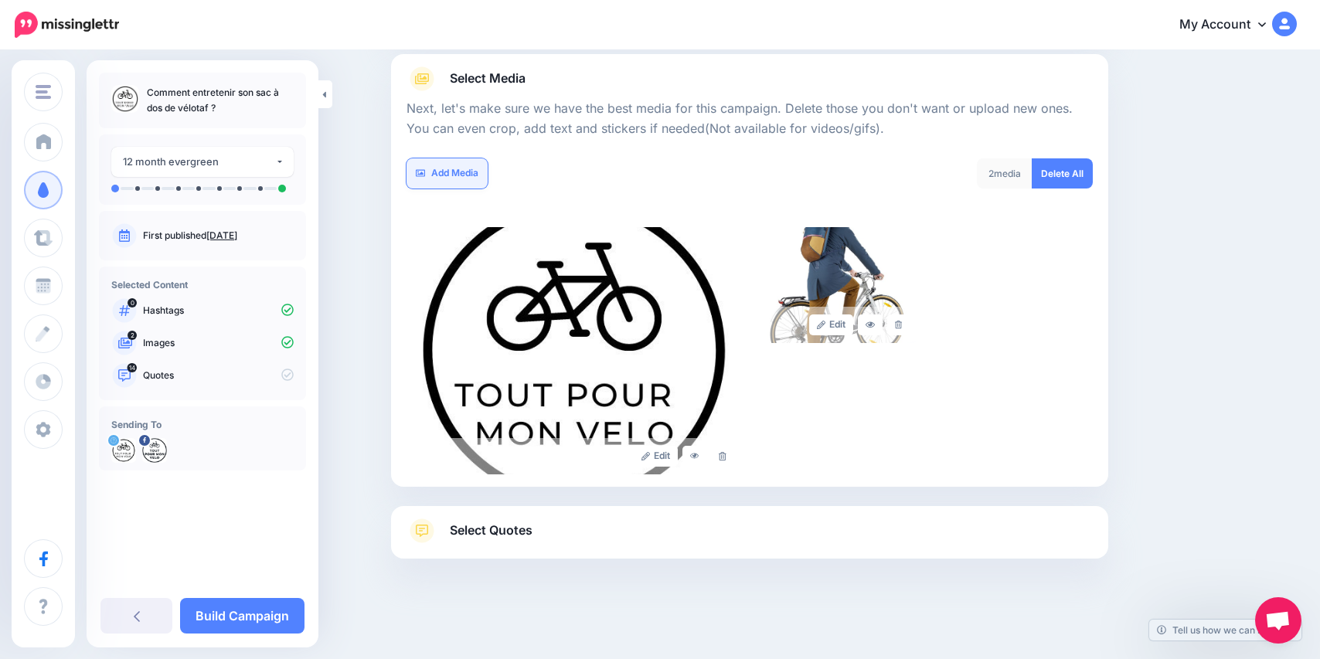
click at [453, 178] on link "Add Media" at bounding box center [446, 173] width 81 height 30
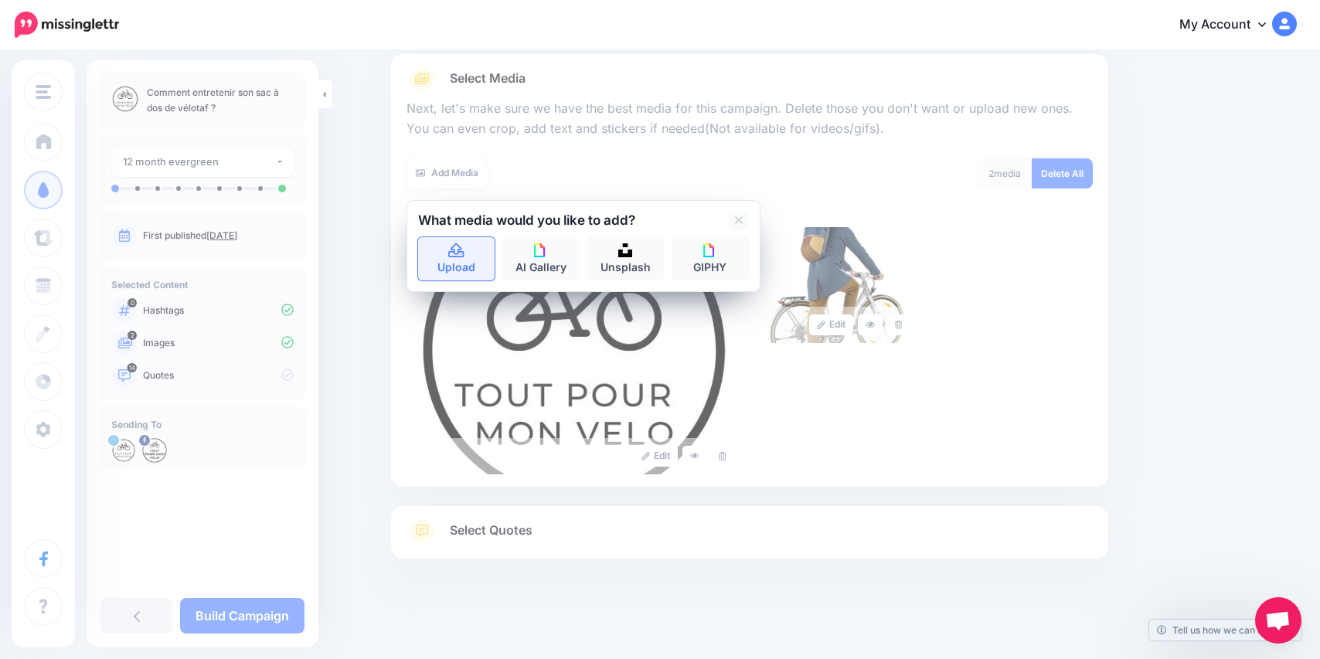
click at [466, 260] on link "Upload" at bounding box center [456, 258] width 77 height 43
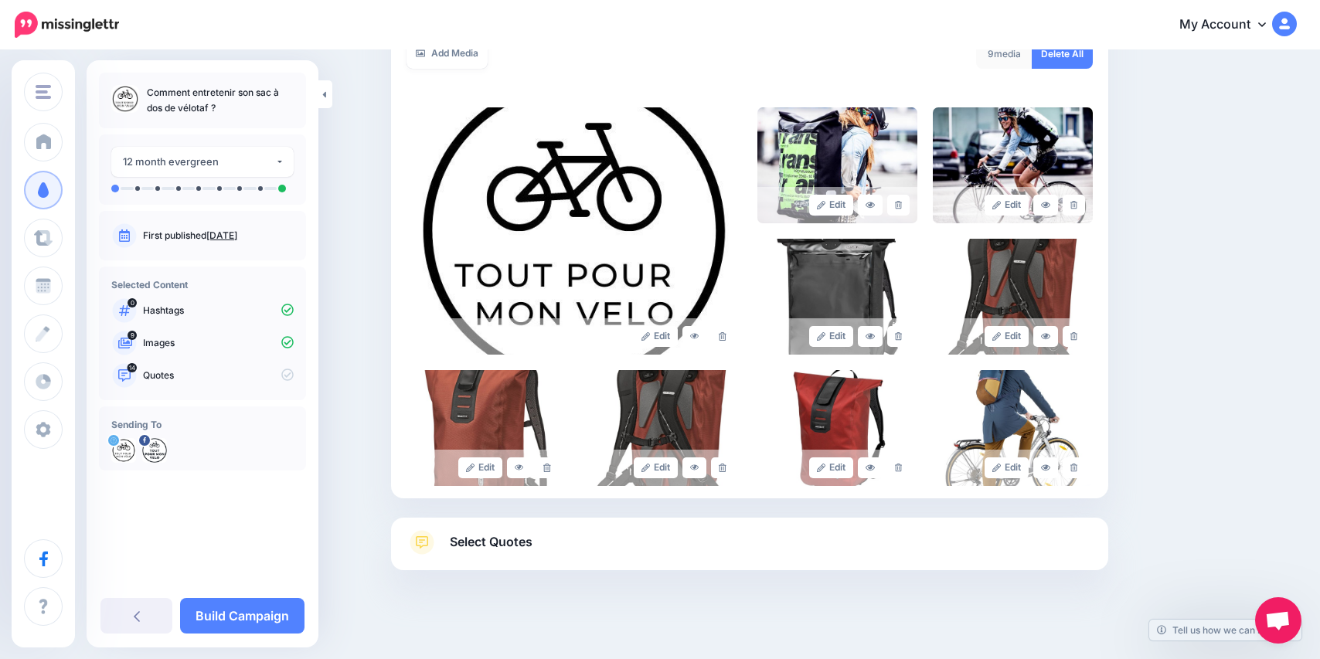
scroll to position [307, 0]
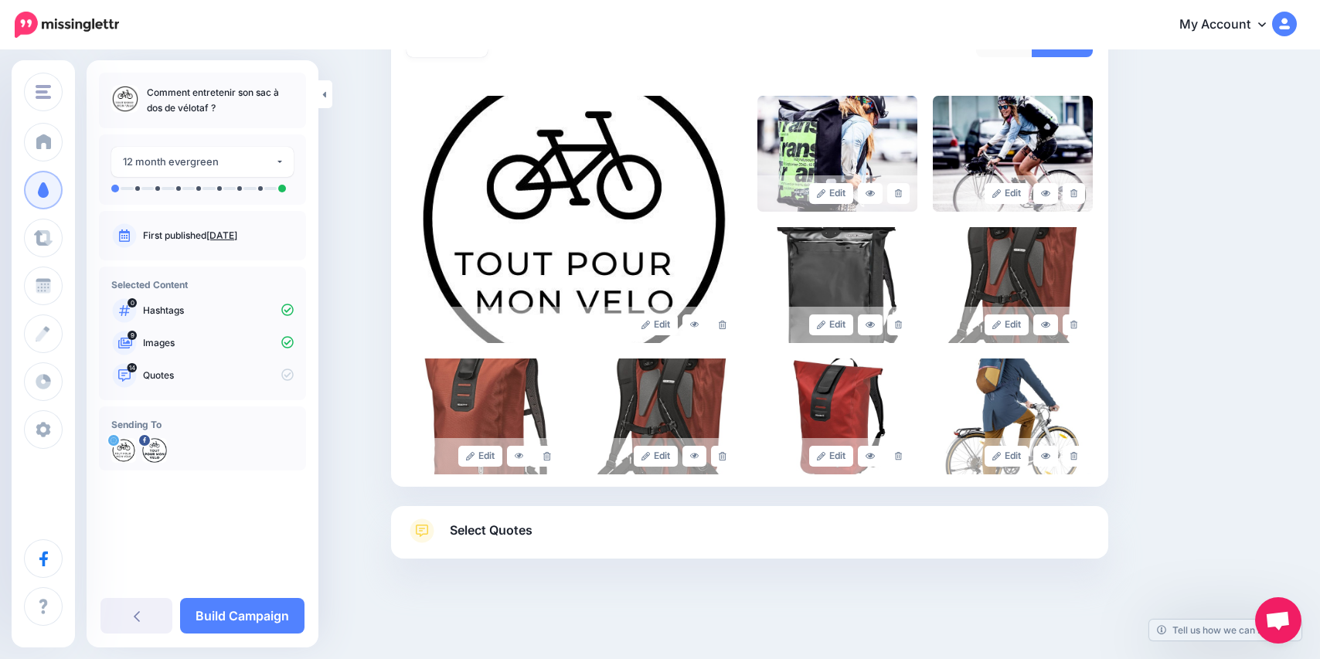
click at [862, 528] on link "Select Quotes" at bounding box center [749, 539] width 686 height 40
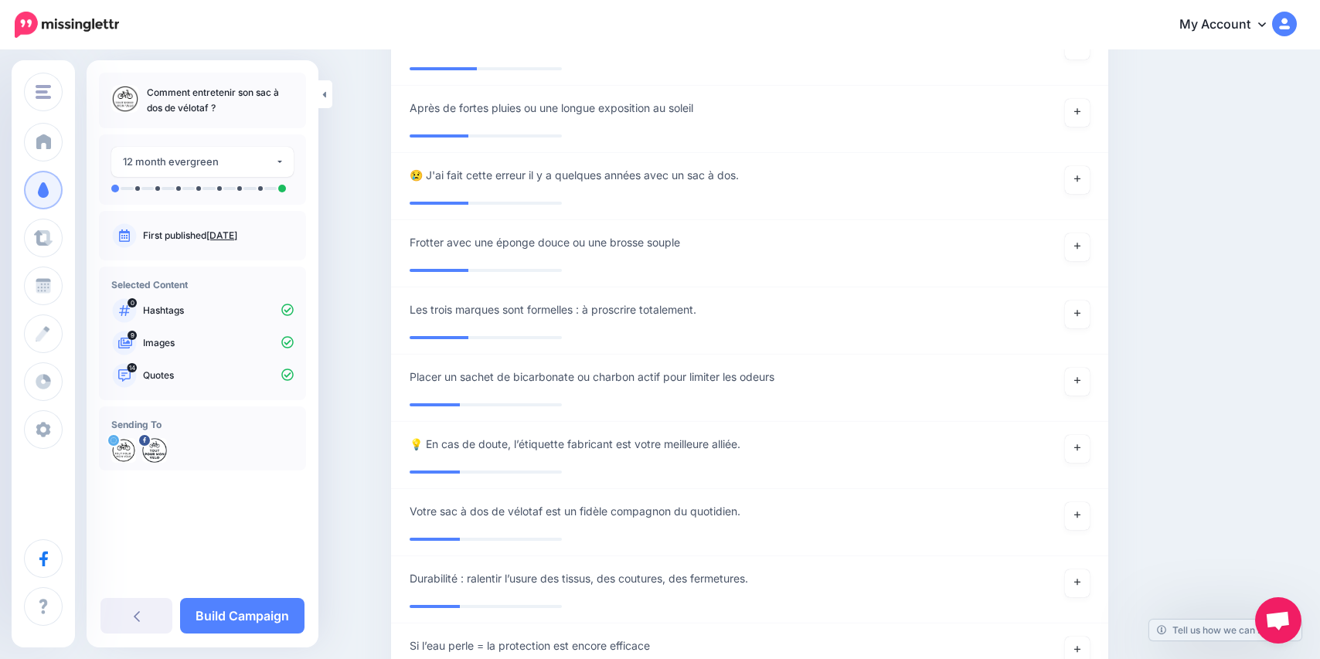
scroll to position [1848, 0]
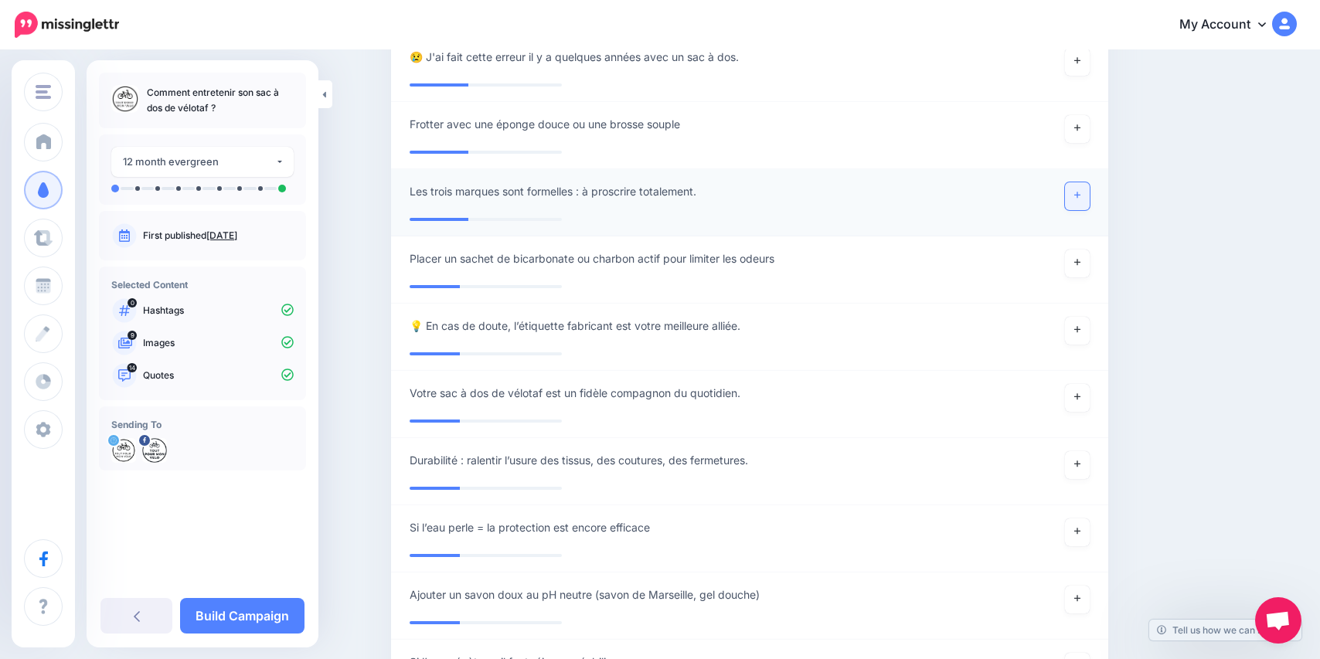
click at [1078, 199] on icon at bounding box center [1077, 195] width 6 height 9
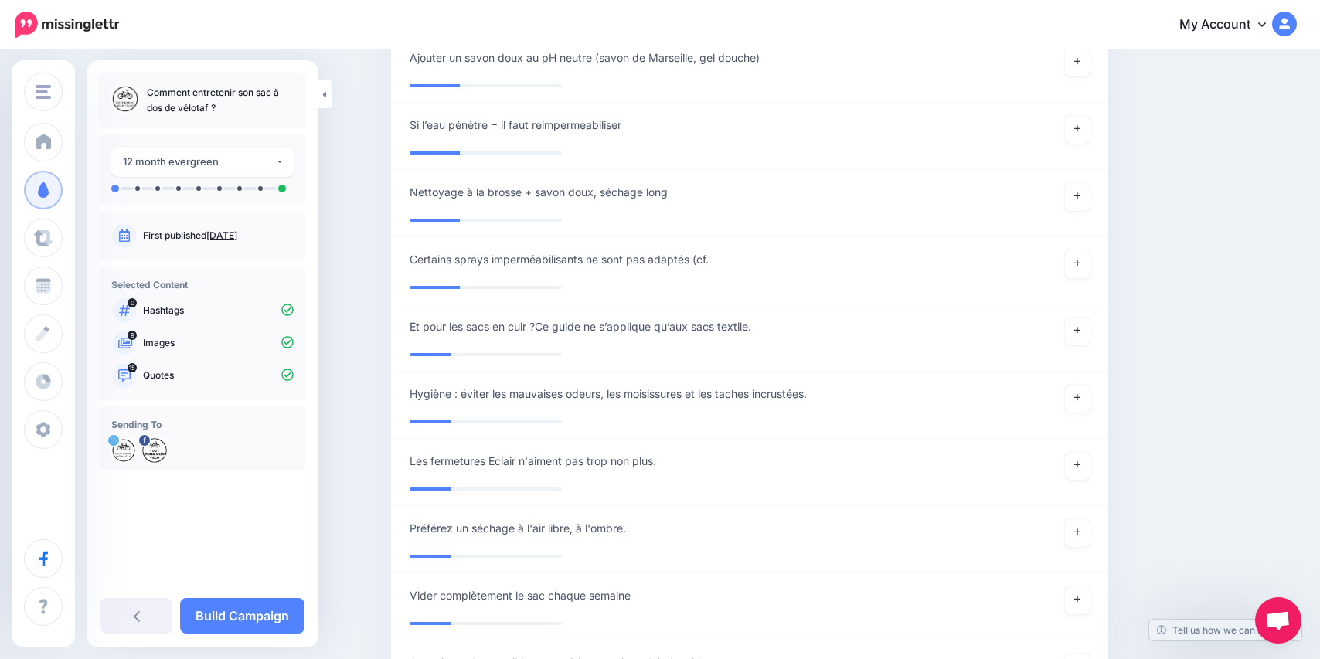
scroll to position [2393, 0]
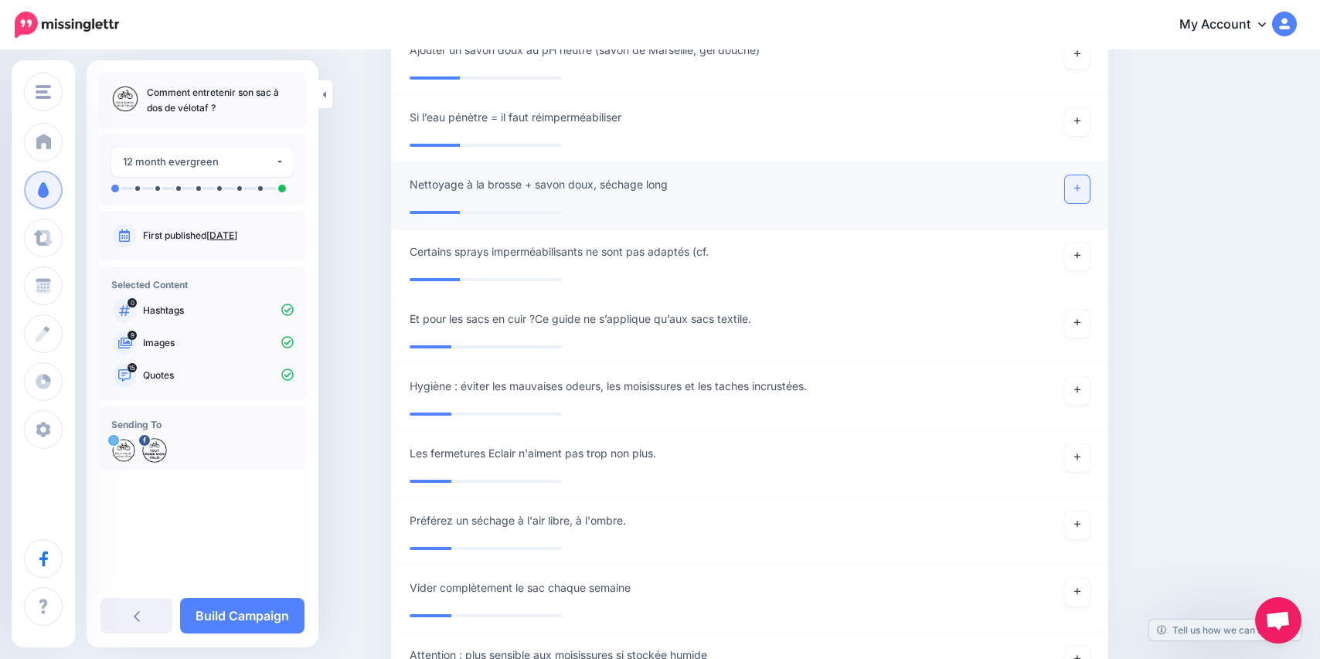
click at [1079, 203] on link at bounding box center [1077, 189] width 25 height 28
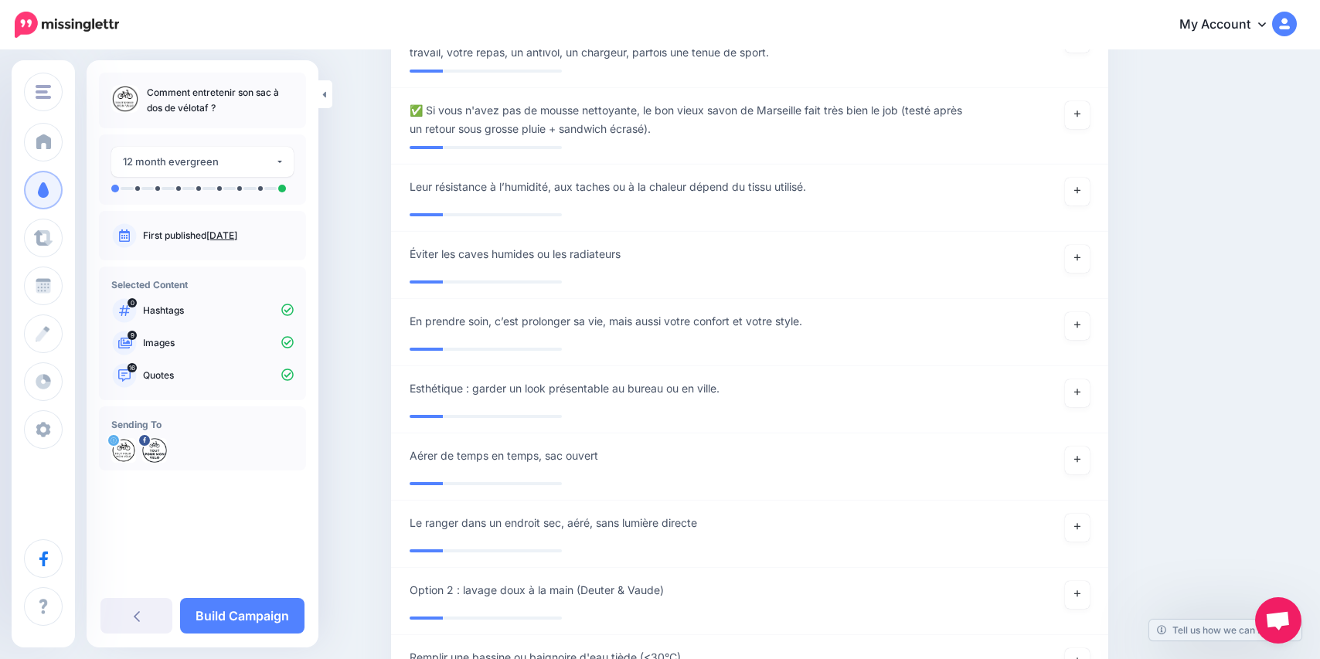
scroll to position [3153, 0]
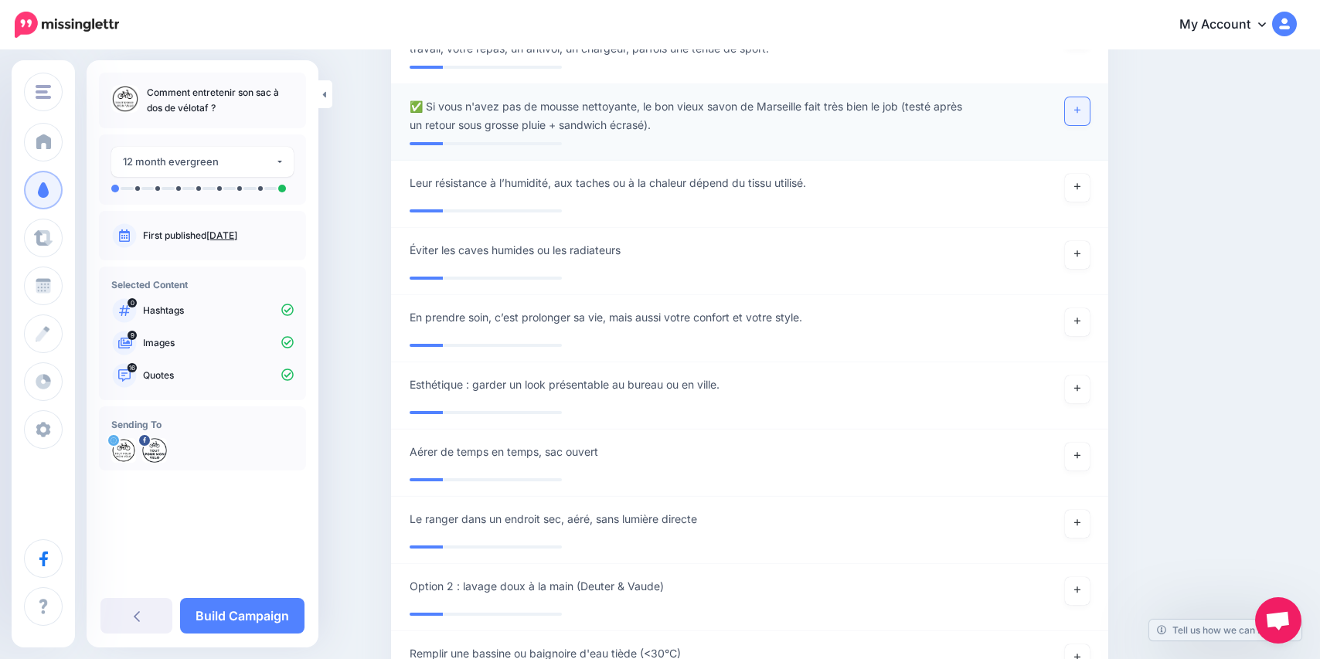
click at [1082, 125] on link at bounding box center [1077, 111] width 25 height 28
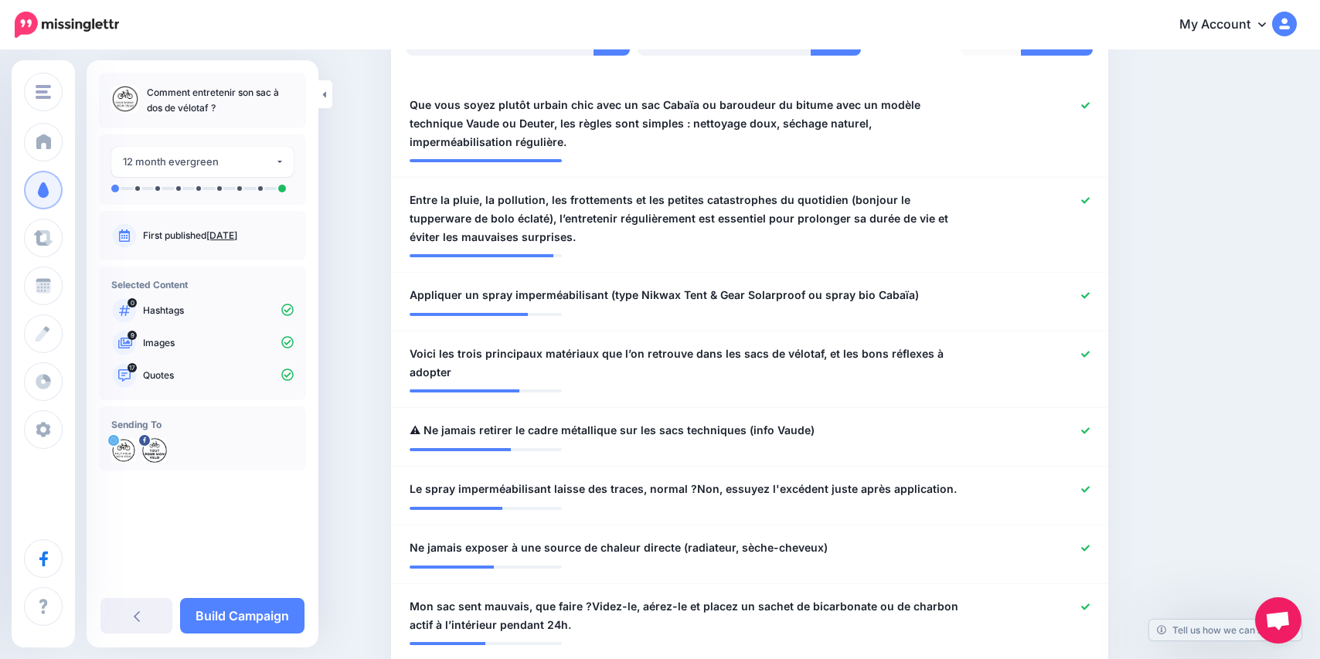
scroll to position [451, 0]
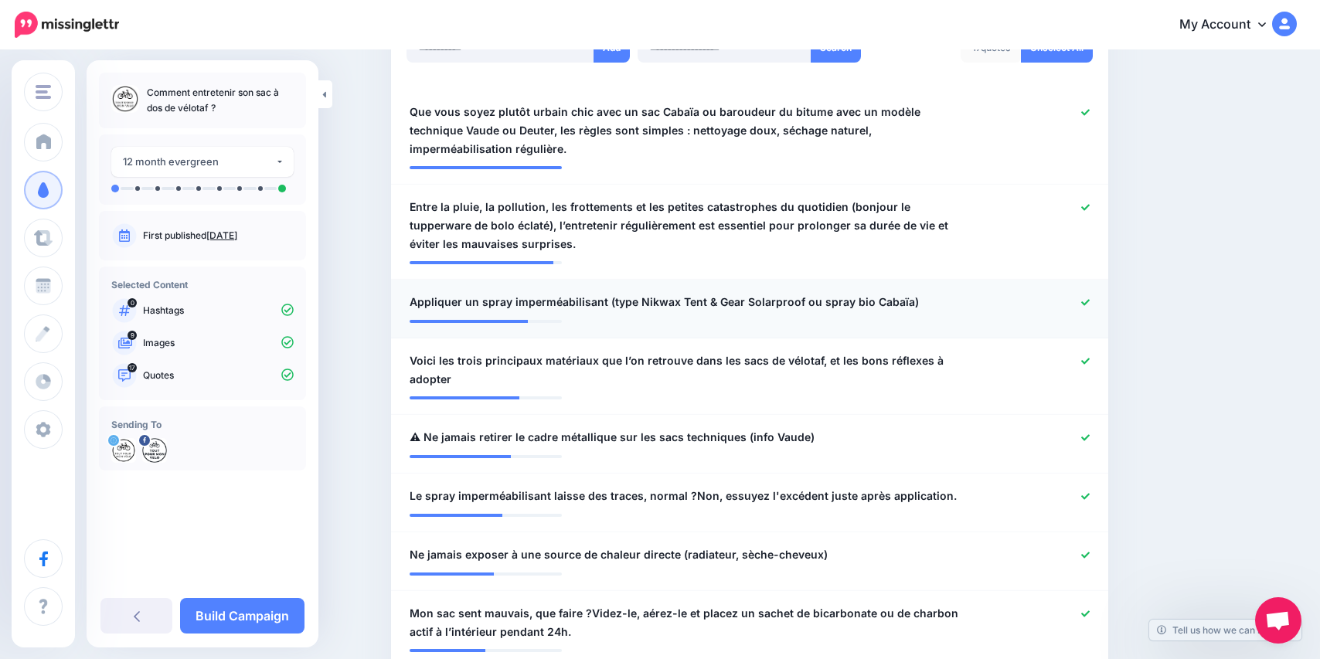
click at [1081, 298] on icon at bounding box center [1085, 302] width 9 height 9
click at [1081, 359] on icon at bounding box center [1085, 361] width 9 height 6
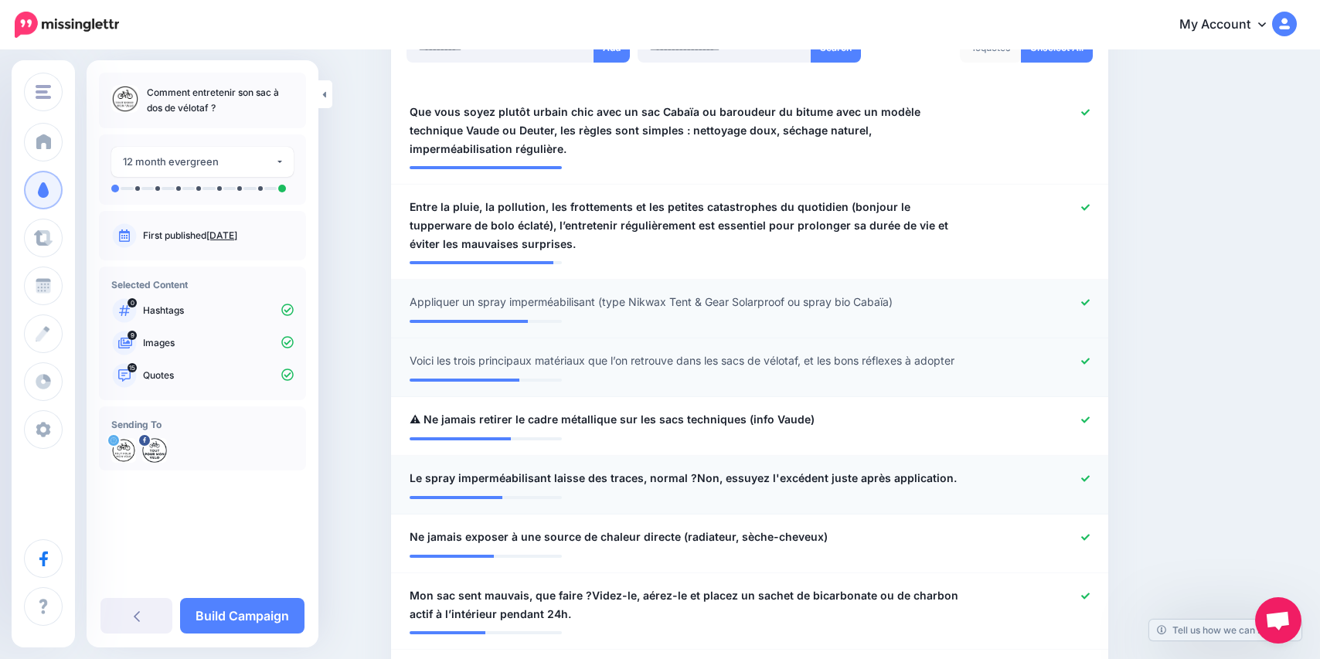
click at [1081, 483] on icon at bounding box center [1085, 478] width 9 height 9
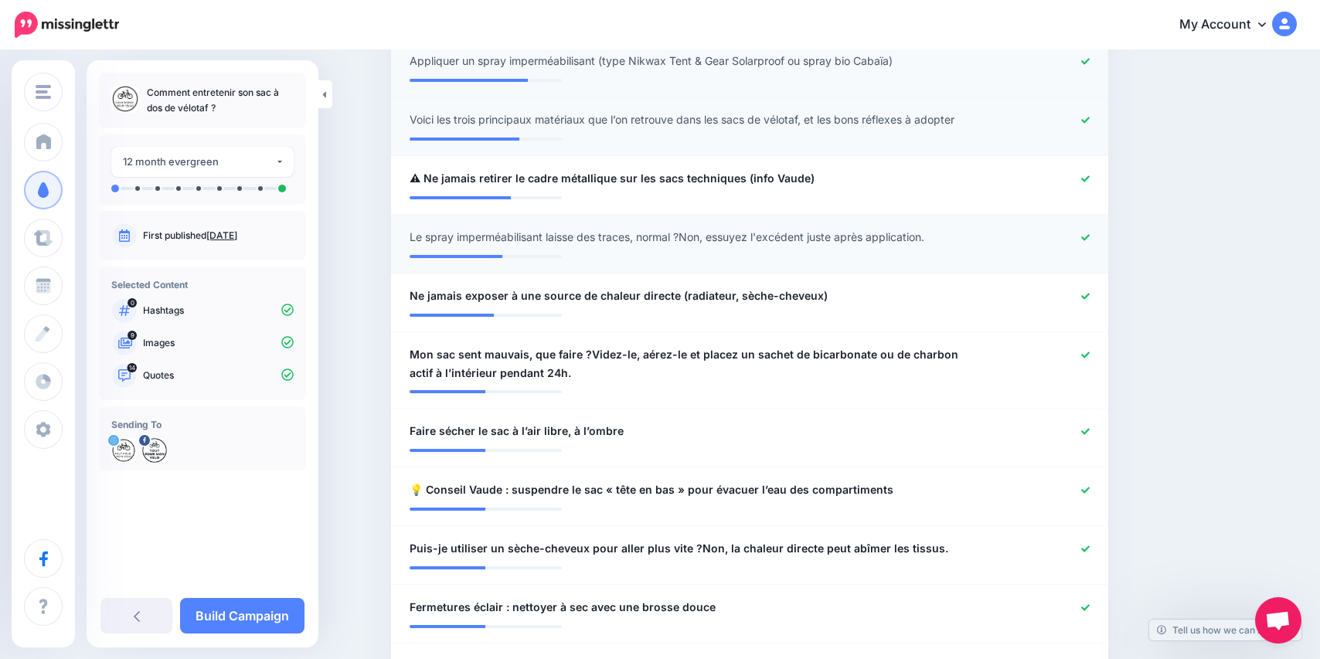
scroll to position [695, 0]
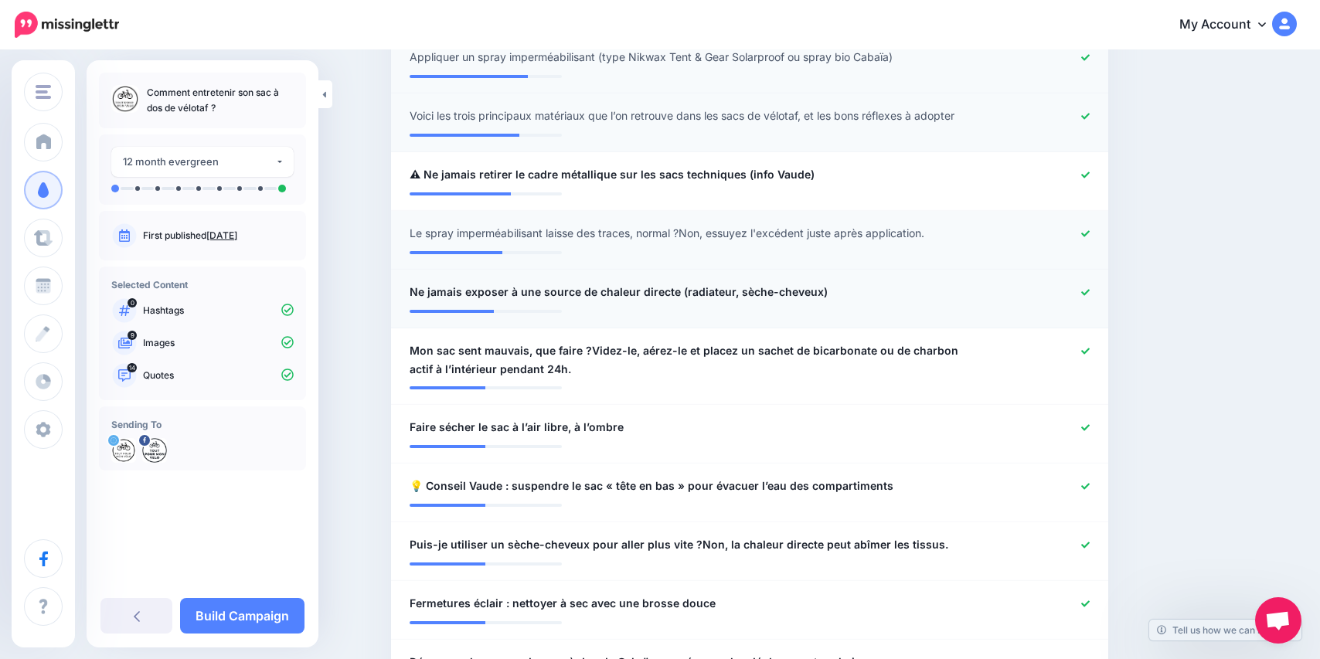
click at [1081, 298] on link at bounding box center [1085, 292] width 9 height 11
click at [1081, 434] on link at bounding box center [1085, 428] width 9 height 11
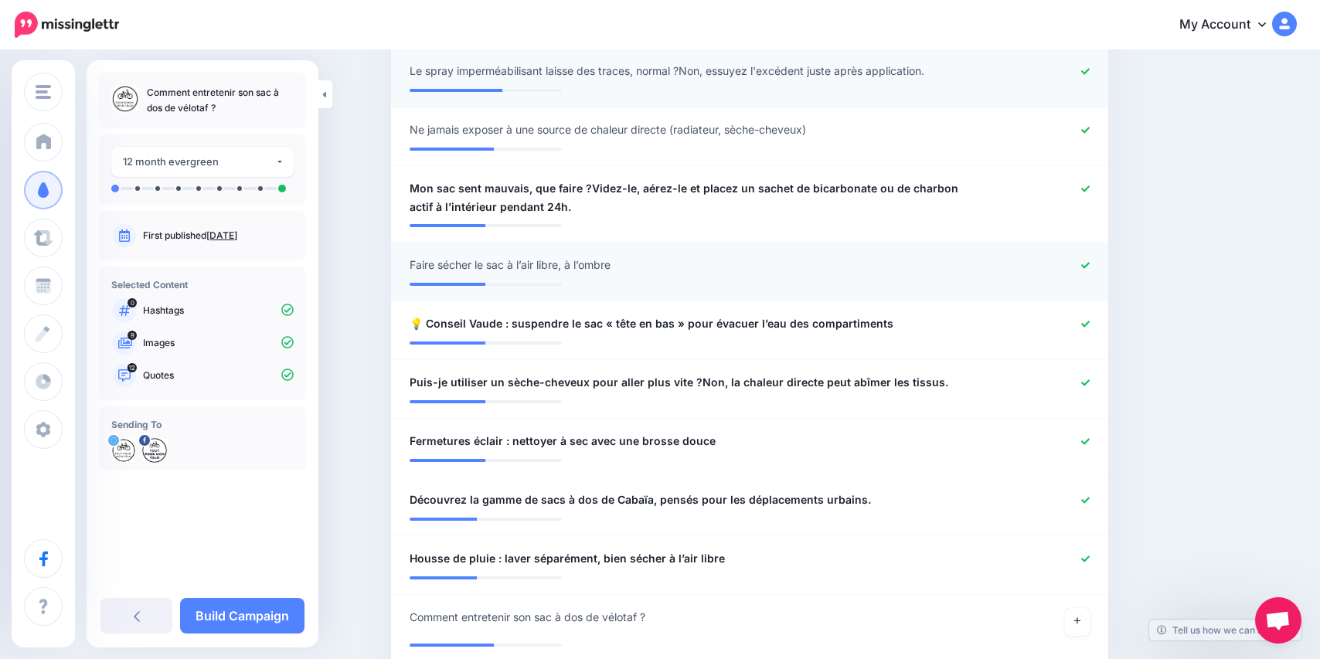
scroll to position [860, 0]
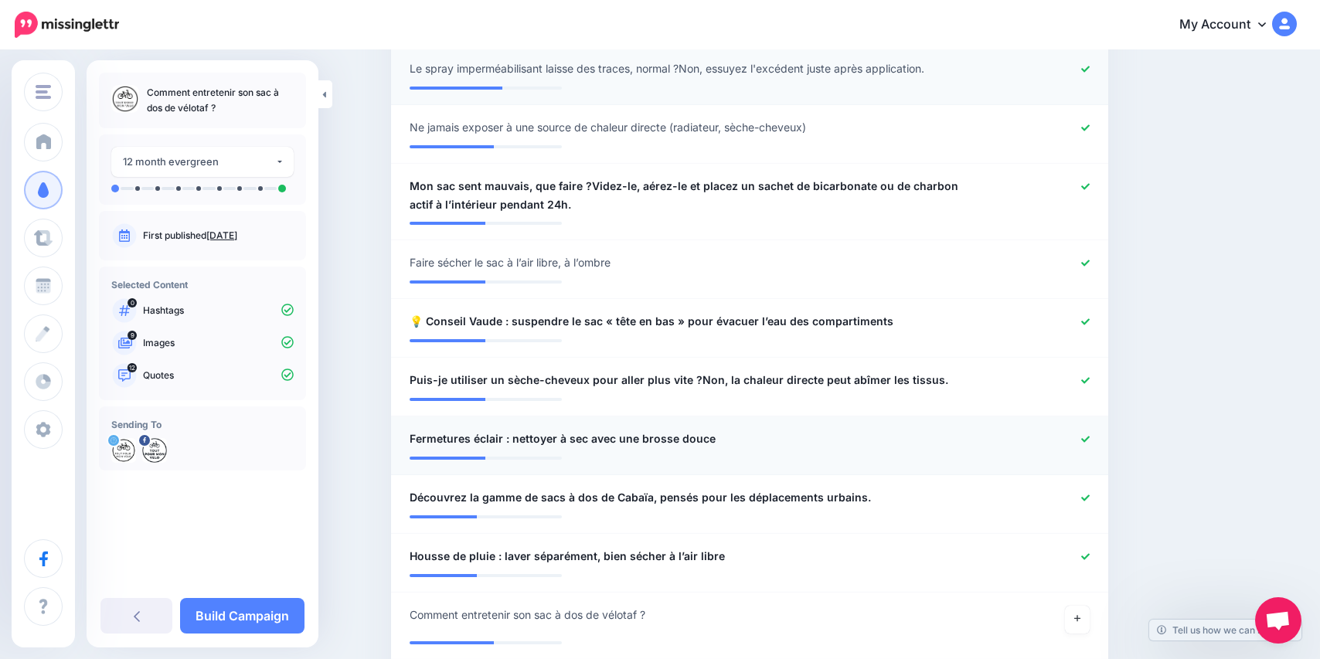
click at [1081, 445] on link at bounding box center [1085, 439] width 9 height 11
click at [1081, 501] on icon at bounding box center [1085, 498] width 9 height 6
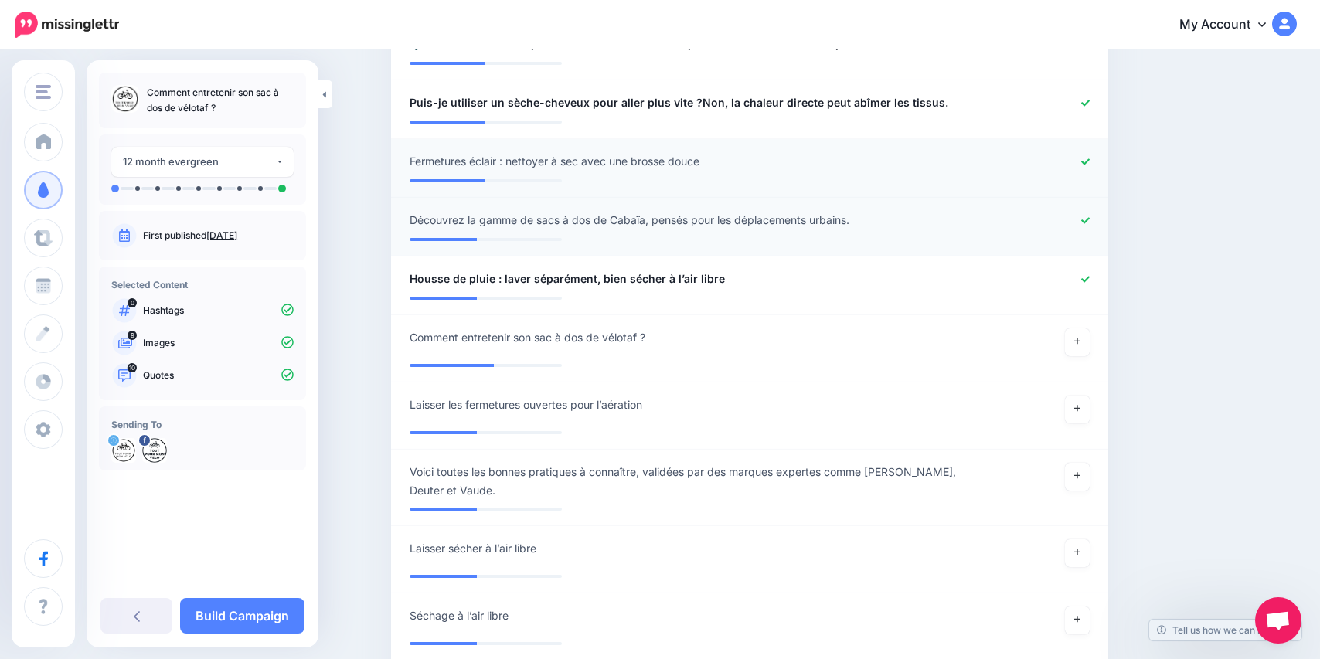
scroll to position [1141, 0]
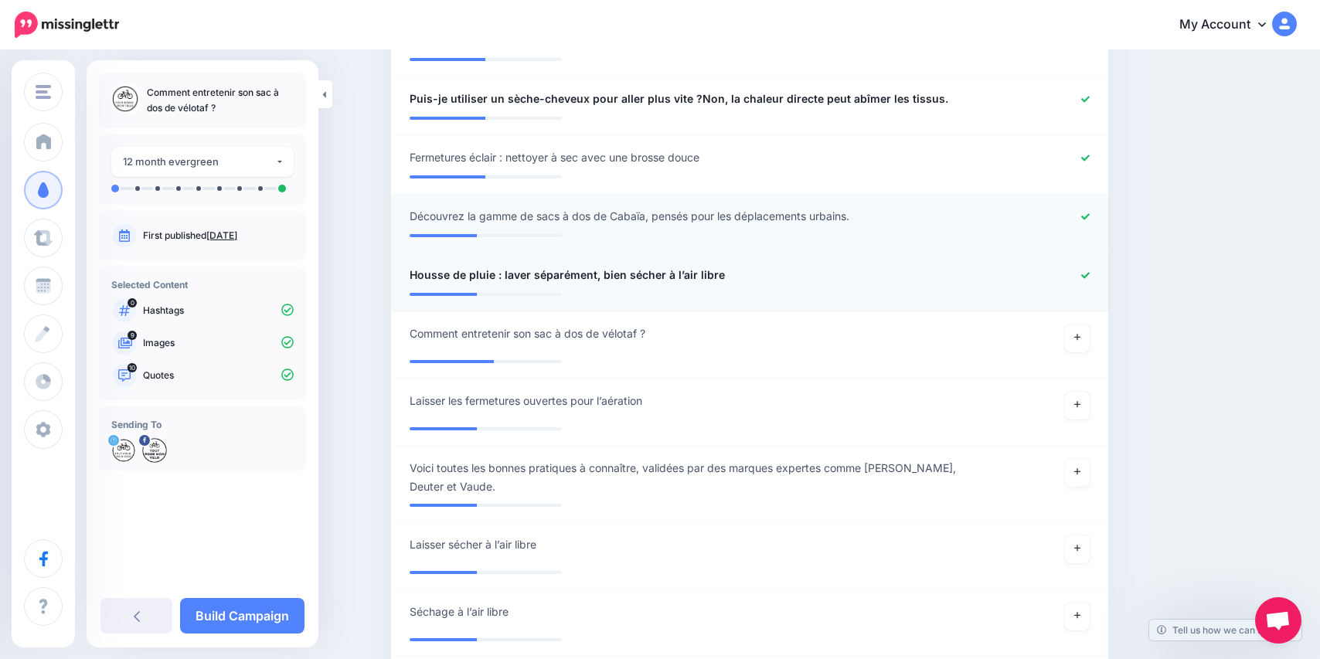
click at [1081, 280] on icon at bounding box center [1085, 275] width 9 height 9
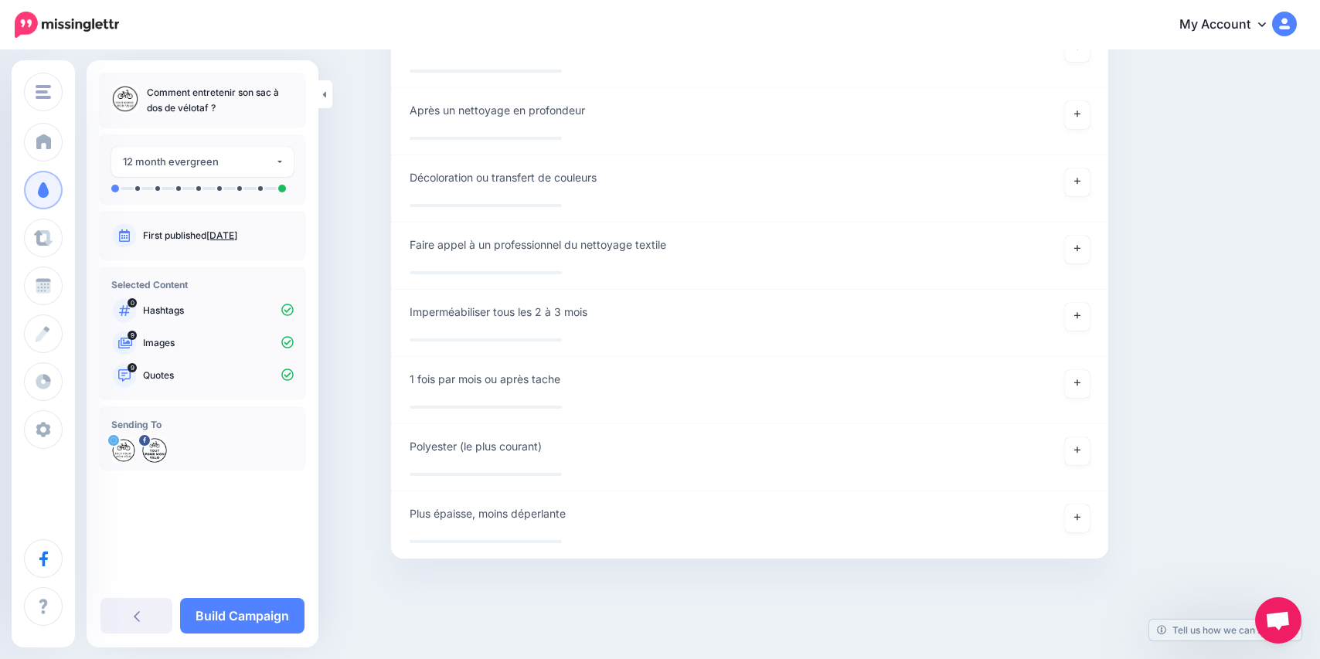
scroll to position [7398, 0]
click at [232, 613] on link "Build Campaign" at bounding box center [242, 616] width 124 height 36
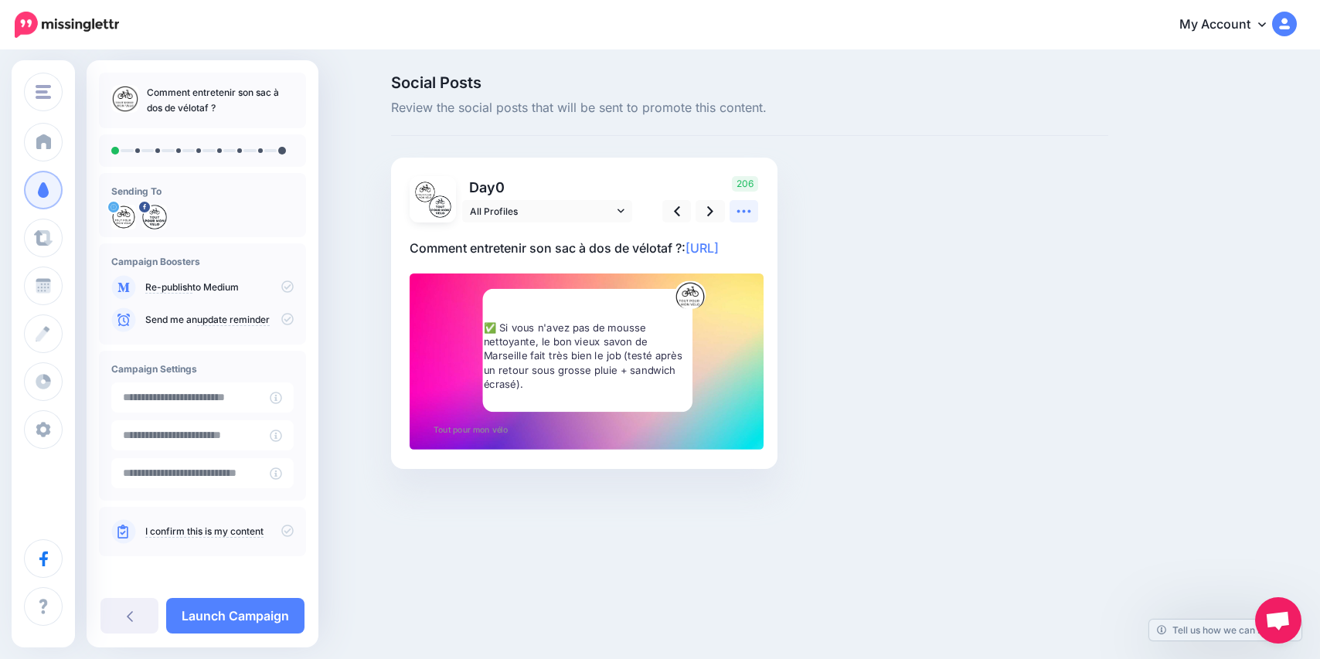
click at [746, 205] on icon at bounding box center [744, 211] width 16 height 16
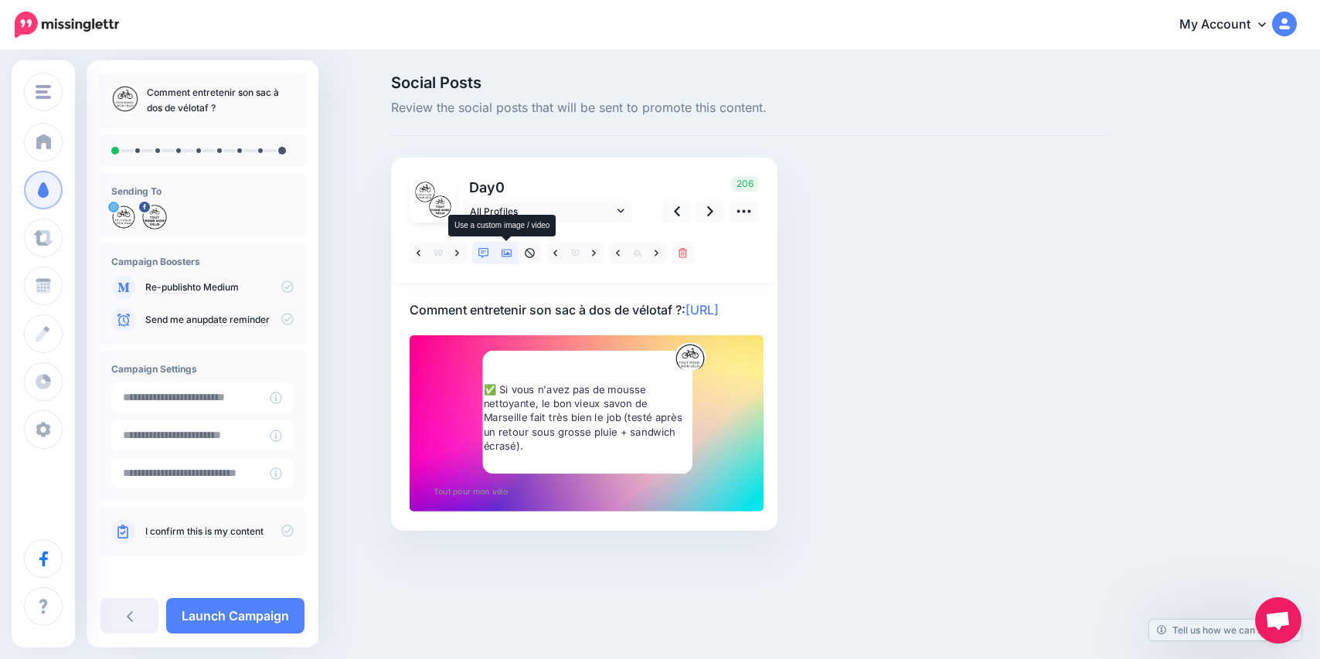
click at [502, 259] on link at bounding box center [506, 253] width 23 height 22
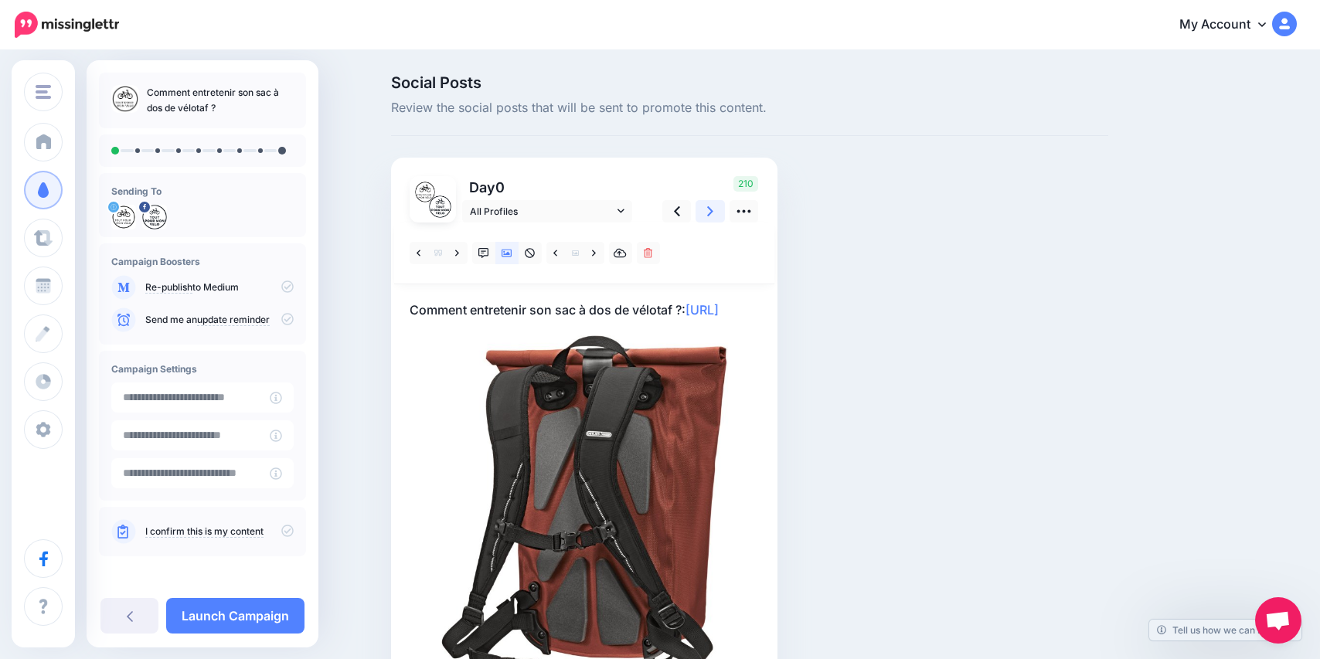
click at [705, 210] on link at bounding box center [709, 211] width 29 height 22
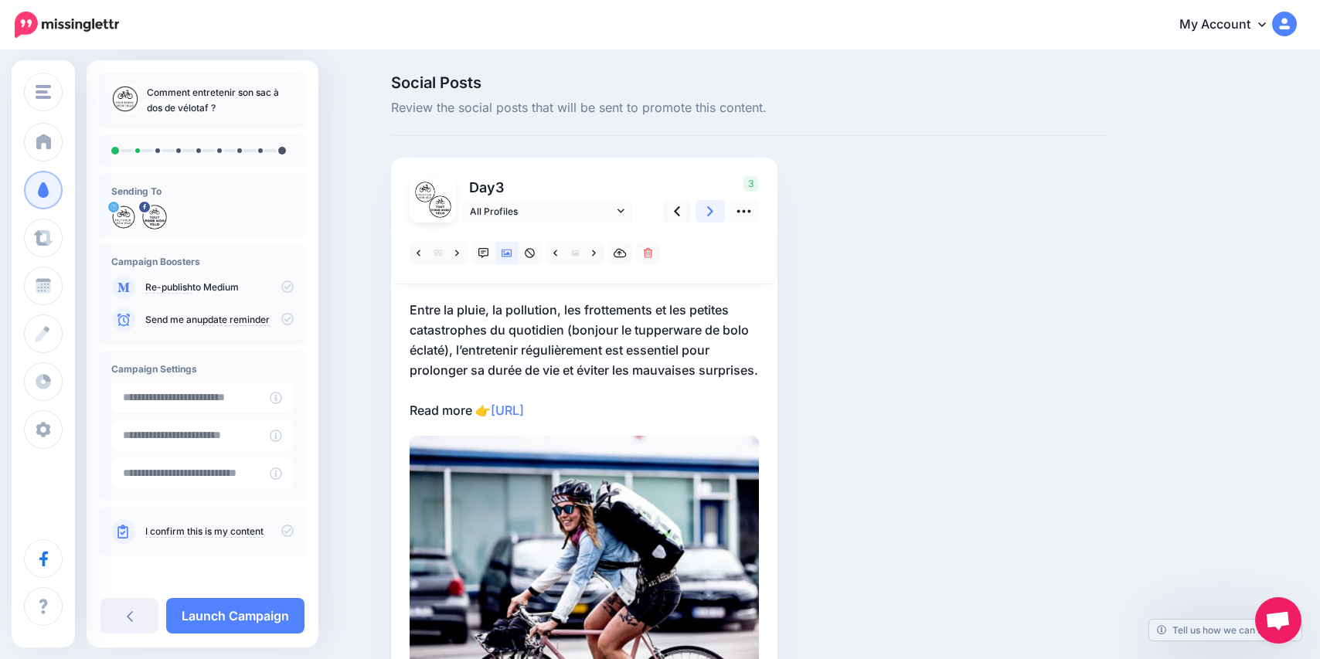
click at [706, 208] on link at bounding box center [709, 211] width 29 height 22
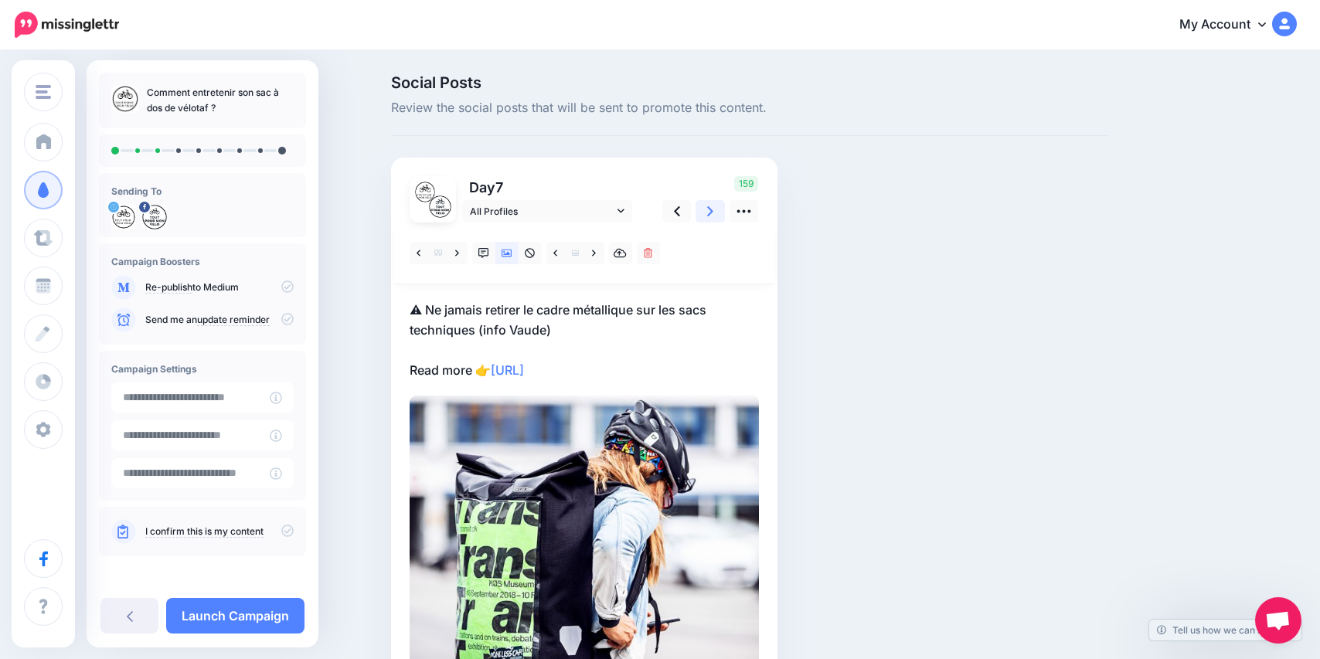
click at [706, 208] on link at bounding box center [709, 211] width 29 height 22
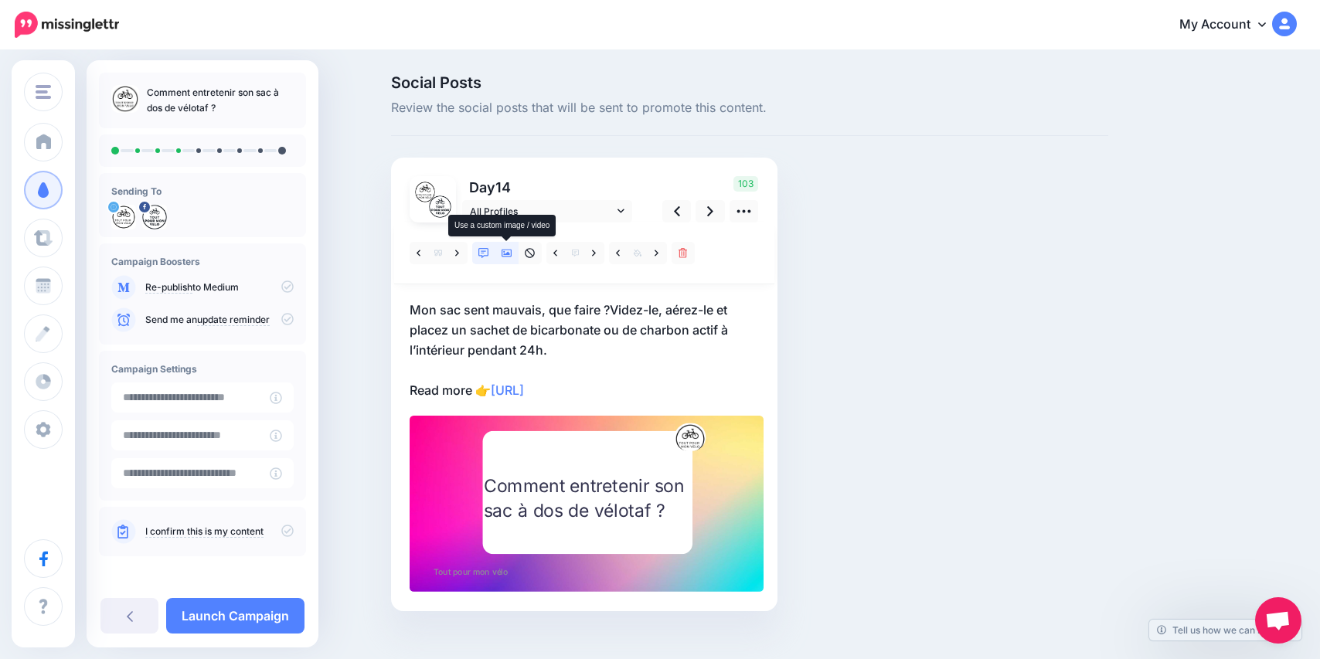
click at [506, 257] on icon at bounding box center [507, 253] width 11 height 11
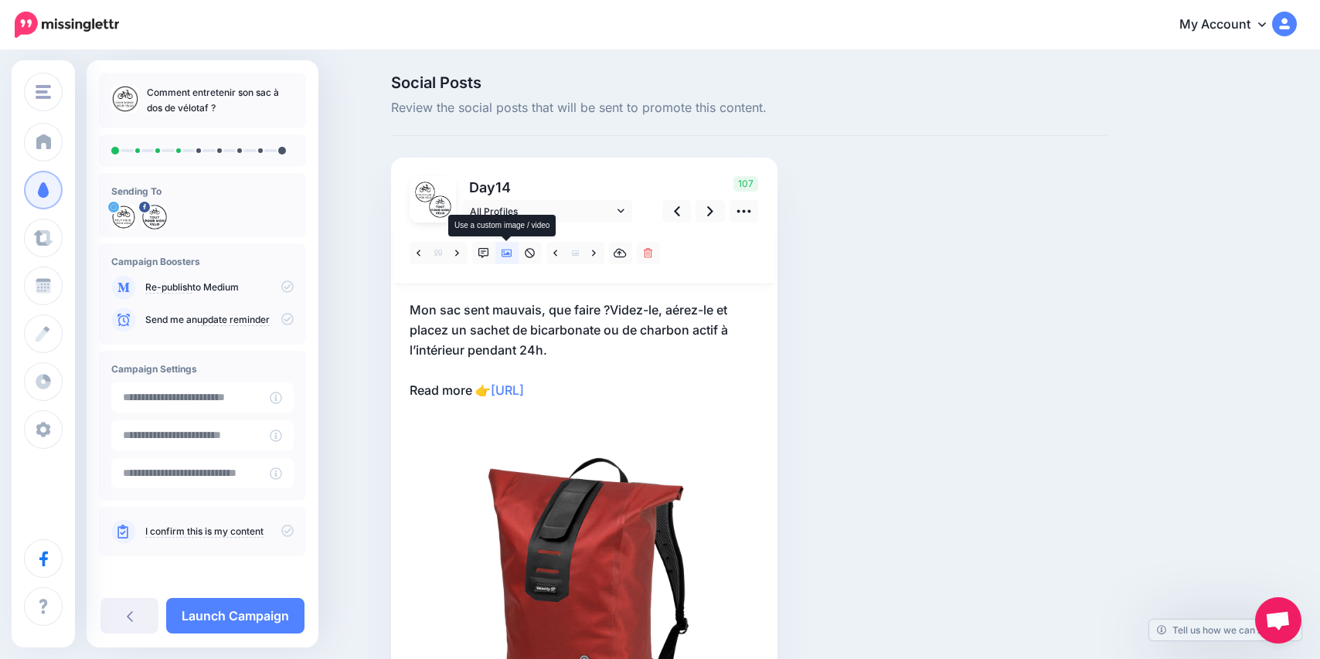
click at [506, 257] on icon at bounding box center [507, 253] width 11 height 11
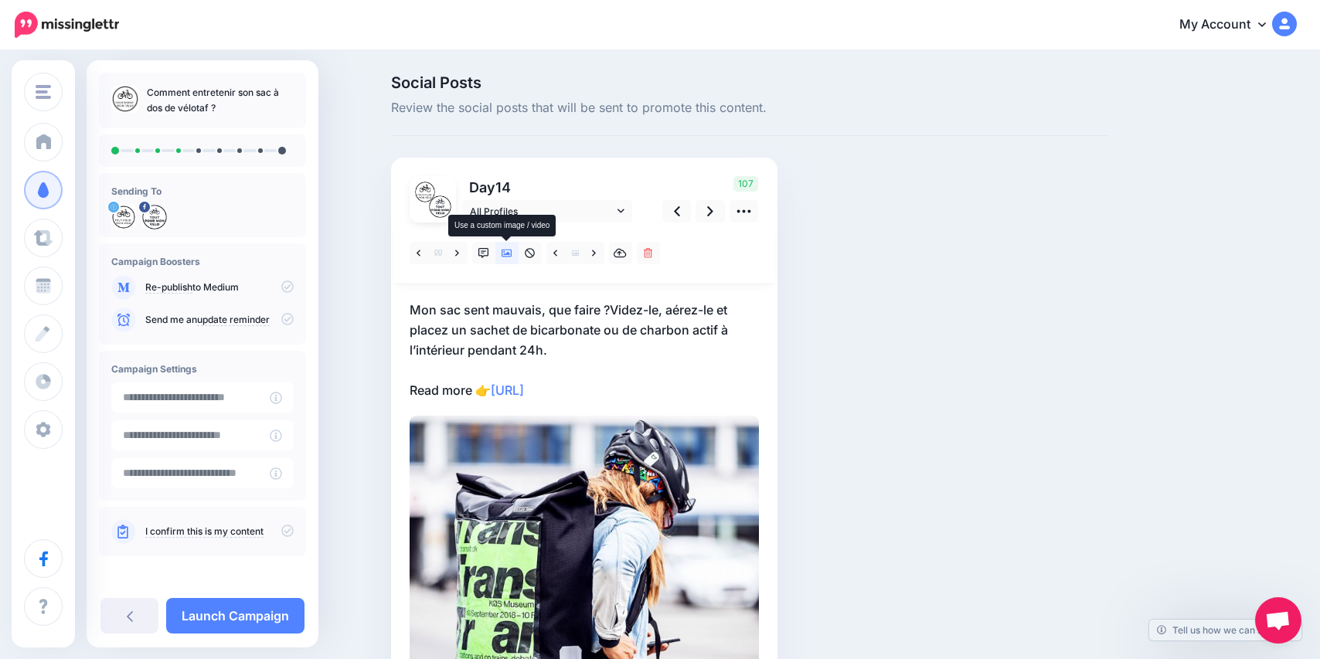
click at [506, 257] on icon at bounding box center [507, 253] width 11 height 11
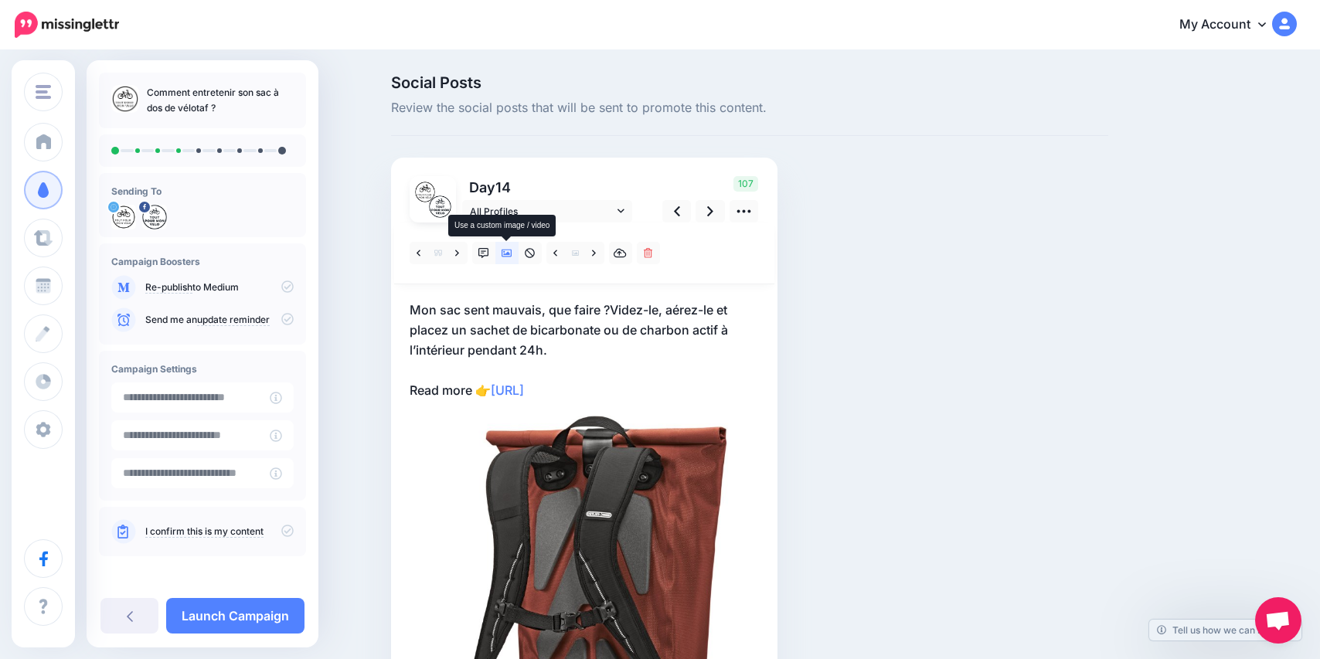
click at [506, 257] on icon at bounding box center [507, 253] width 11 height 11
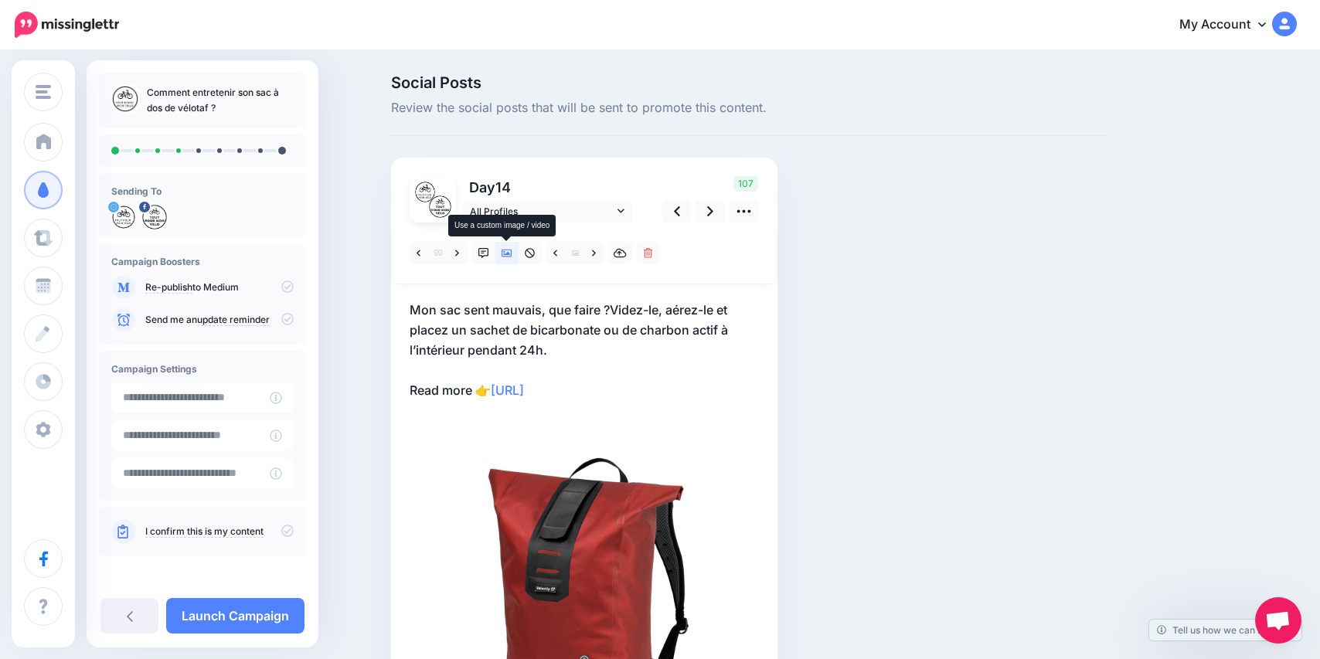
click at [506, 257] on icon at bounding box center [507, 253] width 11 height 11
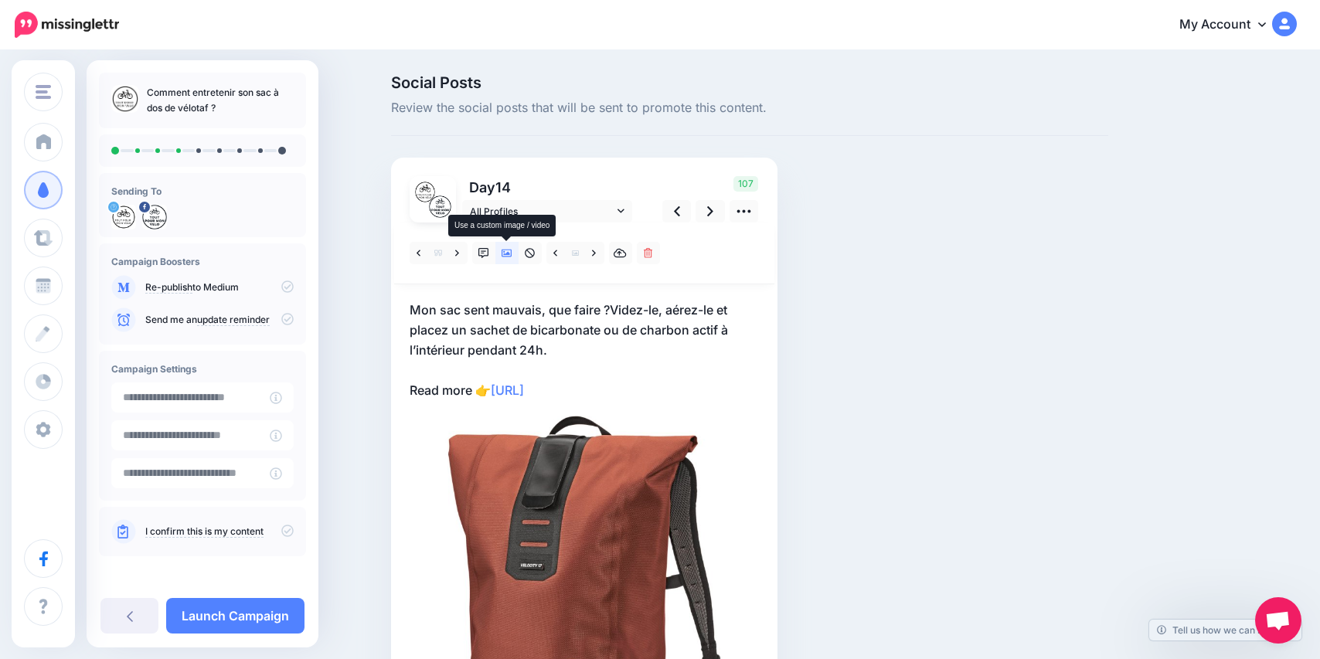
click at [506, 257] on icon at bounding box center [507, 253] width 11 height 11
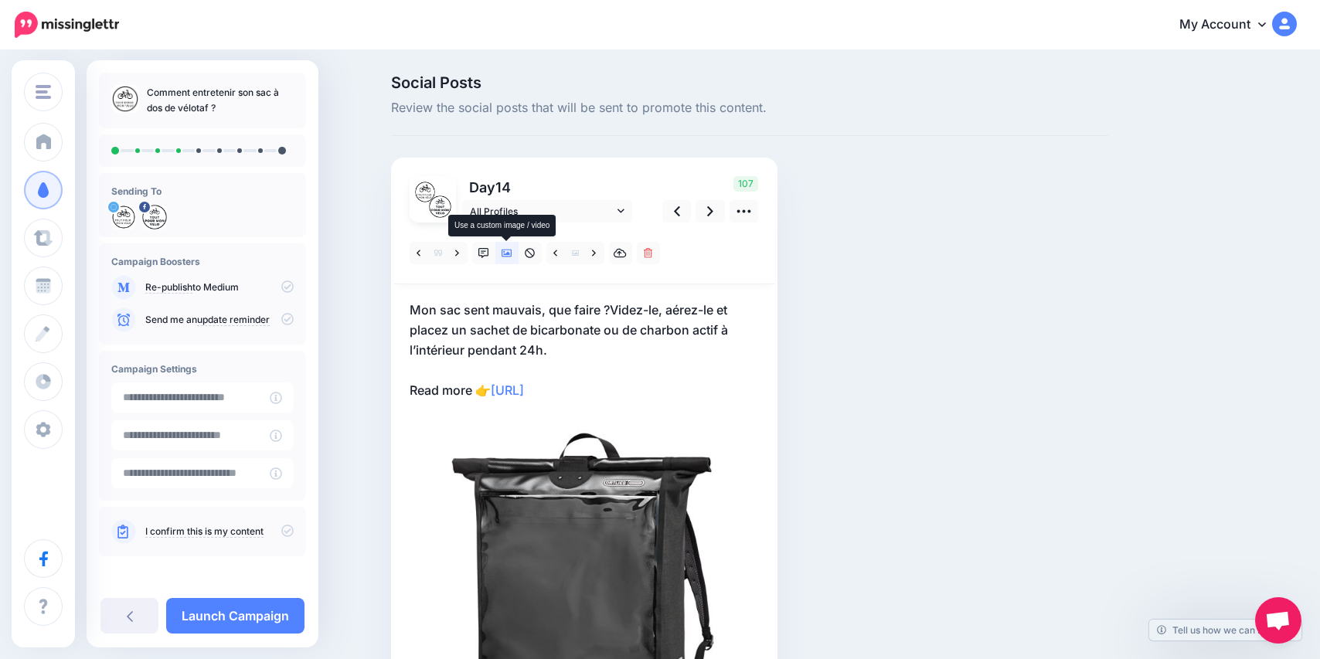
click at [508, 255] on icon at bounding box center [507, 253] width 11 height 11
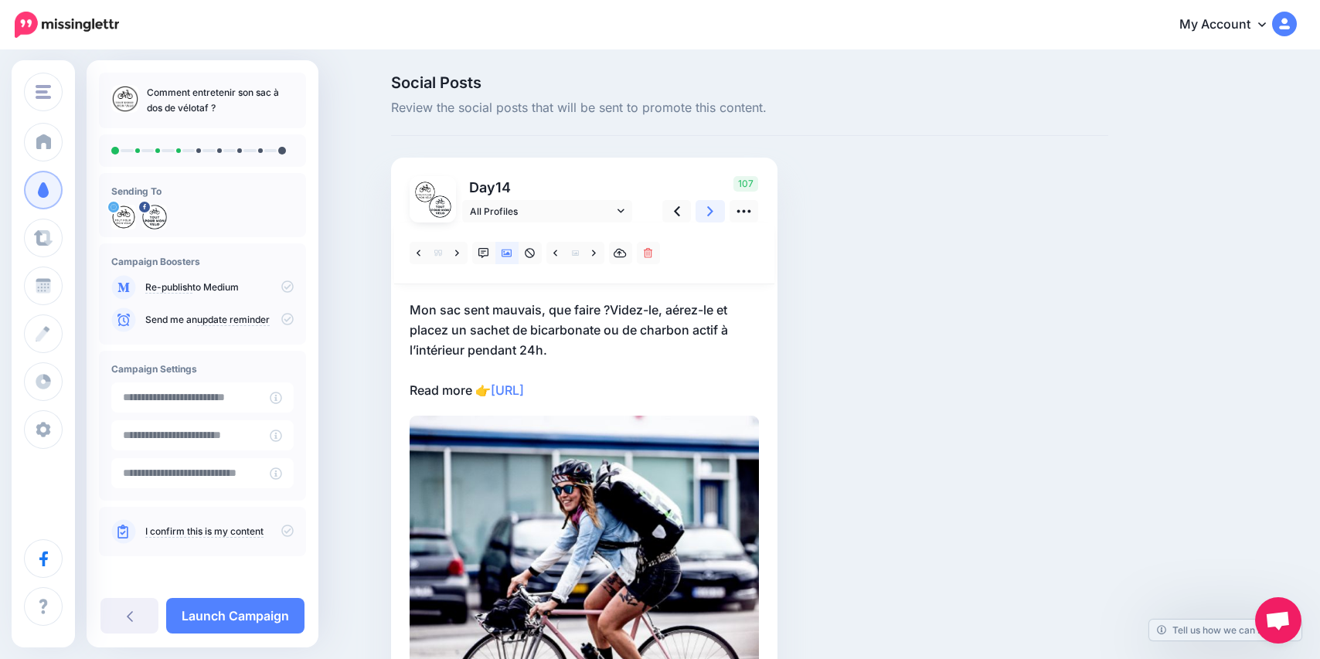
click at [707, 216] on icon at bounding box center [710, 211] width 6 height 16
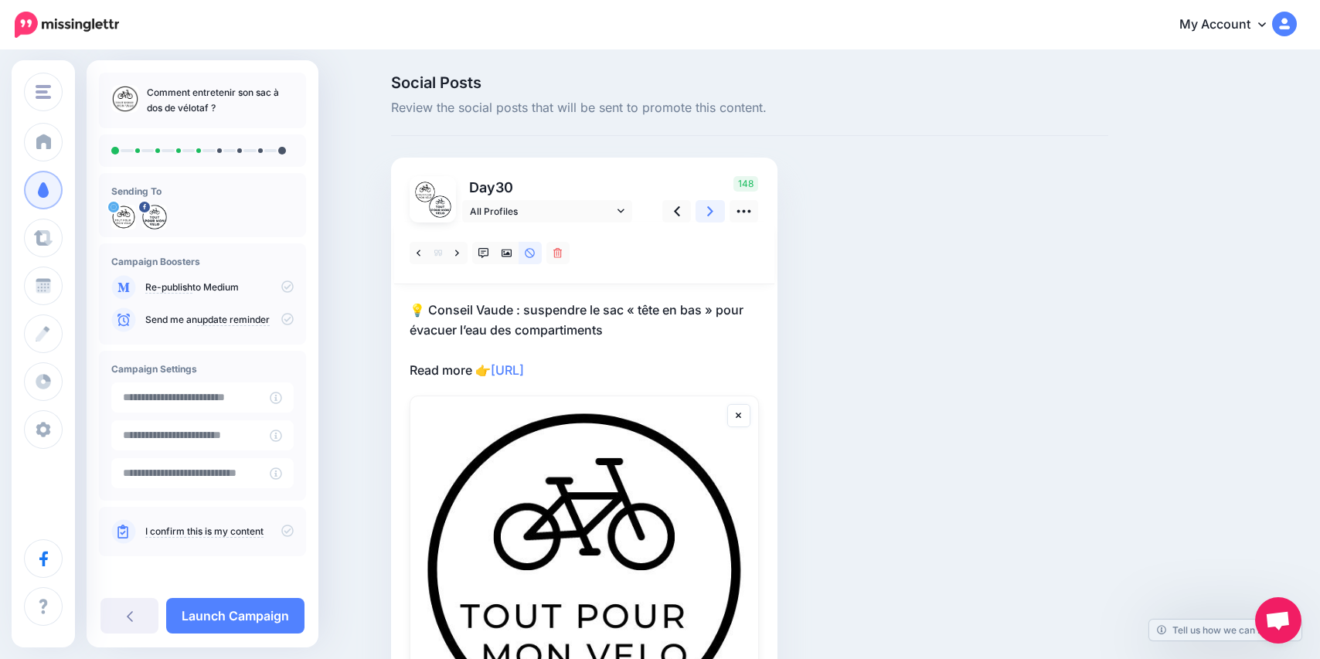
click at [707, 216] on icon at bounding box center [710, 211] width 6 height 16
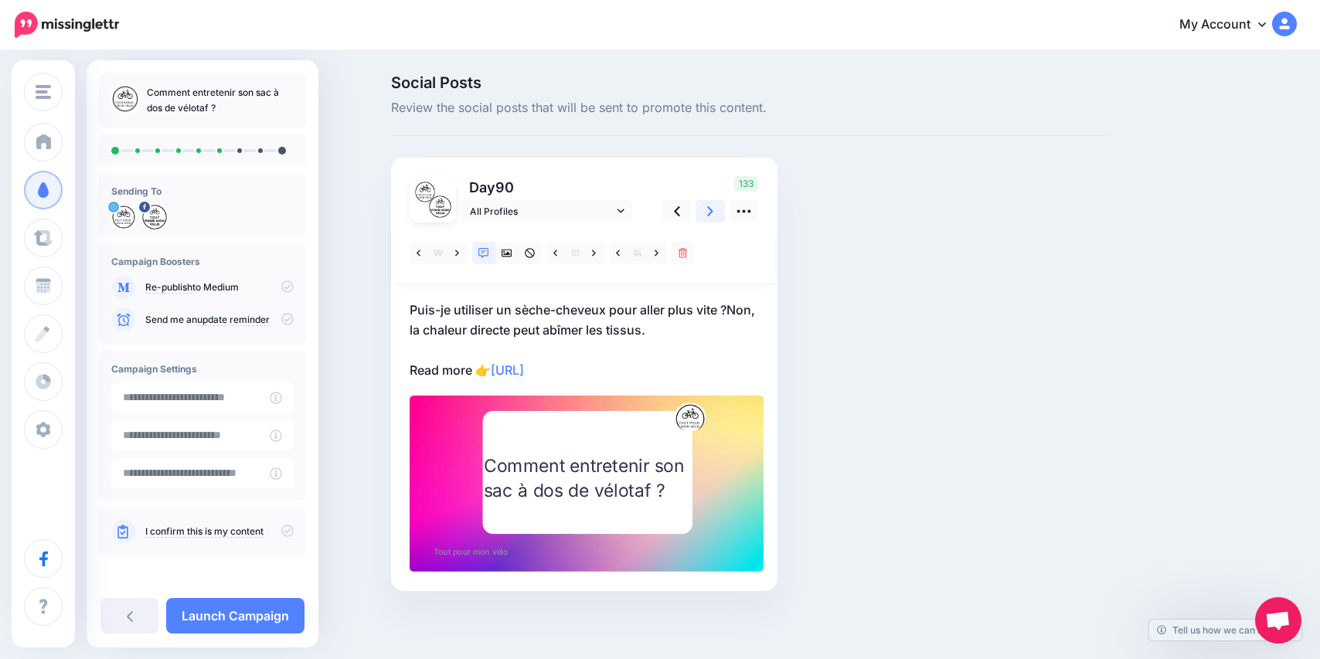
click at [707, 216] on icon at bounding box center [710, 211] width 6 height 16
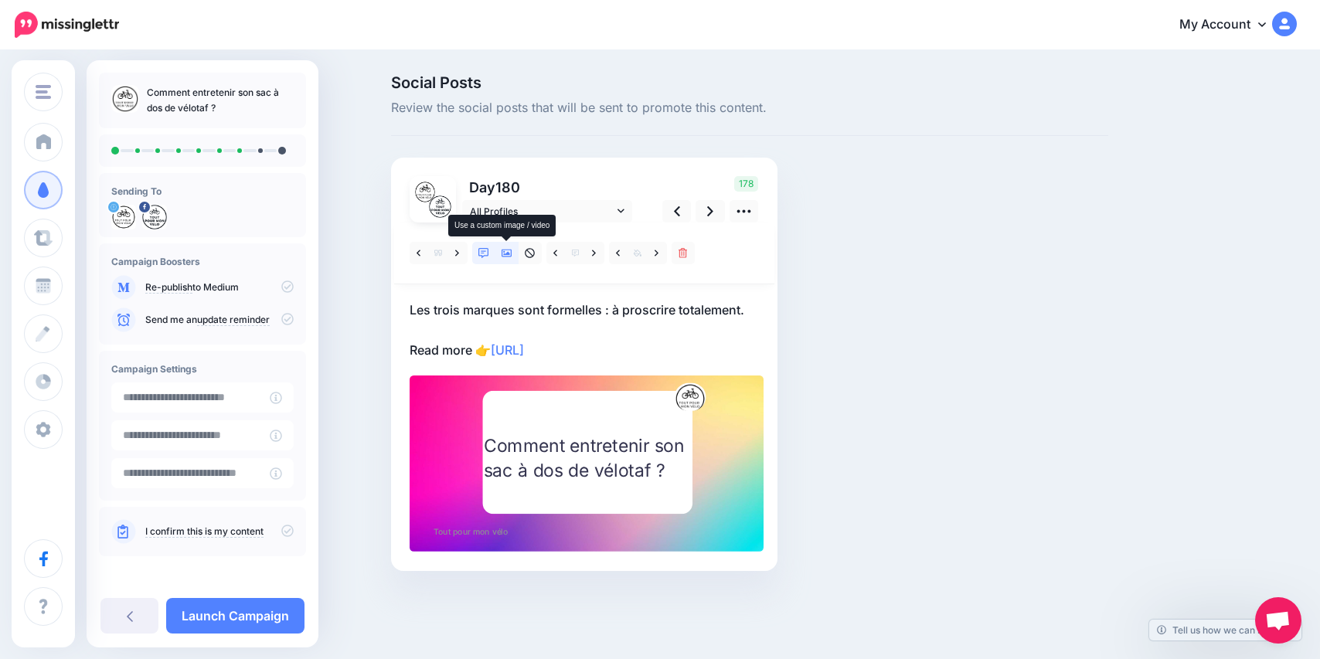
click at [505, 254] on icon at bounding box center [507, 254] width 11 height 8
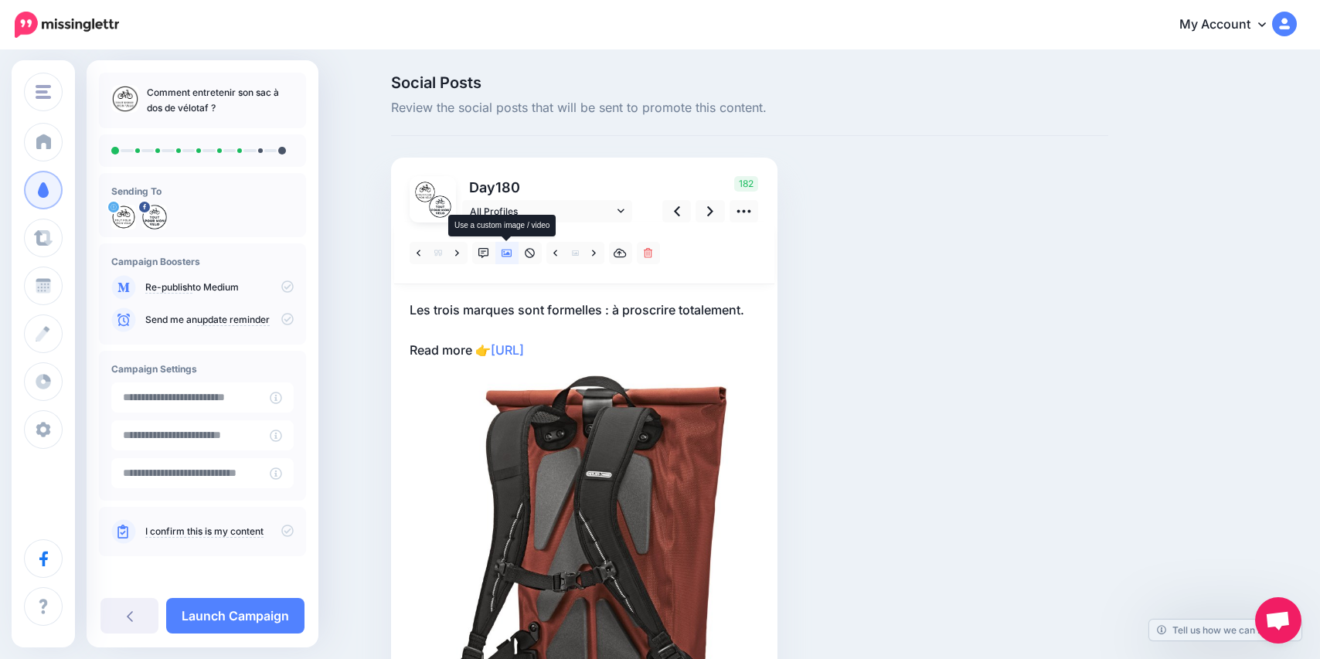
click at [505, 254] on icon at bounding box center [507, 254] width 11 height 8
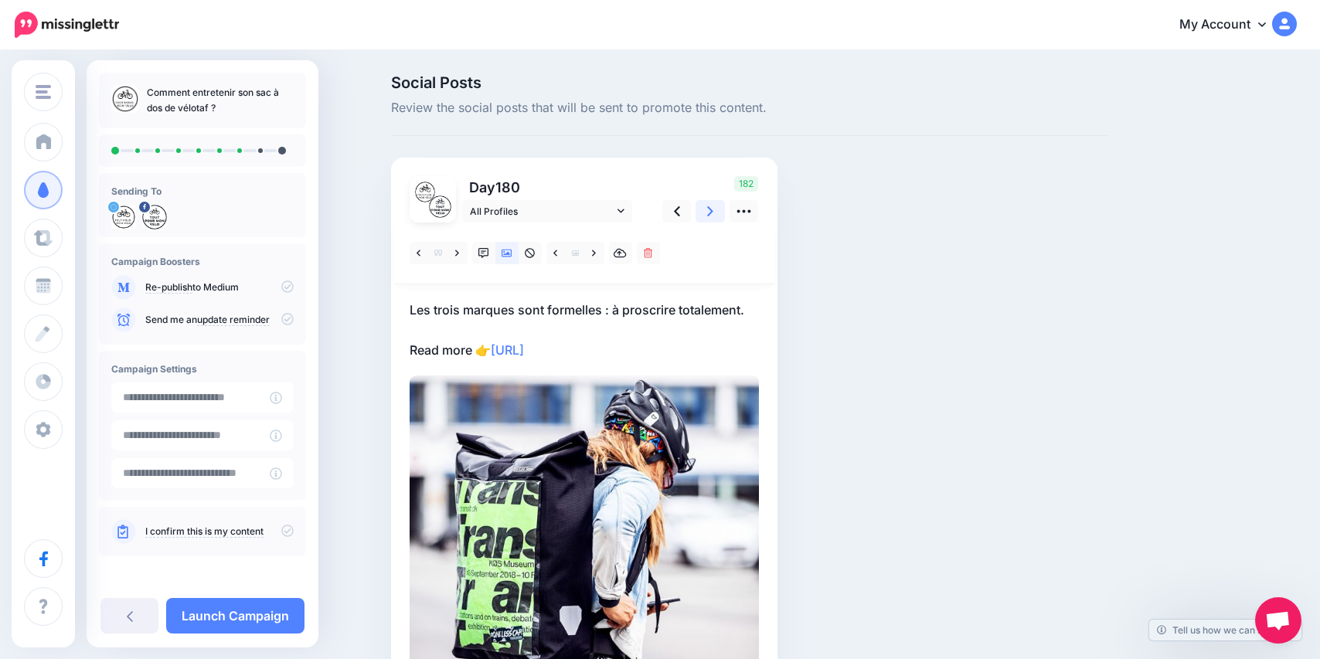
click at [713, 210] on link at bounding box center [709, 211] width 29 height 22
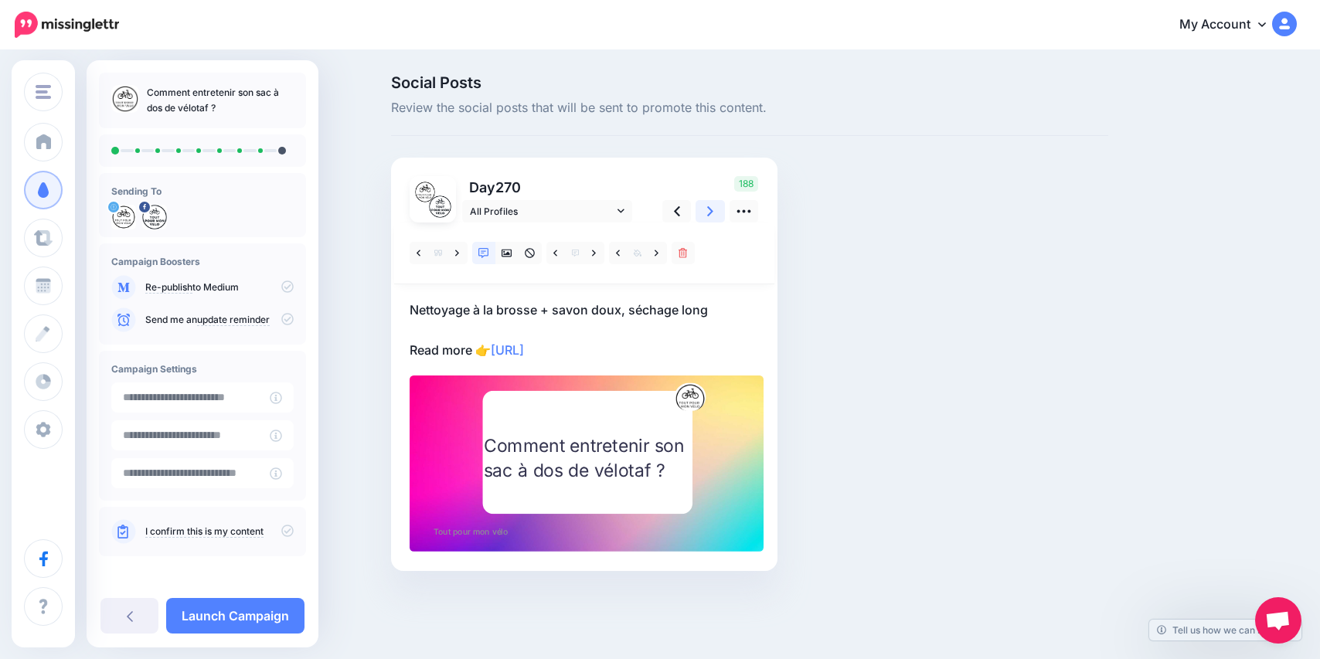
click at [713, 210] on link at bounding box center [709, 211] width 29 height 22
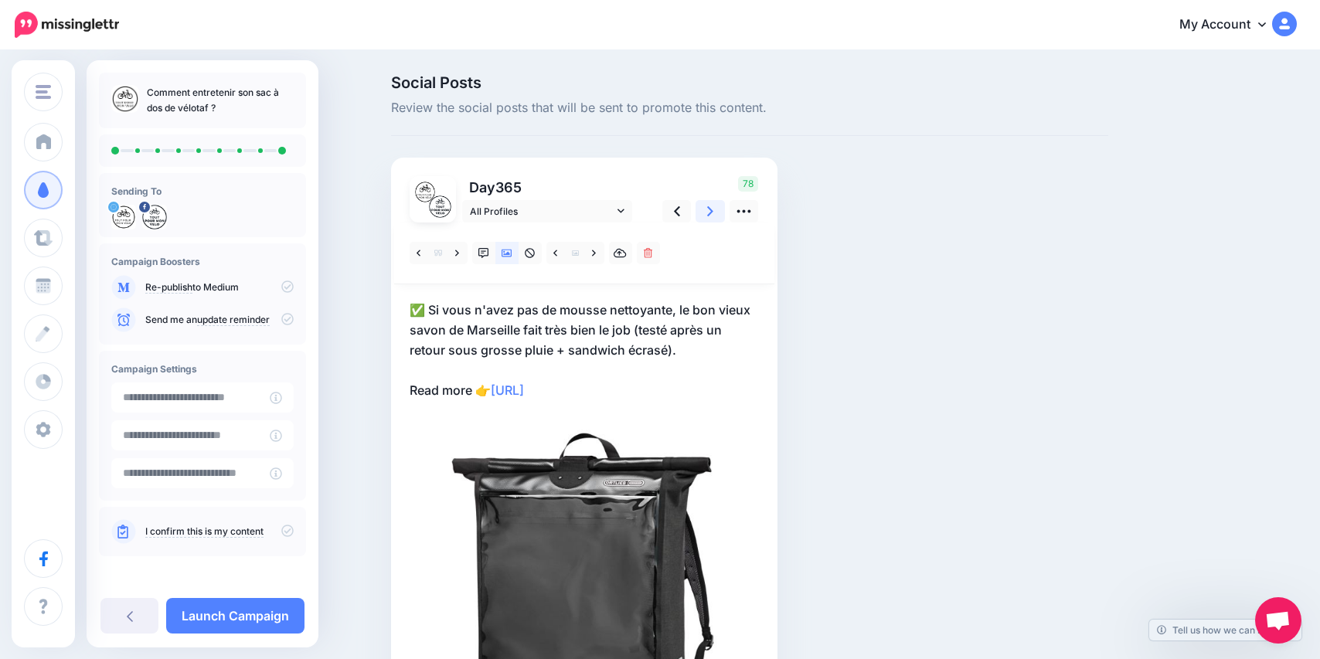
scroll to position [194, 0]
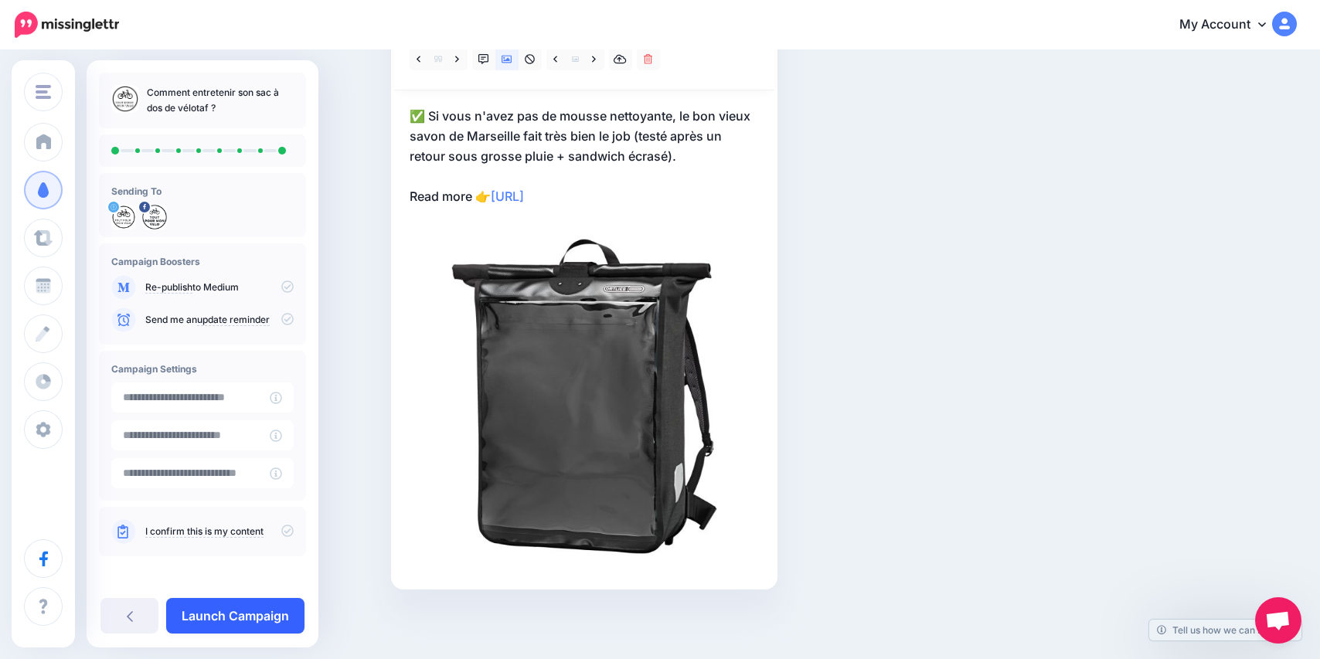
click at [245, 627] on link "Launch Campaign" at bounding box center [235, 616] width 138 height 36
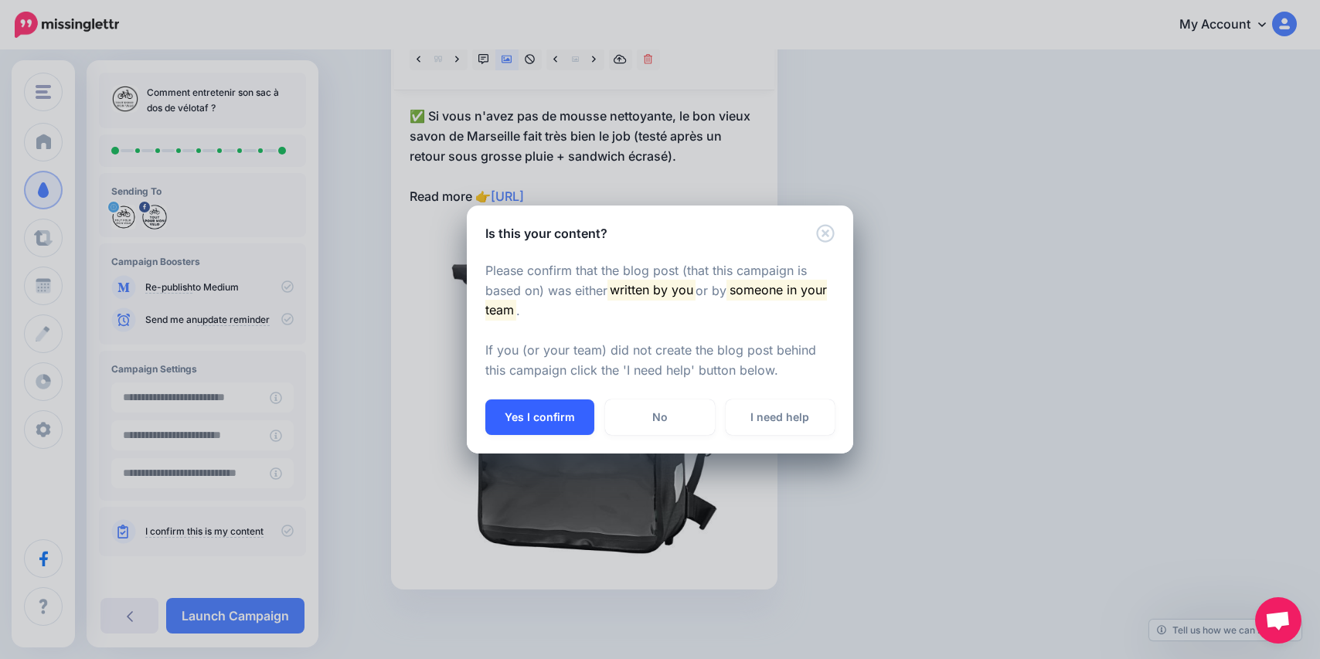
click at [566, 413] on button "Yes I confirm" at bounding box center [539, 418] width 109 height 36
